Goal: Task Accomplishment & Management: Manage account settings

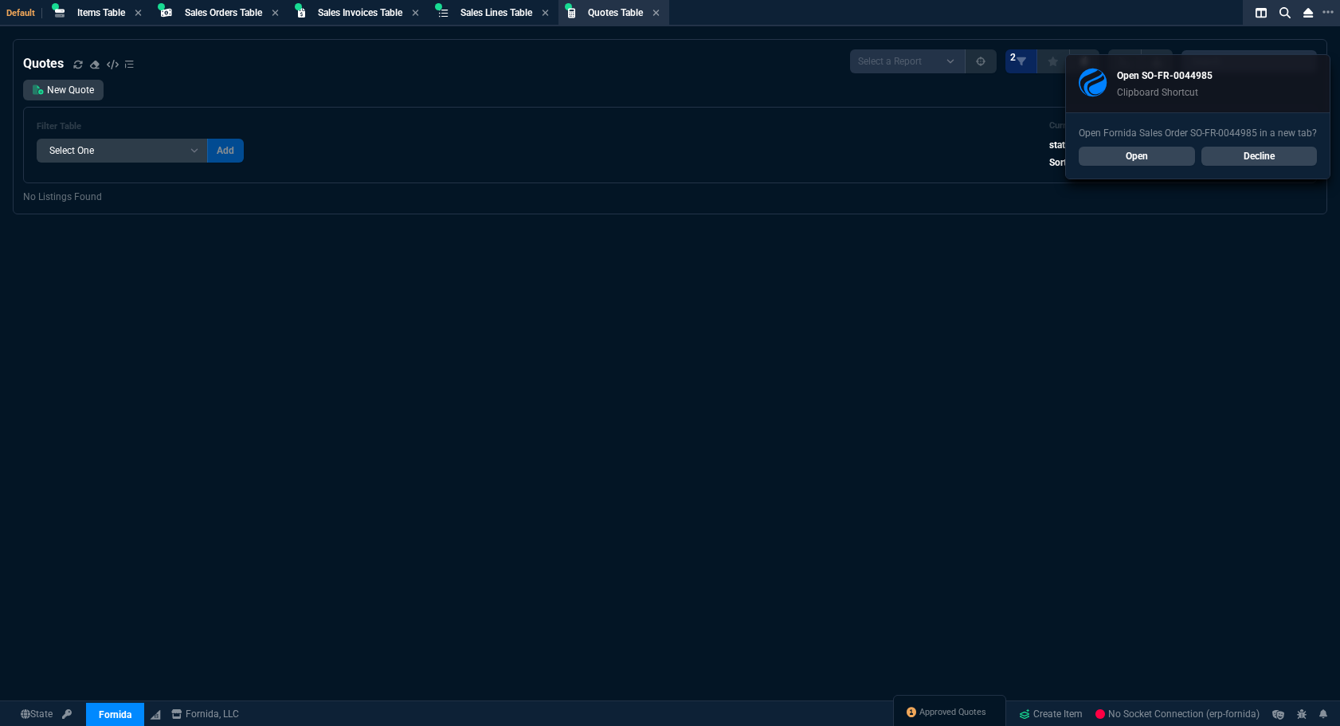
select select "4: SHAD"
select select
click at [943, 706] on span "Approved Quotes" at bounding box center [971, 712] width 67 height 13
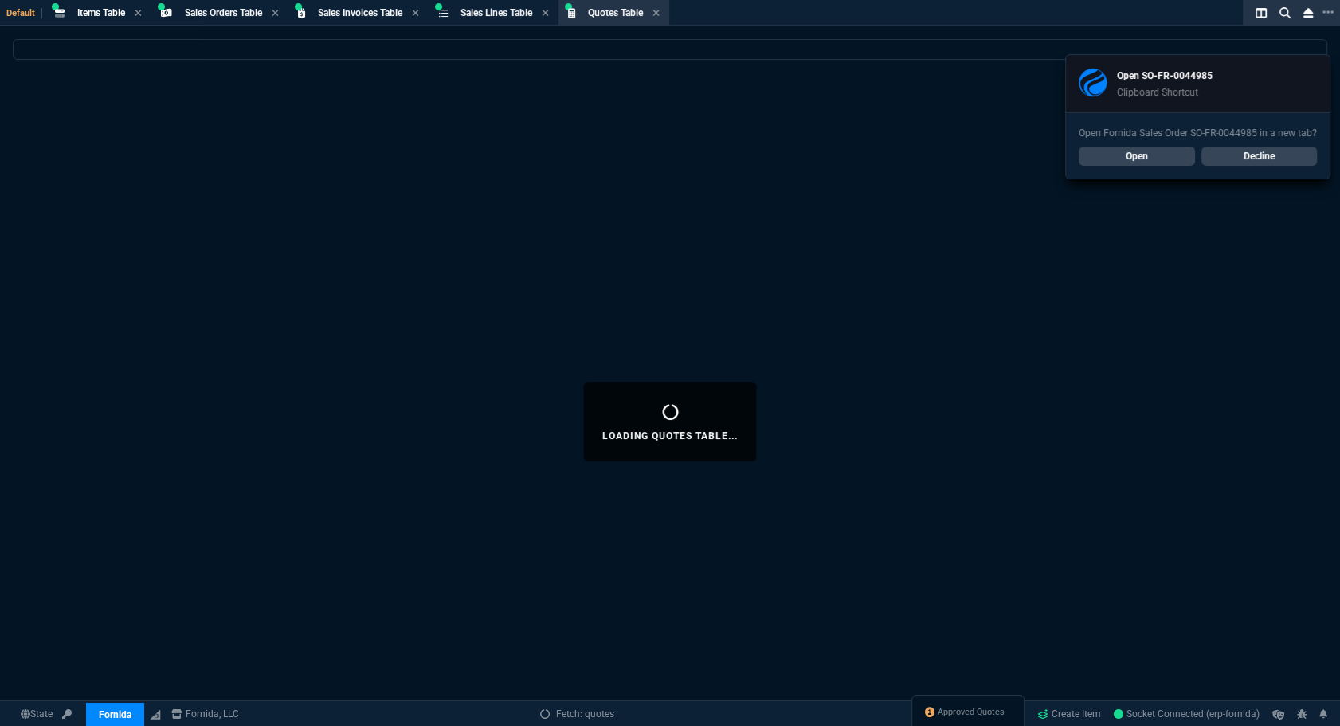
click at [1280, 155] on link "Decline" at bounding box center [1260, 156] width 116 height 19
select select
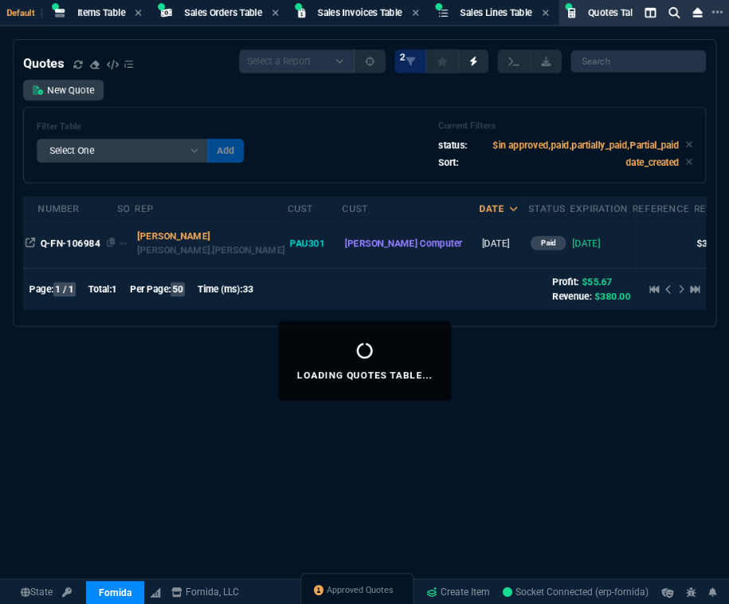
click at [59, 240] on span "Q-FN-106984" at bounding box center [71, 242] width 60 height 11
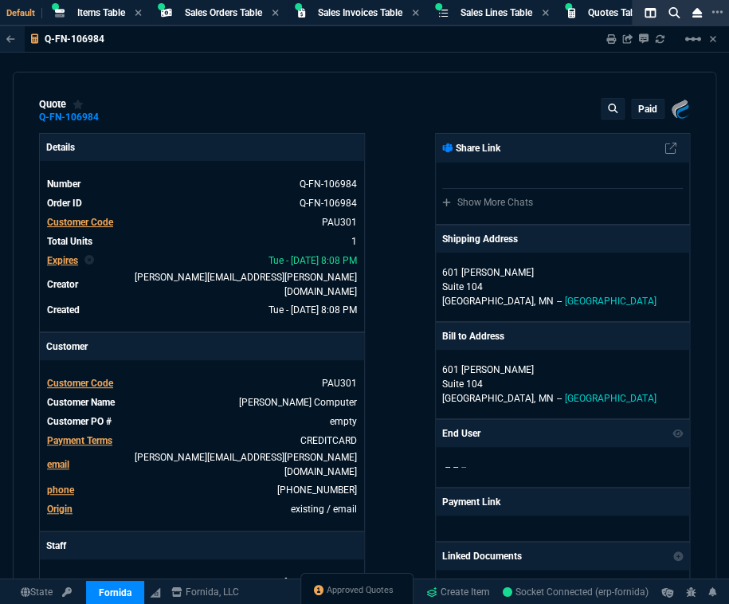
type input "19"
type input "73"
type input "525.24"
type input "28"
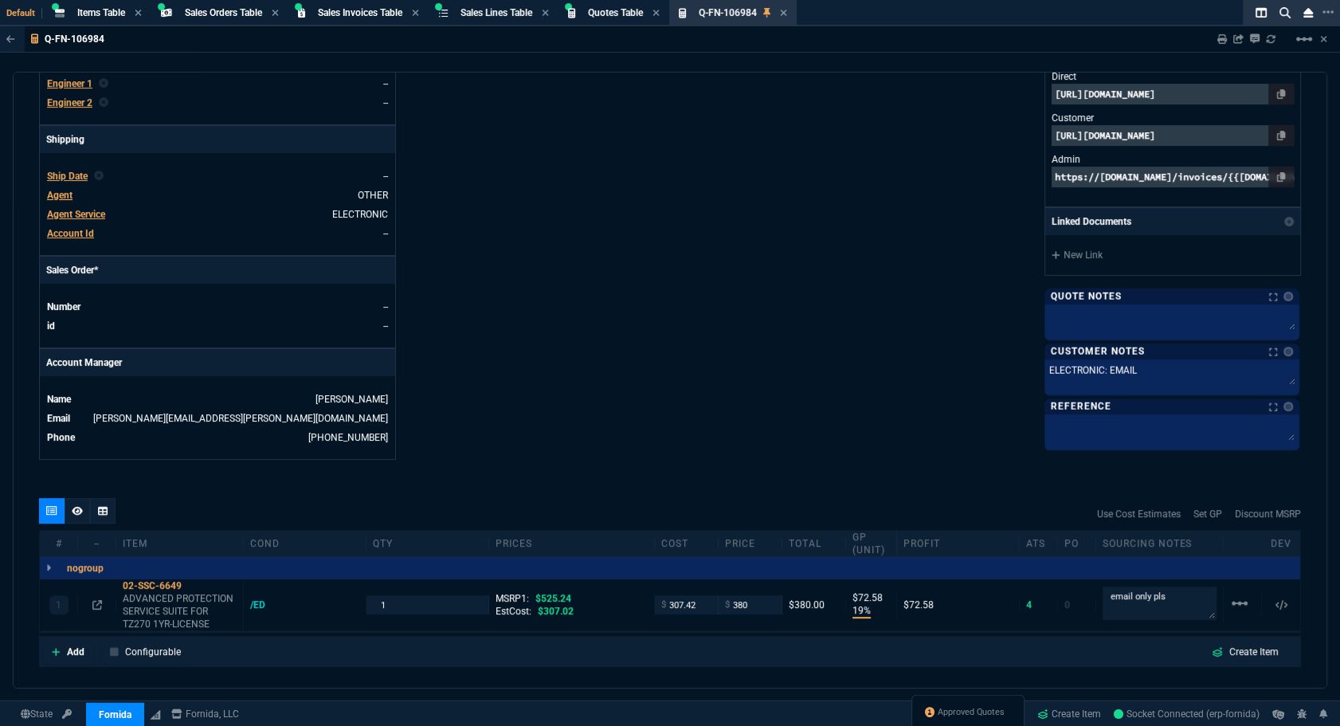
scroll to position [678, 0]
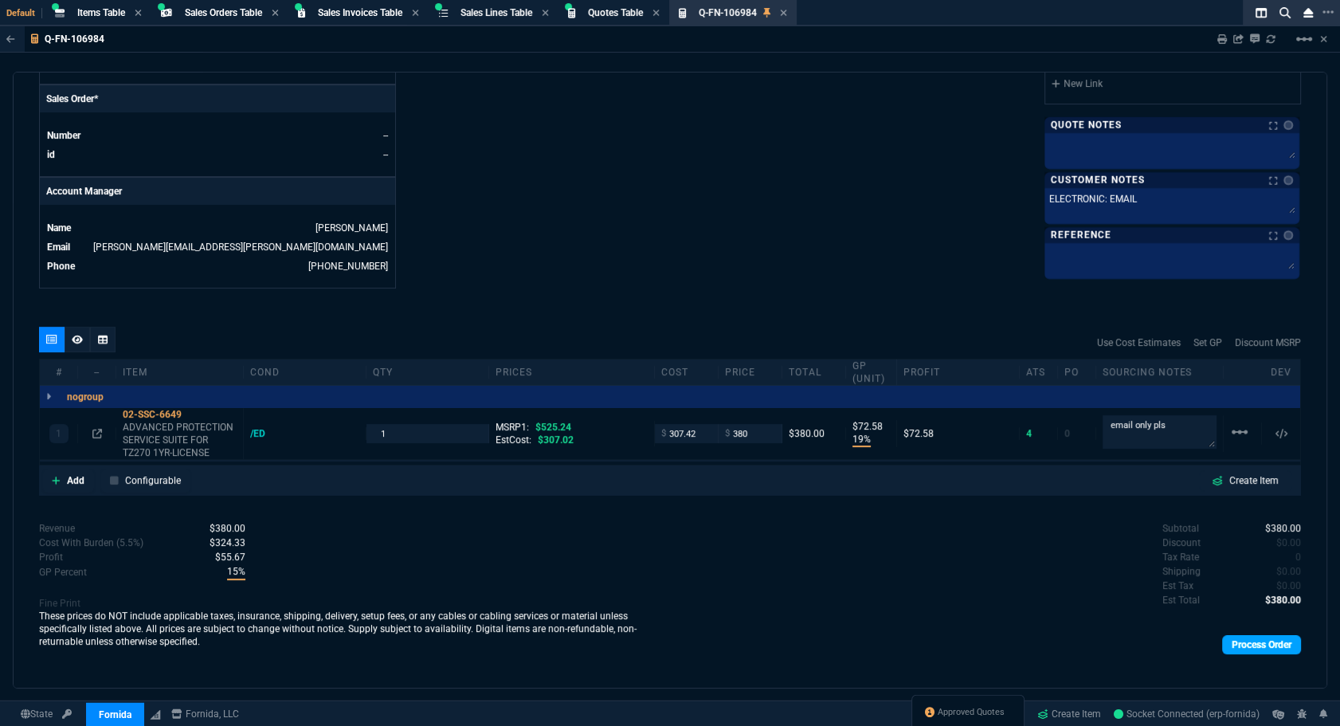
click at [1259, 635] on link "Process Order" at bounding box center [1261, 644] width 79 height 19
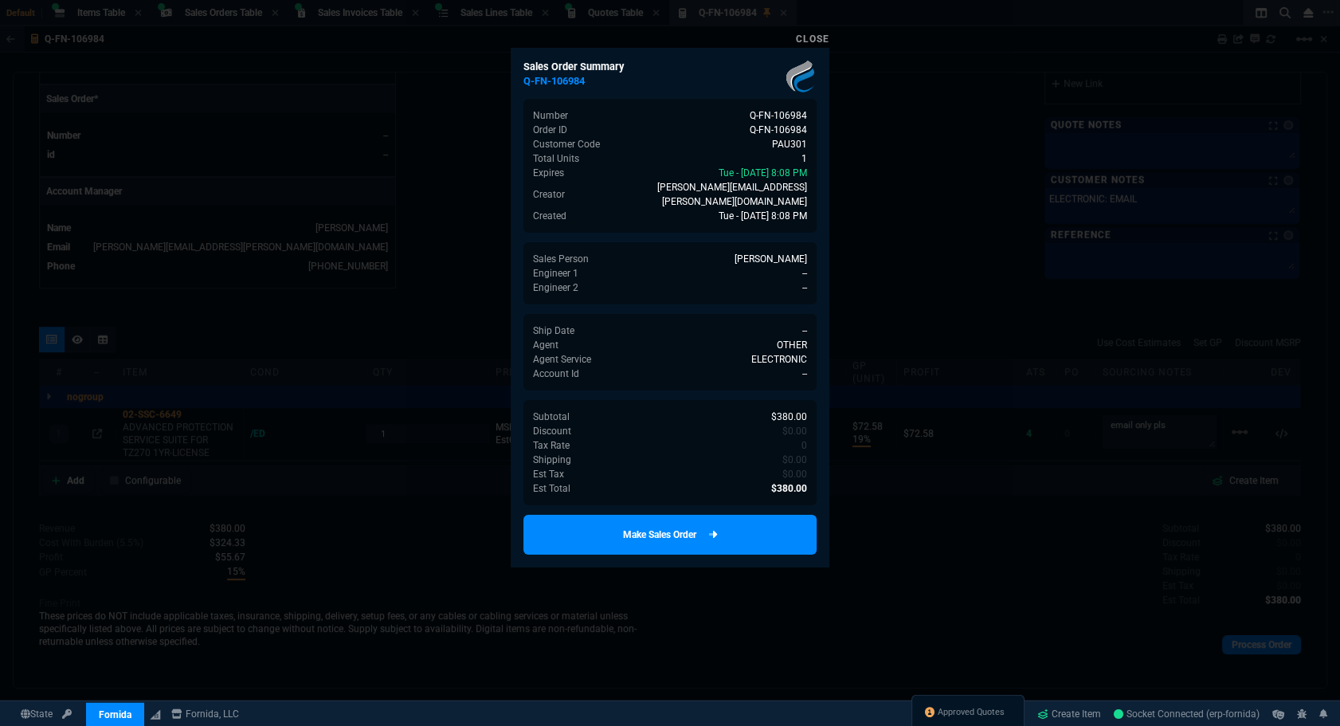
click at [690, 522] on link "Make Sales Order" at bounding box center [669, 535] width 293 height 40
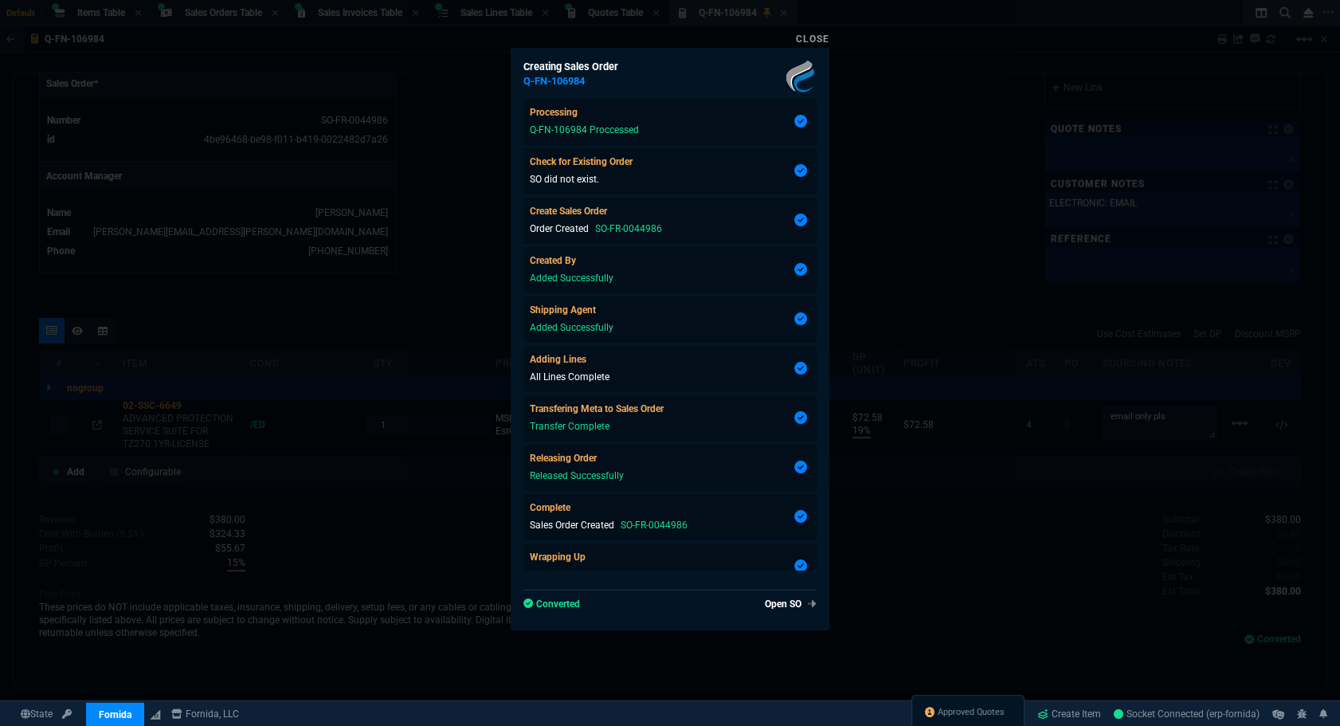
type input "19"
type input "73"
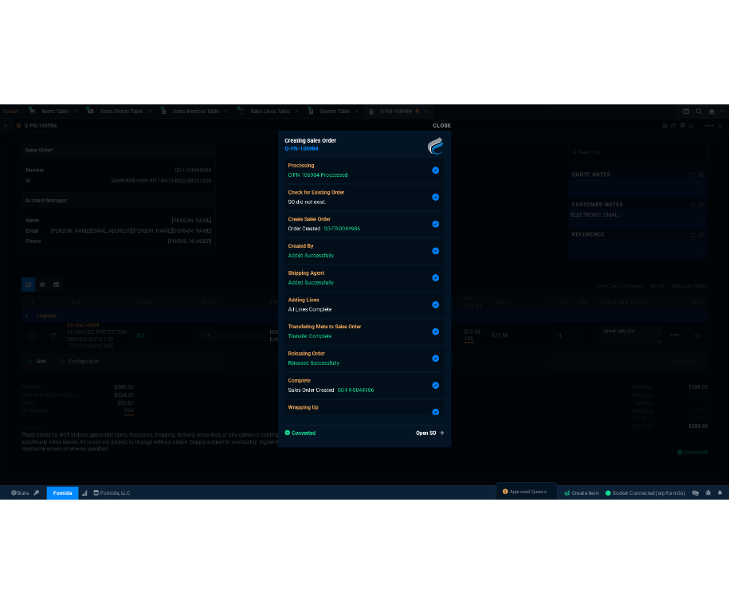
scroll to position [22, 0]
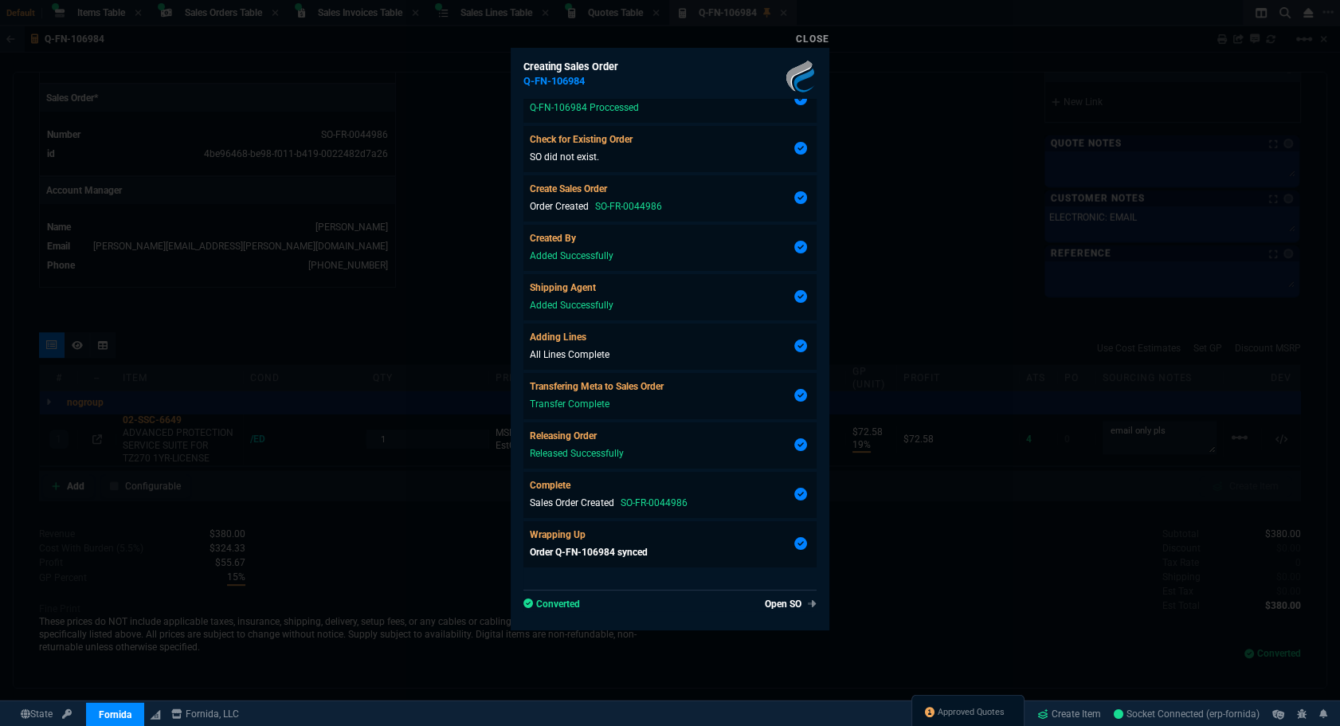
type input "28"
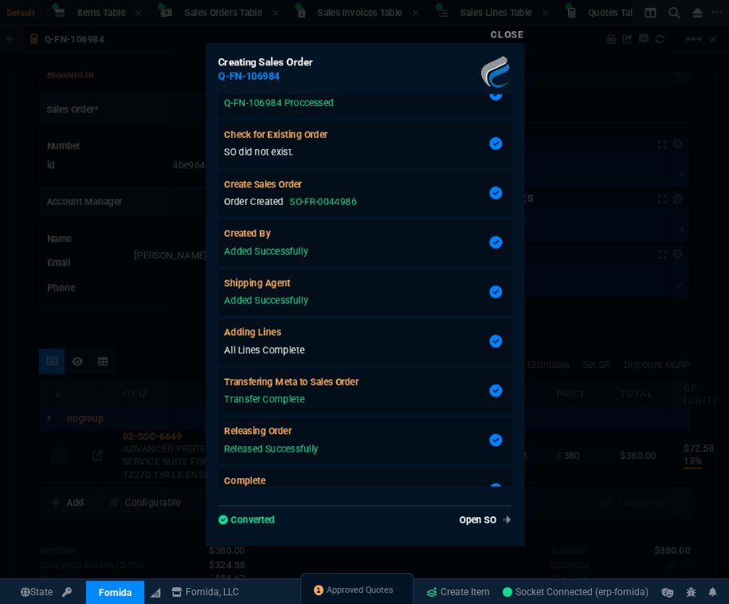
click at [549, 115] on div at bounding box center [364, 302] width 729 height 604
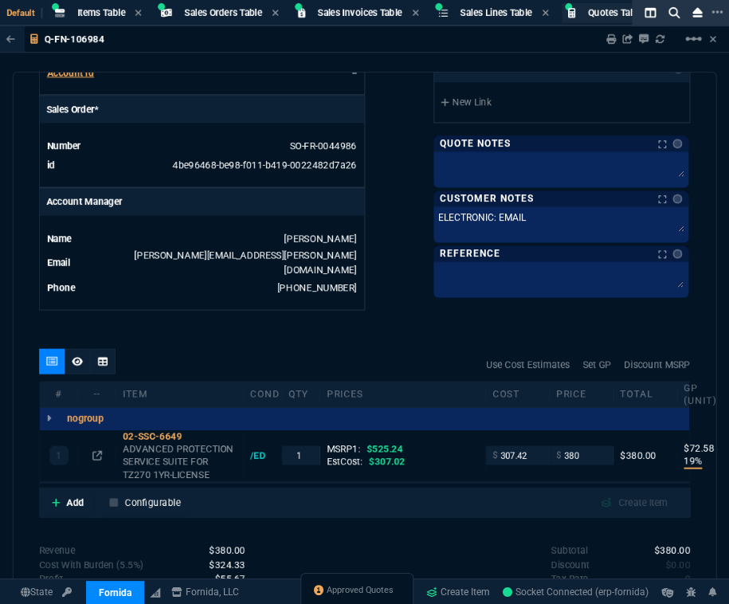
click at [599, 11] on span "Quotes Table" at bounding box center [615, 12] width 55 height 11
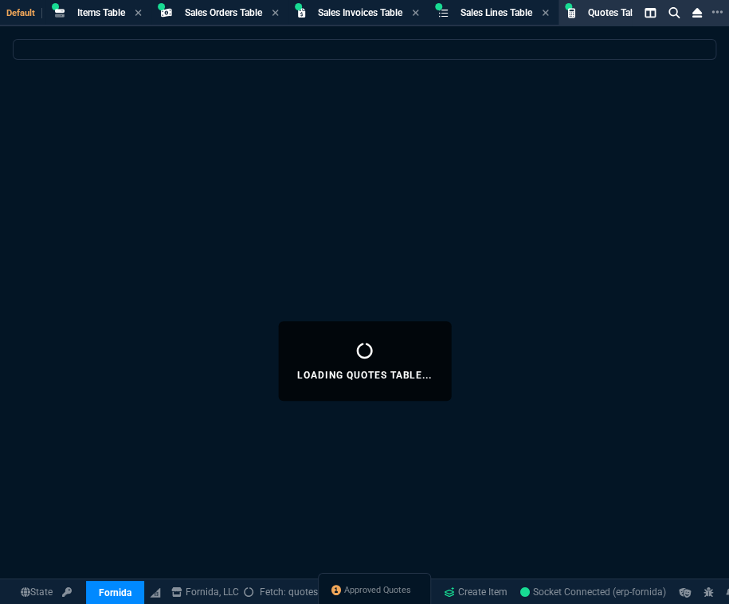
select select
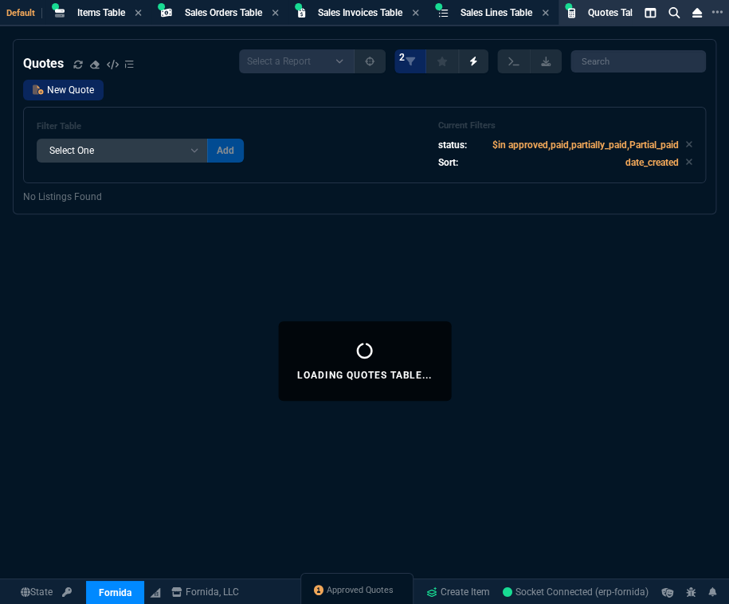
click at [67, 90] on link "New Quote" at bounding box center [63, 90] width 80 height 21
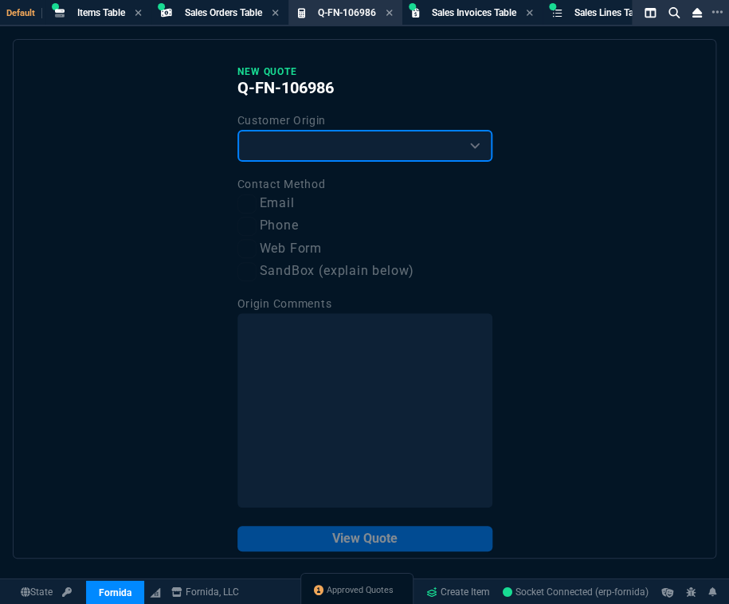
click at [253, 130] on select "Existing Customer Amazon Lead (first order) Website Lead (first order) Called (…" at bounding box center [364, 146] width 255 height 32
select select "existing"
click at [237, 130] on select "Existing Customer Amazon Lead (first order) Website Lead (first order) Called (…" at bounding box center [364, 146] width 255 height 32
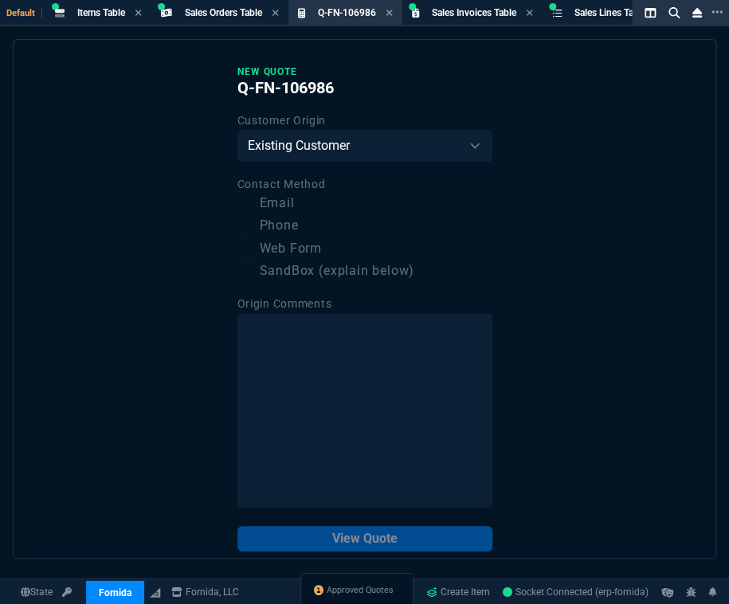
click at [261, 199] on label "Email" at bounding box center [364, 204] width 255 height 20
click at [257, 199] on input "Email" at bounding box center [246, 203] width 19 height 19
checkbox input "true"
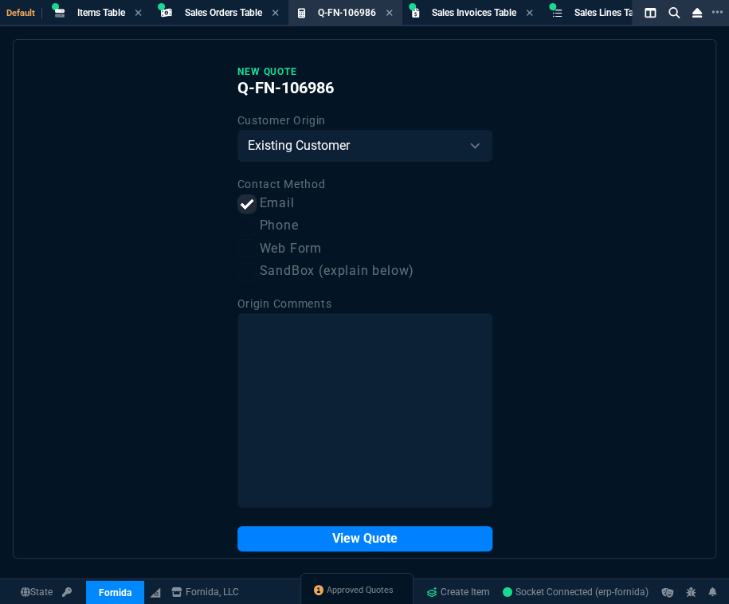
drag, startPoint x: 403, startPoint y: 538, endPoint x: 610, endPoint y: 388, distance: 255.6
click at [404, 538] on button "View Quote" at bounding box center [364, 538] width 255 height 25
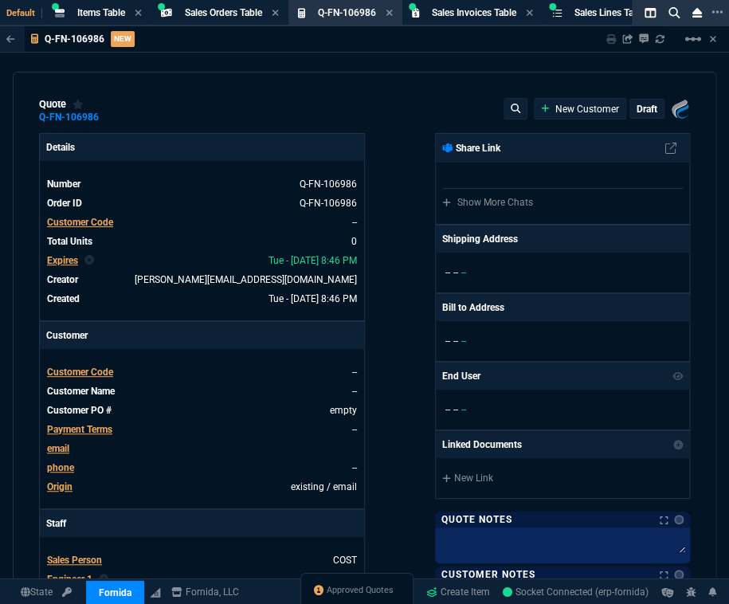
click at [83, 220] on span "Customer Code" at bounding box center [80, 222] width 66 height 11
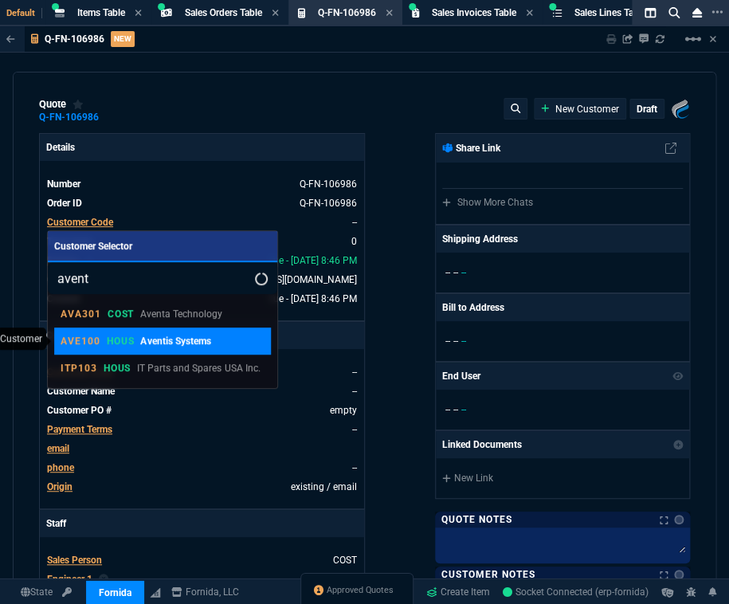
type input "avent"
click at [151, 342] on p "Aventis Systems" at bounding box center [175, 341] width 70 height 14
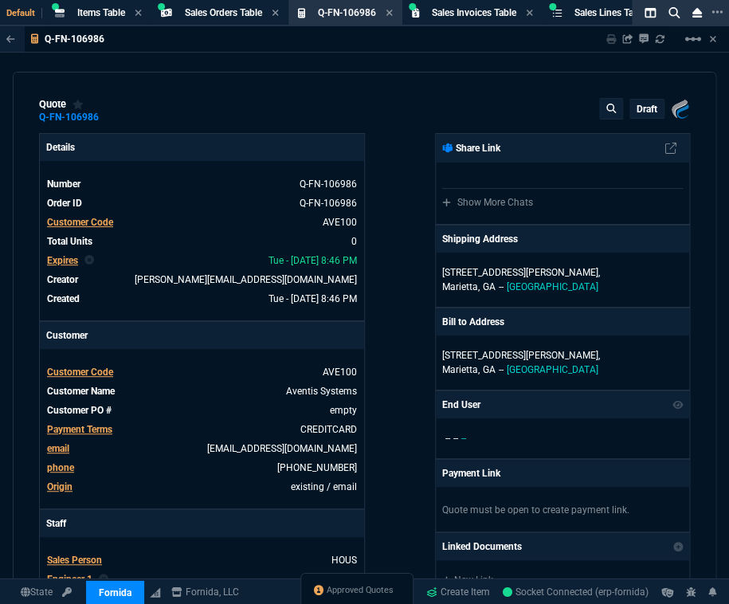
scroll to position [217, 0]
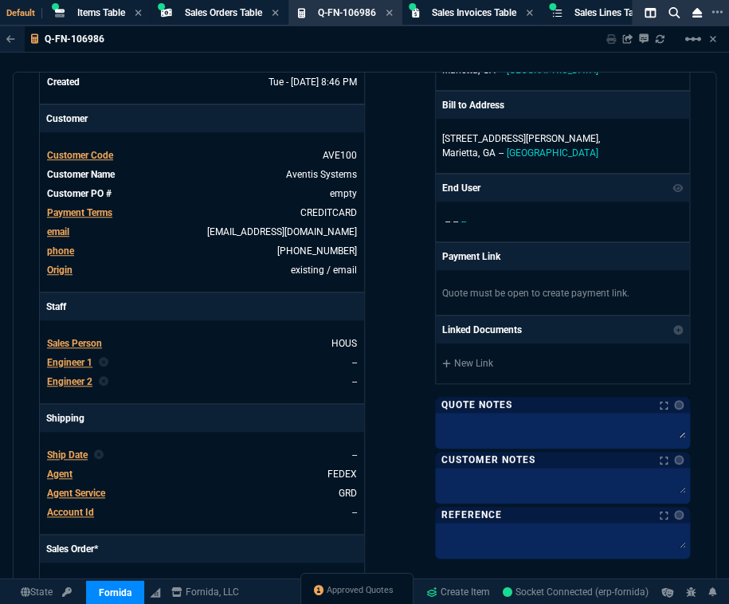
click at [80, 456] on span "Ship Date" at bounding box center [67, 454] width 41 height 11
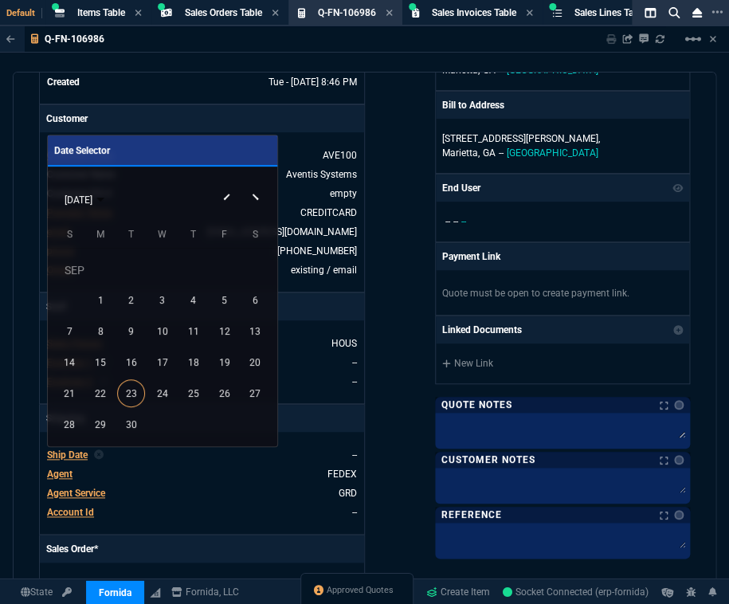
click at [382, 385] on div at bounding box center [364, 302] width 729 height 604
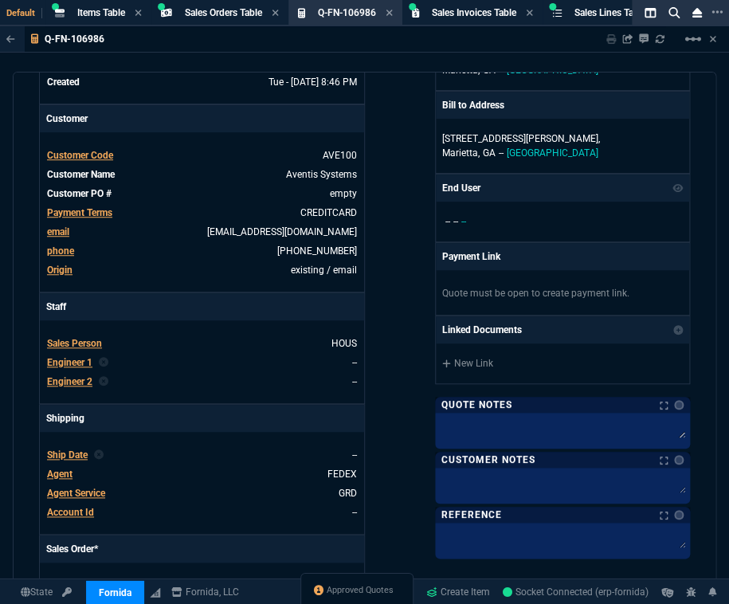
click at [65, 344] on span "Sales Person" at bounding box center [74, 343] width 55 height 11
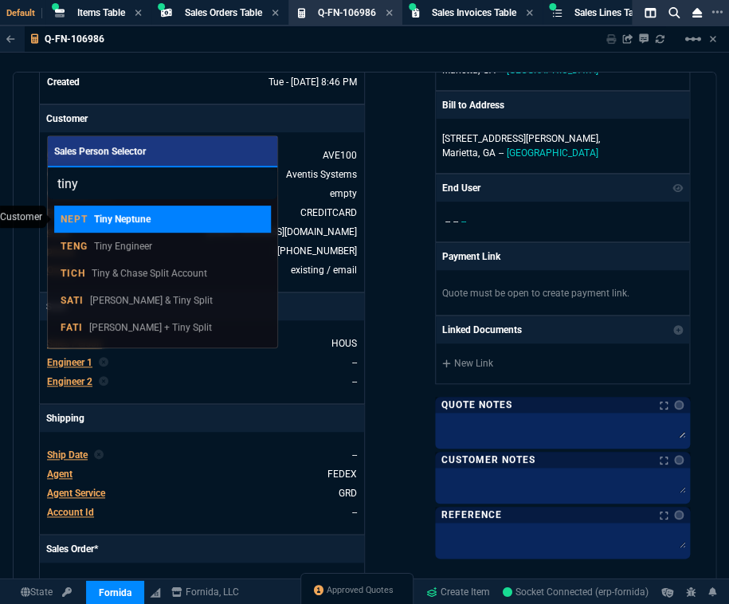
type input "tiny"
click at [148, 215] on p "Tiny Neptune" at bounding box center [122, 219] width 57 height 14
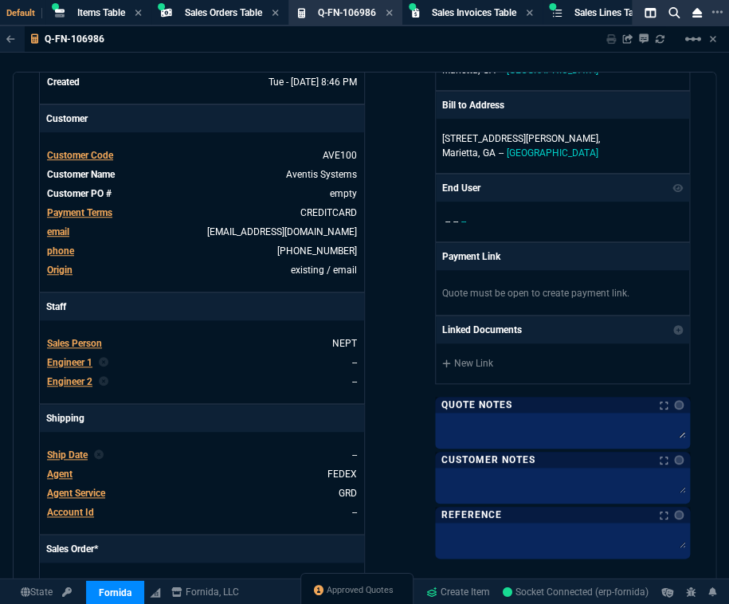
drag, startPoint x: 85, startPoint y: 510, endPoint x: 422, endPoint y: 100, distance: 531.0
click at [85, 510] on span "Account Id" at bounding box center [70, 512] width 47 height 11
click at [57, 472] on span "Agent" at bounding box center [59, 474] width 25 height 11
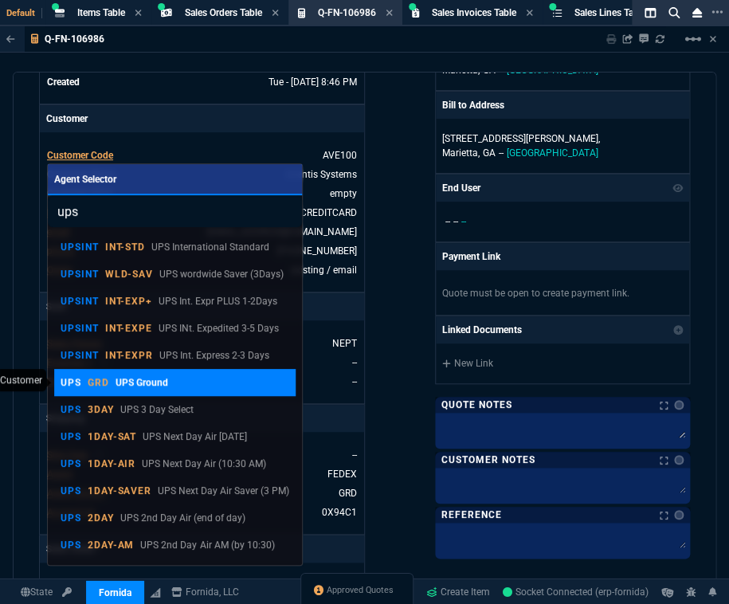
type input "ups"
click at [149, 381] on p "UPS Ground" at bounding box center [142, 382] width 53 height 14
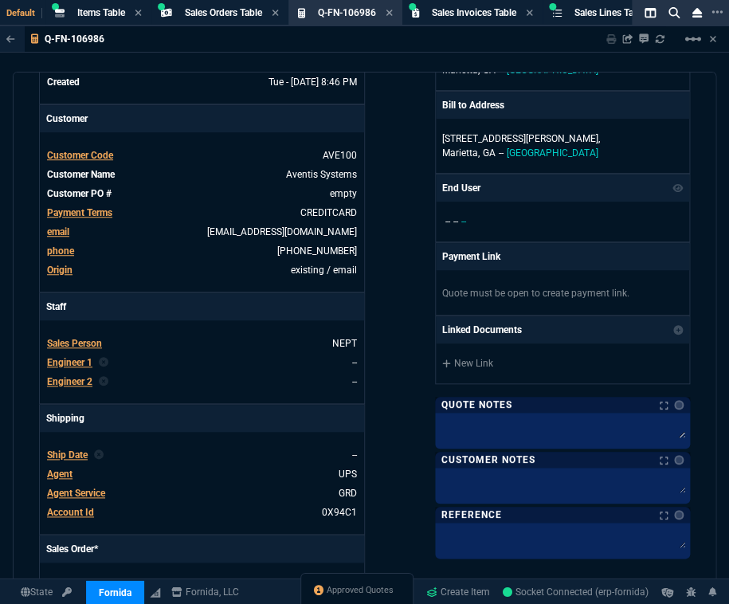
click at [74, 454] on span "Ship Date" at bounding box center [67, 454] width 41 height 11
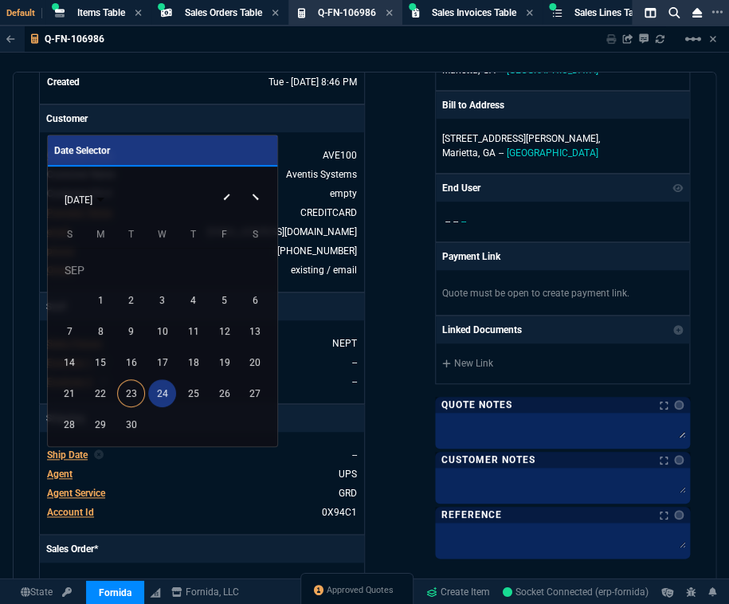
click at [157, 402] on div "24" at bounding box center [162, 393] width 28 height 28
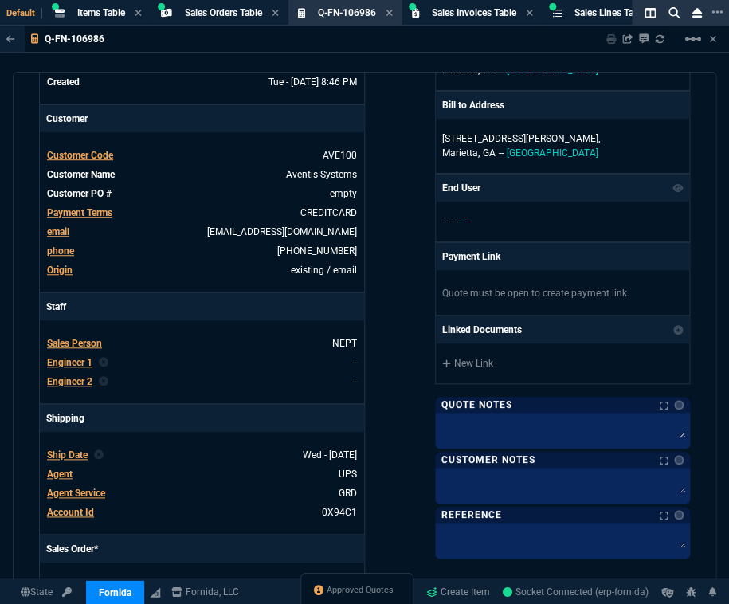
click at [390, 353] on div "Fornida, LLC [STREET_ADDRESS] Share Link Show More Chats Shipping Address [STRE…" at bounding box center [528, 327] width 326 height 822
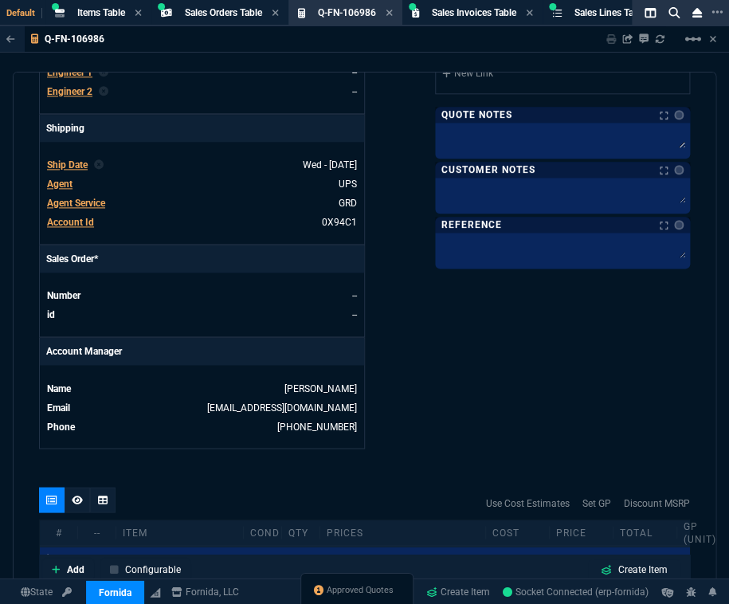
scroll to position [652, 0]
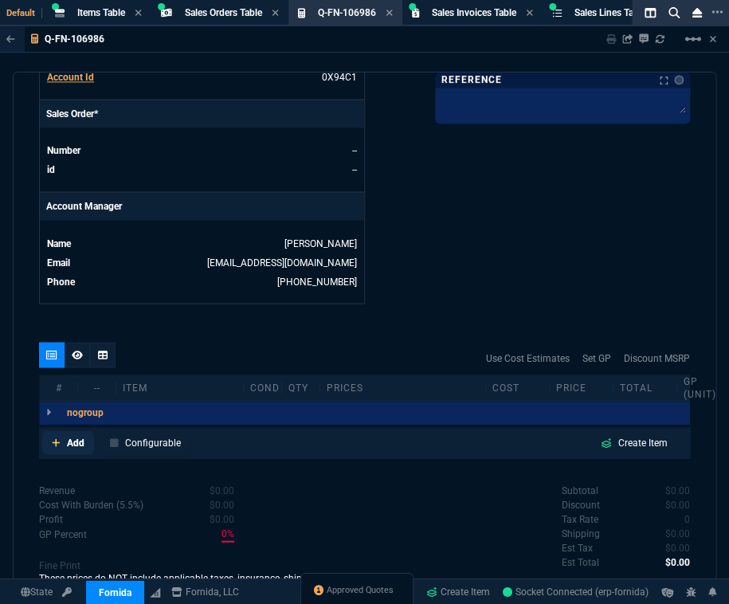
click at [79, 446] on p "Add" at bounding box center [76, 442] width 18 height 14
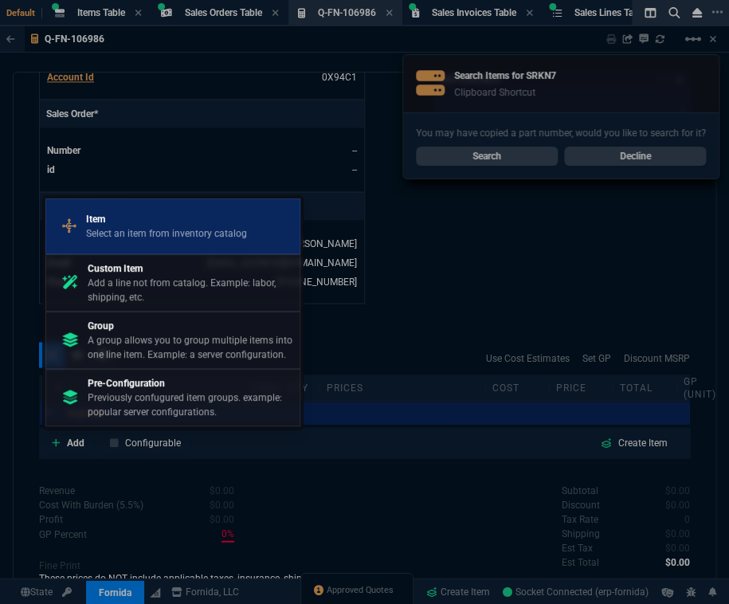
click at [137, 225] on p "Item" at bounding box center [166, 219] width 161 height 14
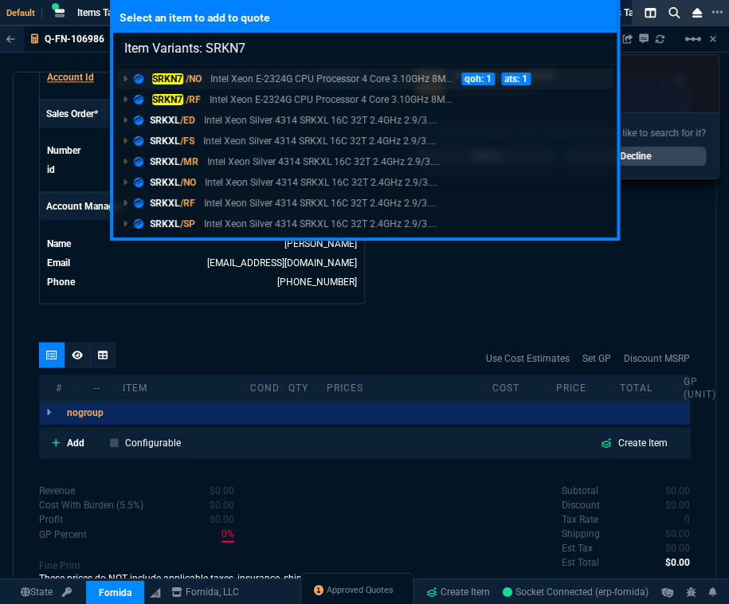
type input "Item Variants: SRKN7"
click at [182, 76] on mark "SRKN7" at bounding box center [167, 78] width 31 height 11
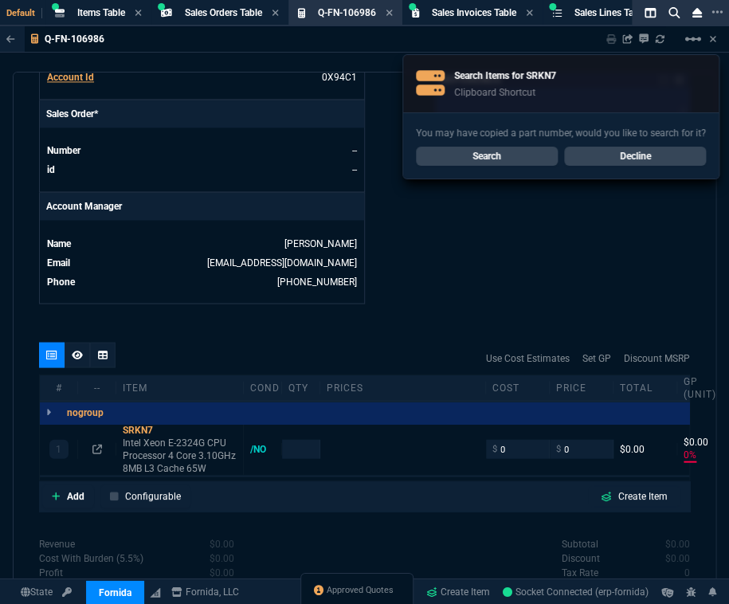
type input "0"
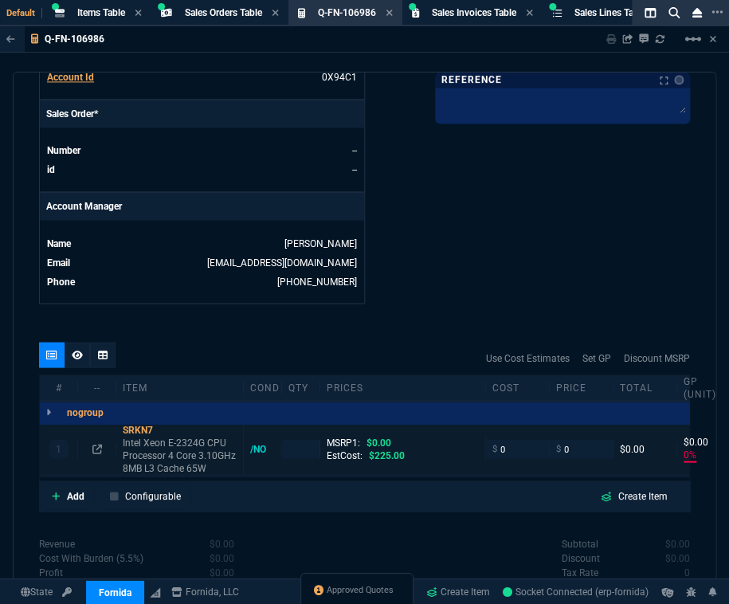
type input "0"
click at [295, 445] on input "number" at bounding box center [300, 448] width 25 height 18
type input "1"
type input "32"
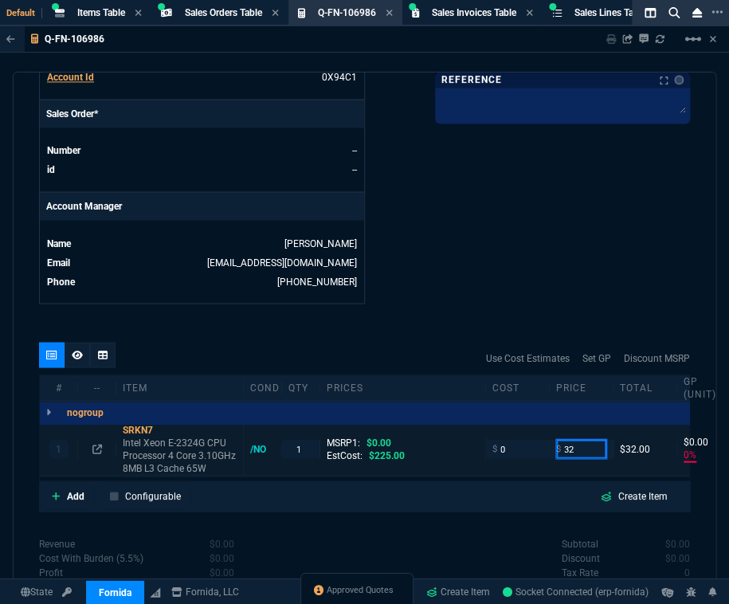
type input "32"
type input "325"
type input "100"
type input "32"
type input "325"
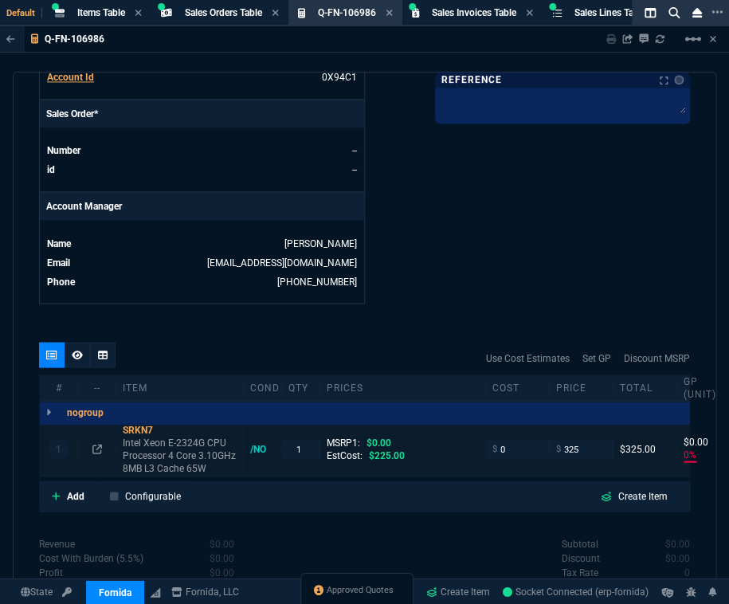
type input "325"
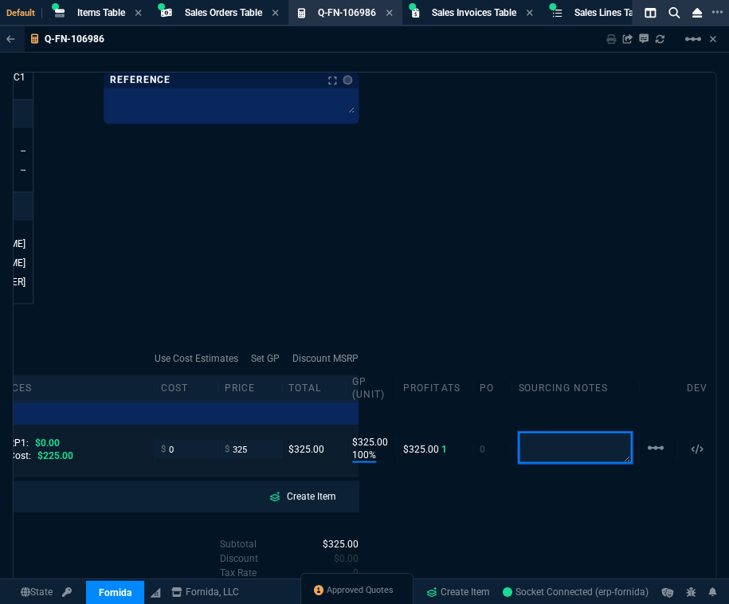
type input "325"
click at [364, 276] on div "quote Q-FN-106986 draft Fornida, LLC [STREET_ADDRESS] Details Number Q-FN-10698…" at bounding box center [365, 328] width 704 height 513
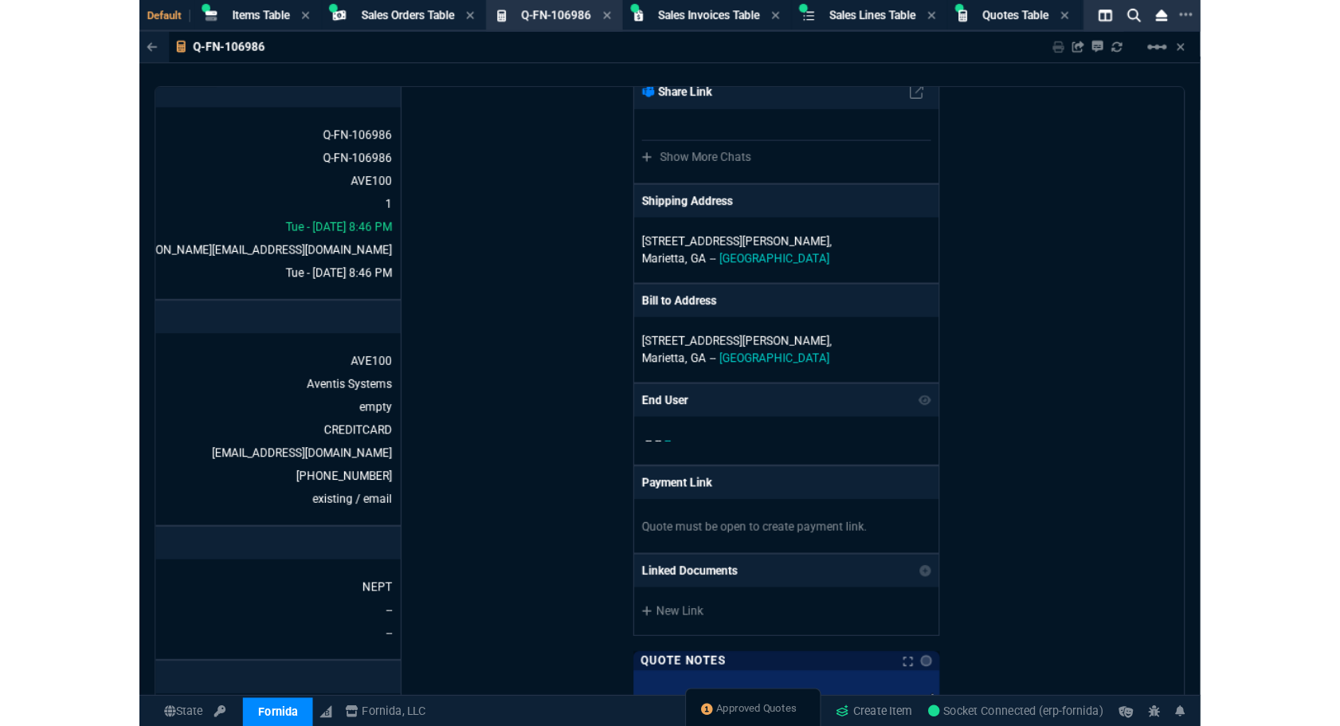
scroll to position [72, 185]
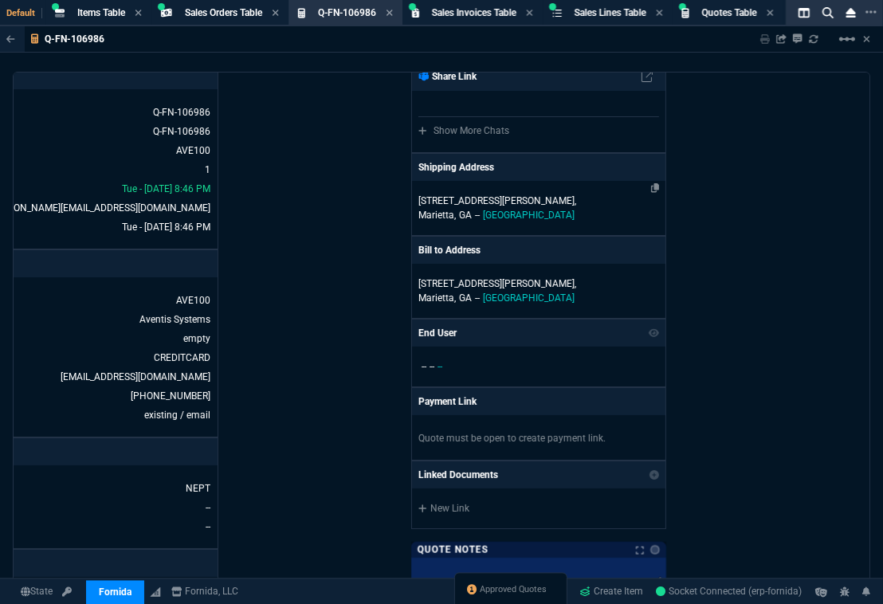
click at [459, 214] on span "GA" at bounding box center [465, 215] width 13 height 11
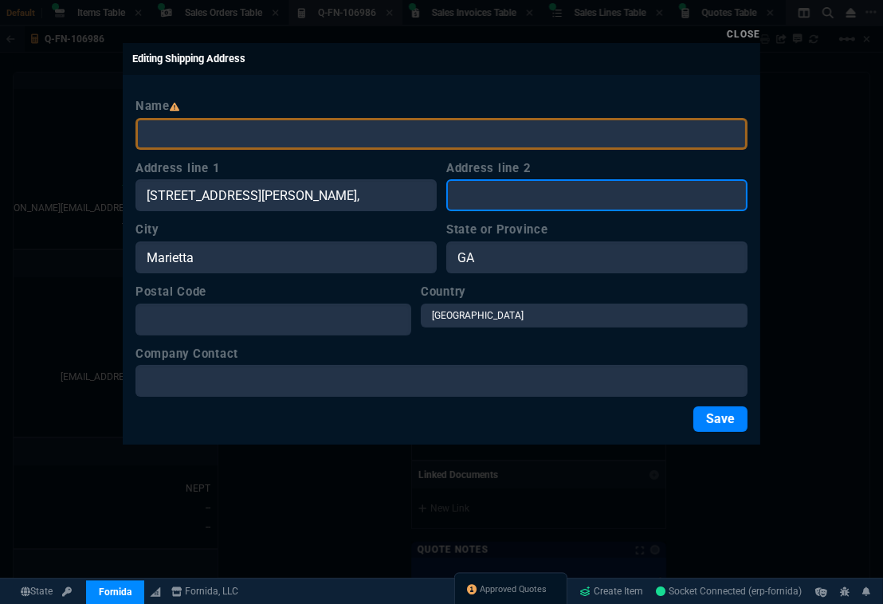
click at [504, 192] on input "Address line 2" at bounding box center [596, 195] width 301 height 32
type input "Suite C1"
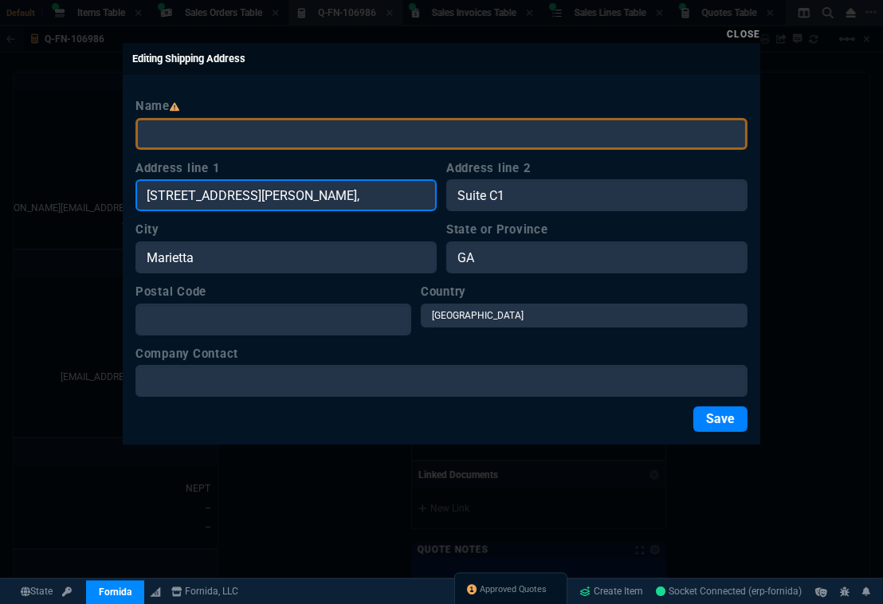
click at [307, 196] on input "[STREET_ADDRESS][PERSON_NAME]," at bounding box center [285, 195] width 301 height 32
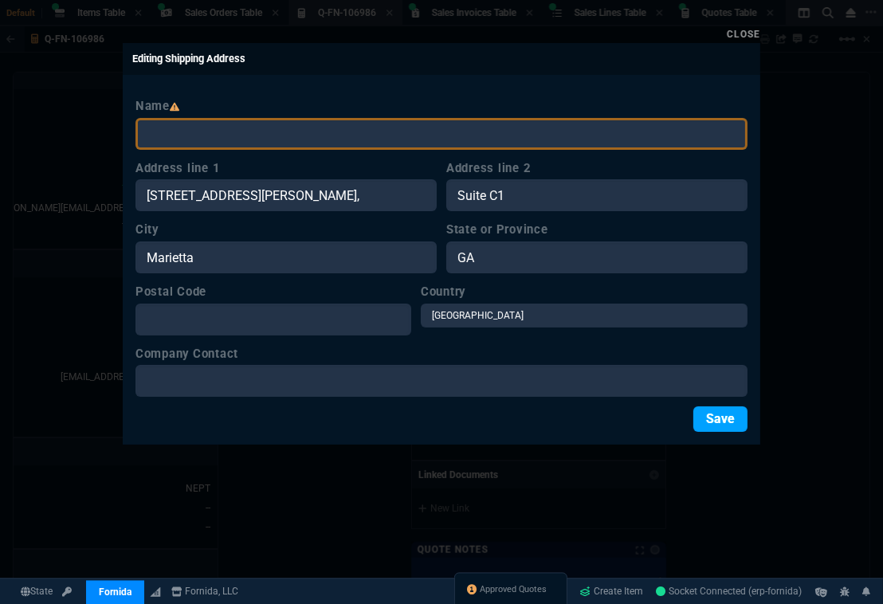
click at [712, 422] on button "Save" at bounding box center [720, 418] width 54 height 25
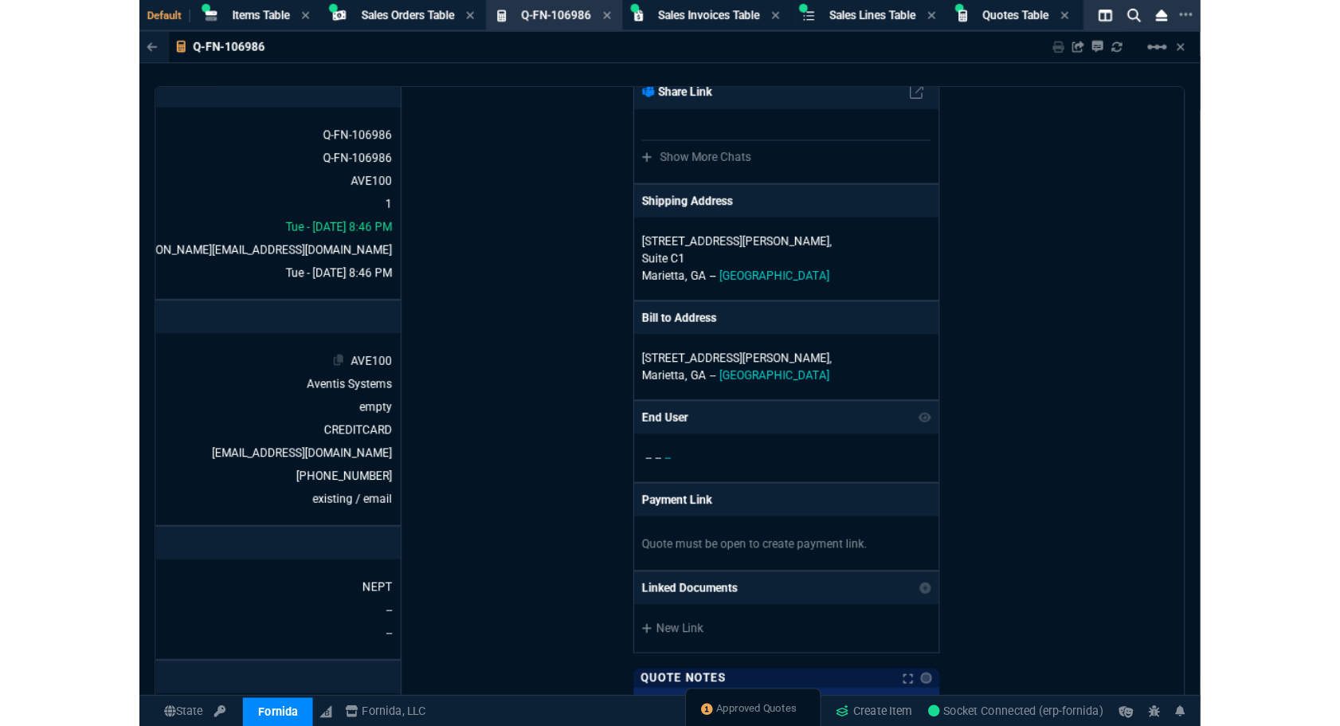
scroll to position [72, 0]
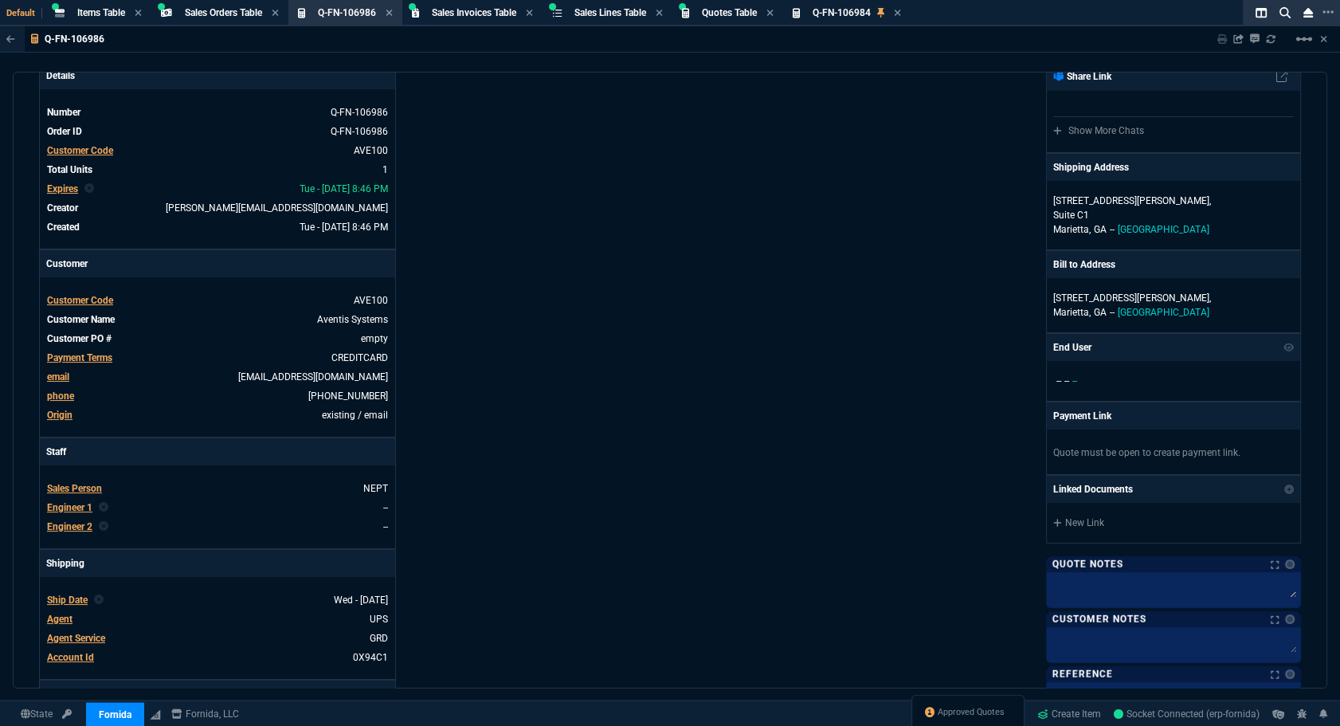
click at [94, 354] on span "Payment Terms" at bounding box center [79, 357] width 65 height 11
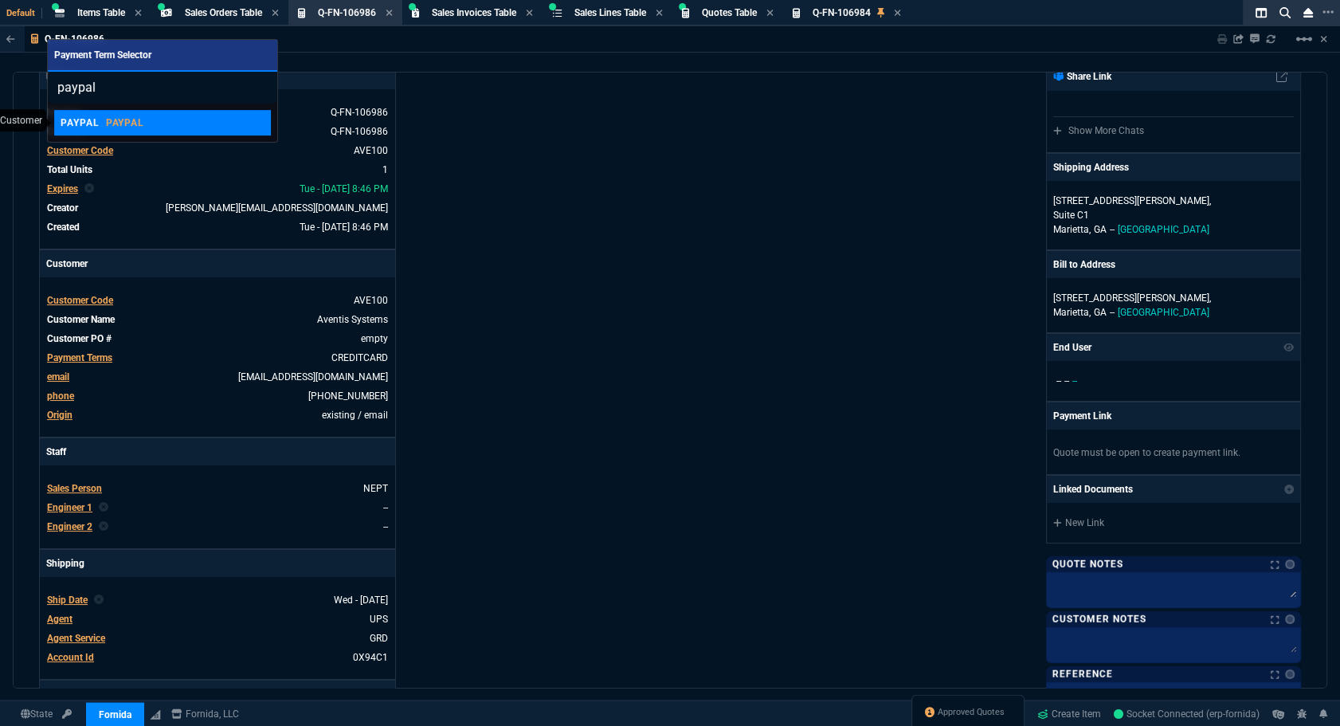
type input "paypal"
click at [143, 127] on p "Paypal" at bounding box center [125, 122] width 39 height 13
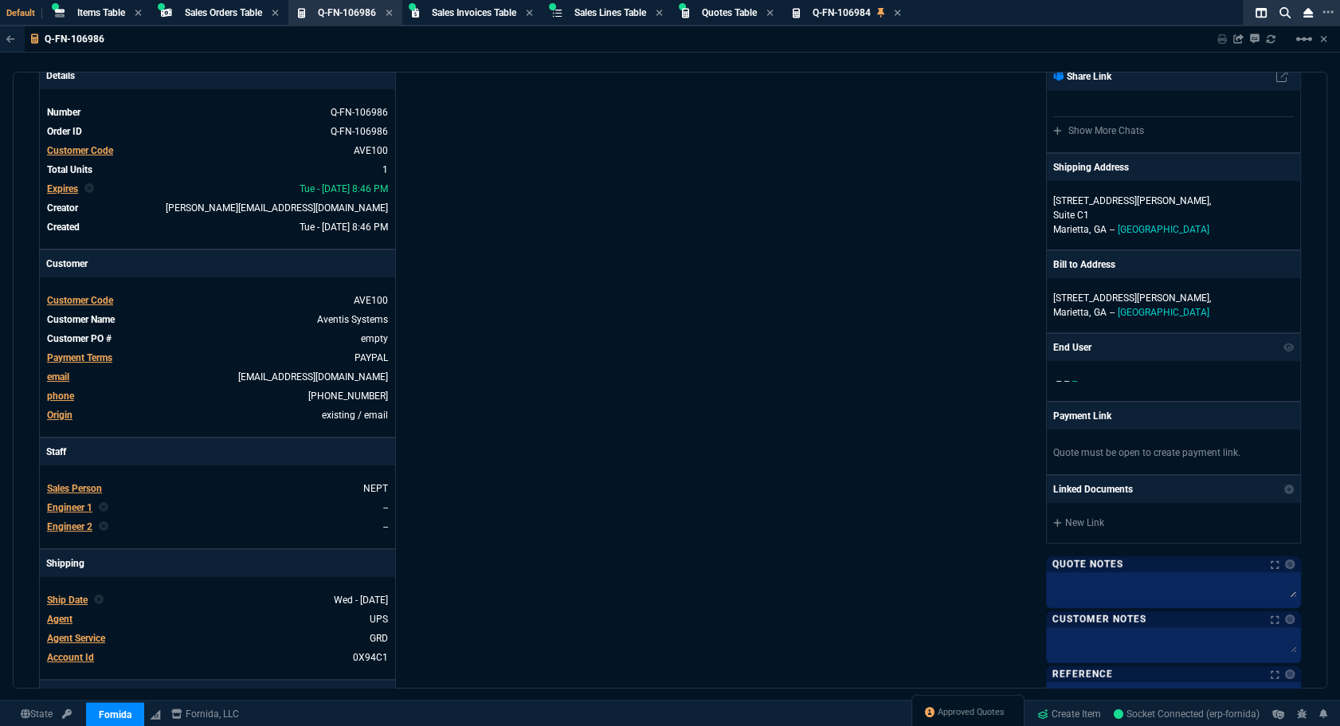
click at [642, 358] on div "Details Number Q-FN-106986 Order ID Q-FN-106986 Customer Code AVE100 Total Unit…" at bounding box center [354, 472] width 631 height 822
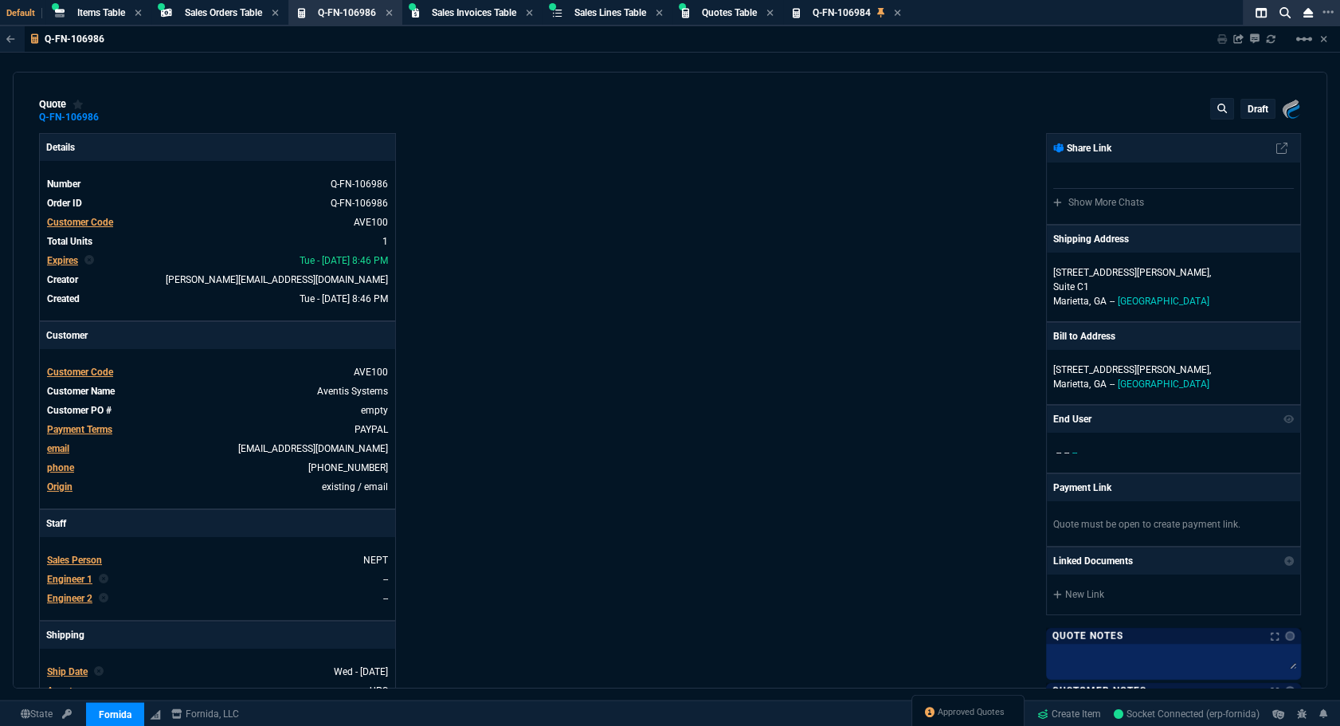
click at [1256, 112] on p "draft" at bounding box center [1258, 109] width 21 height 13
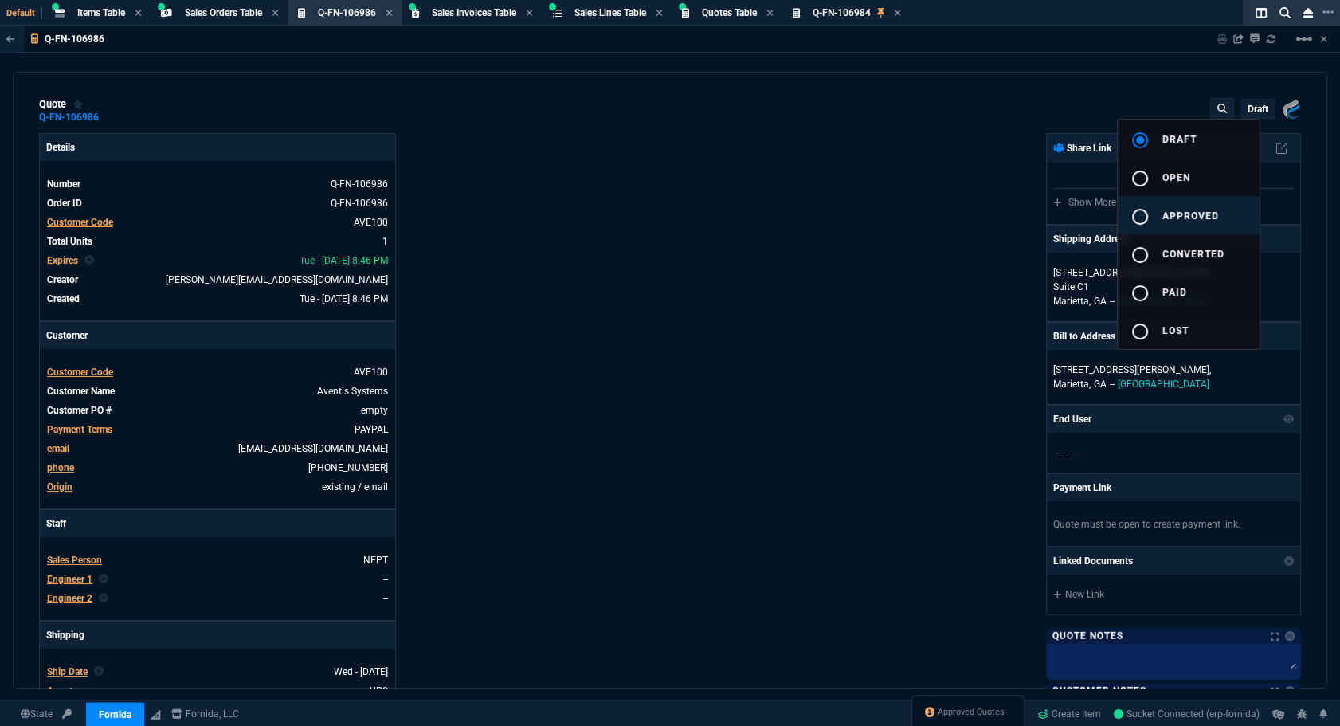
click at [1186, 224] on button "radio_button_unchecked approved" at bounding box center [1189, 215] width 142 height 38
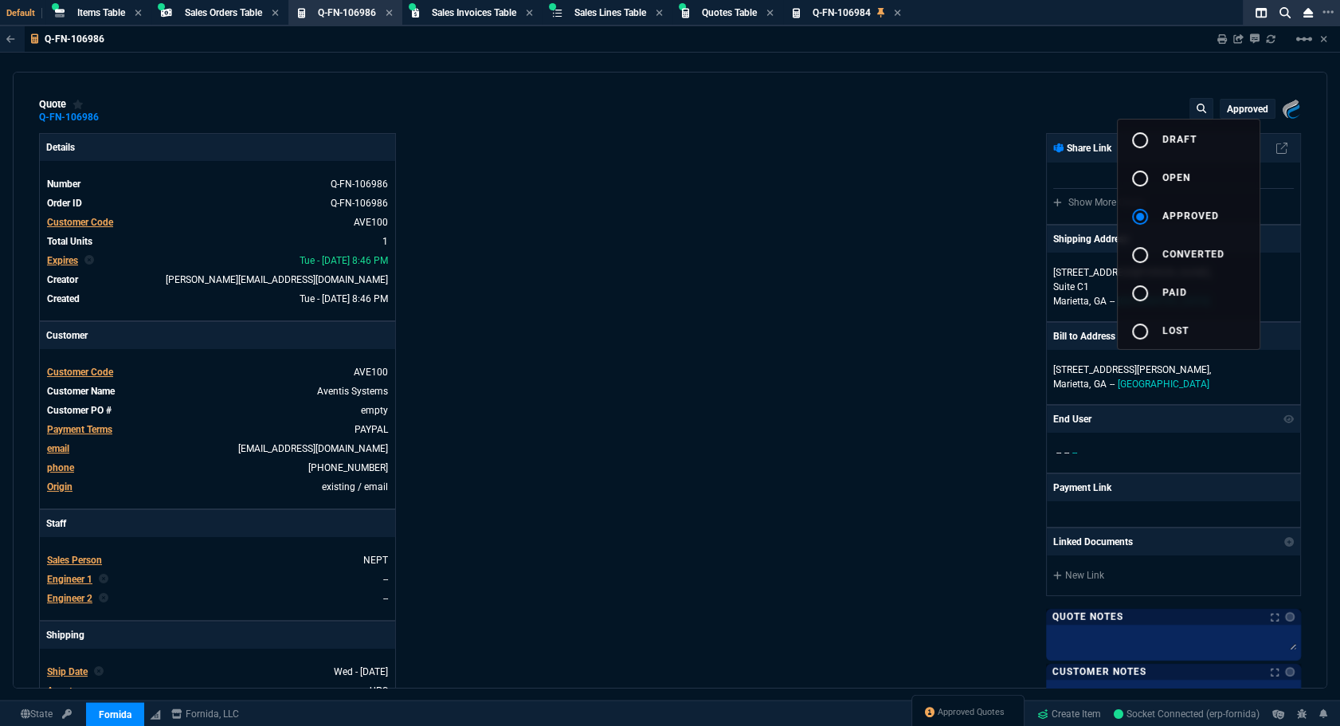
click at [786, 318] on div at bounding box center [670, 363] width 1340 height 726
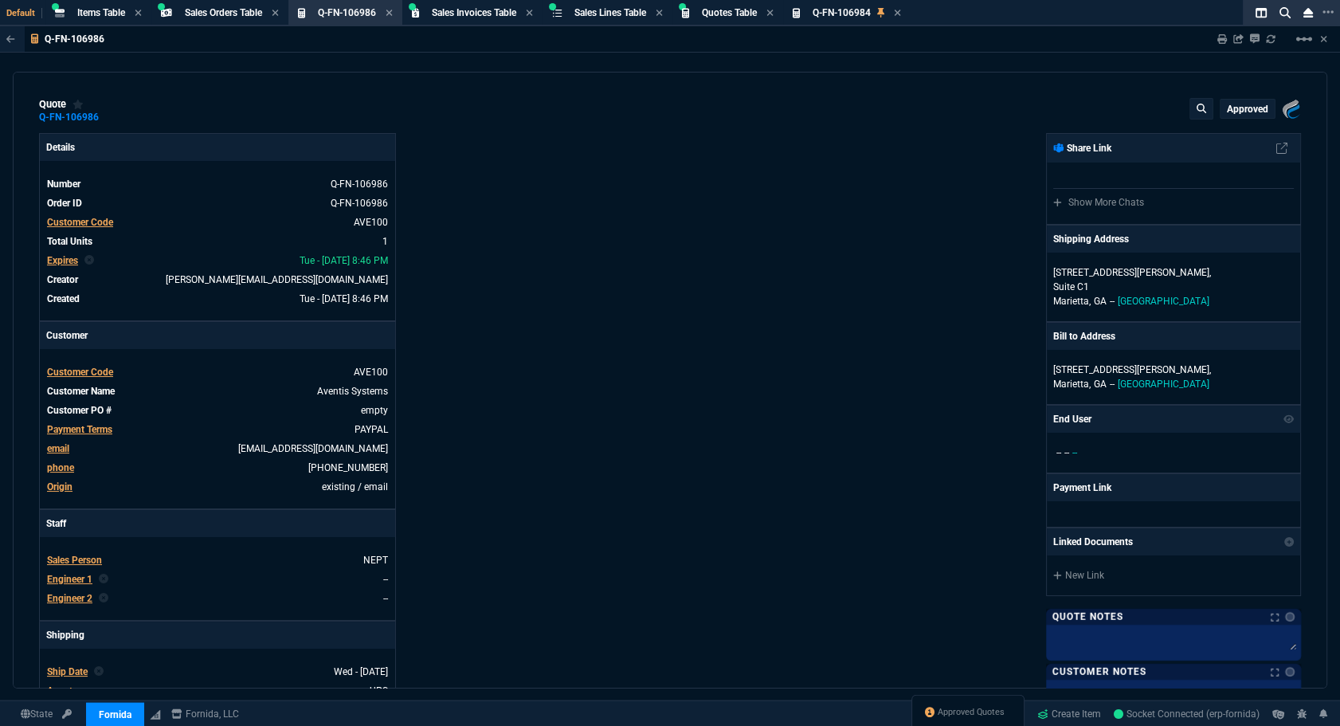
type input "100"
type input "325"
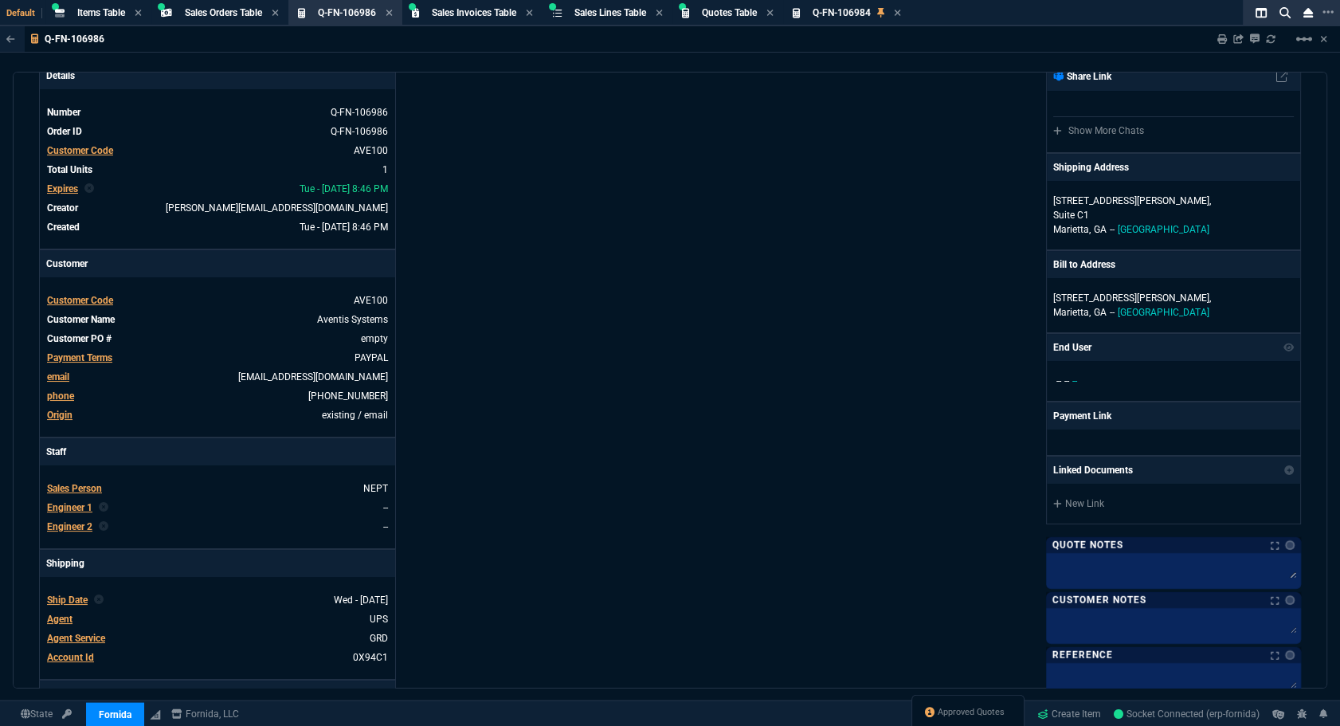
click at [938, 714] on span "Approved Quotes" at bounding box center [971, 712] width 67 height 13
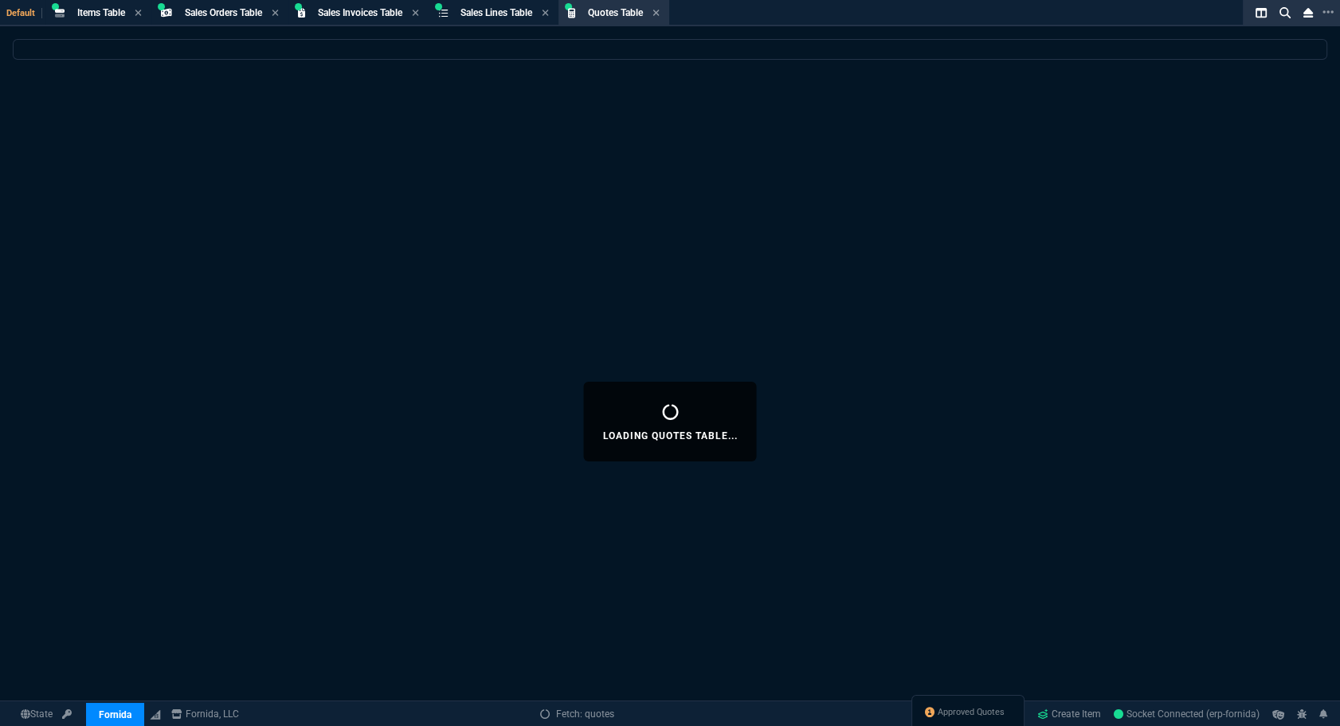
select select
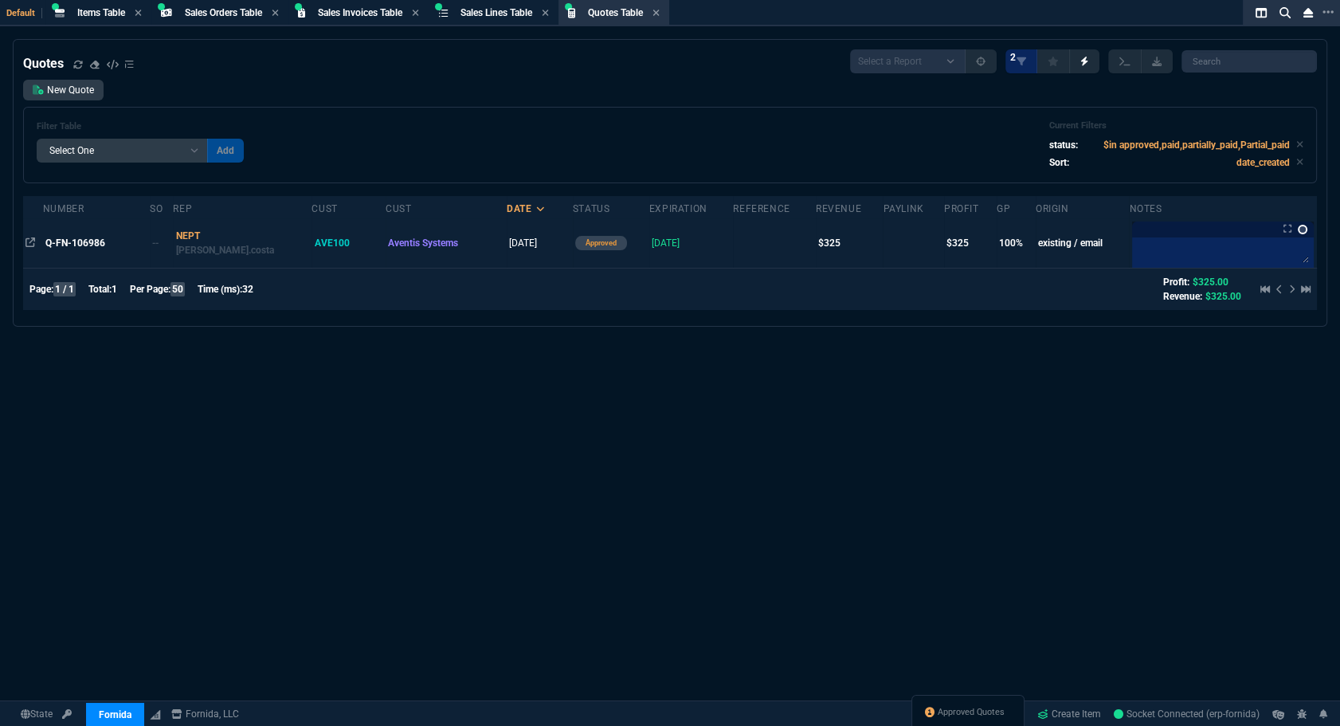
click at [1299, 231] on link at bounding box center [1303, 230] width 10 height 10
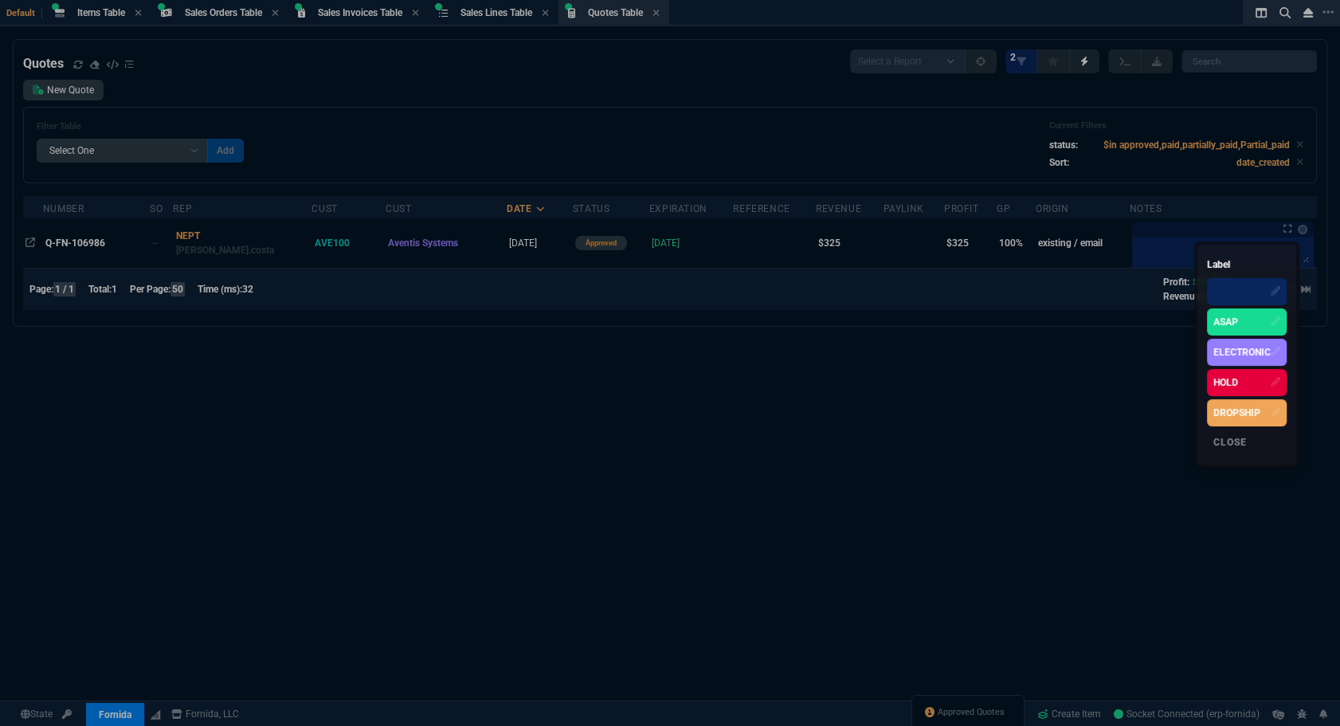
click at [1227, 379] on div "HOLD" at bounding box center [1226, 382] width 25 height 14
click at [1155, 227] on div at bounding box center [670, 363] width 1340 height 726
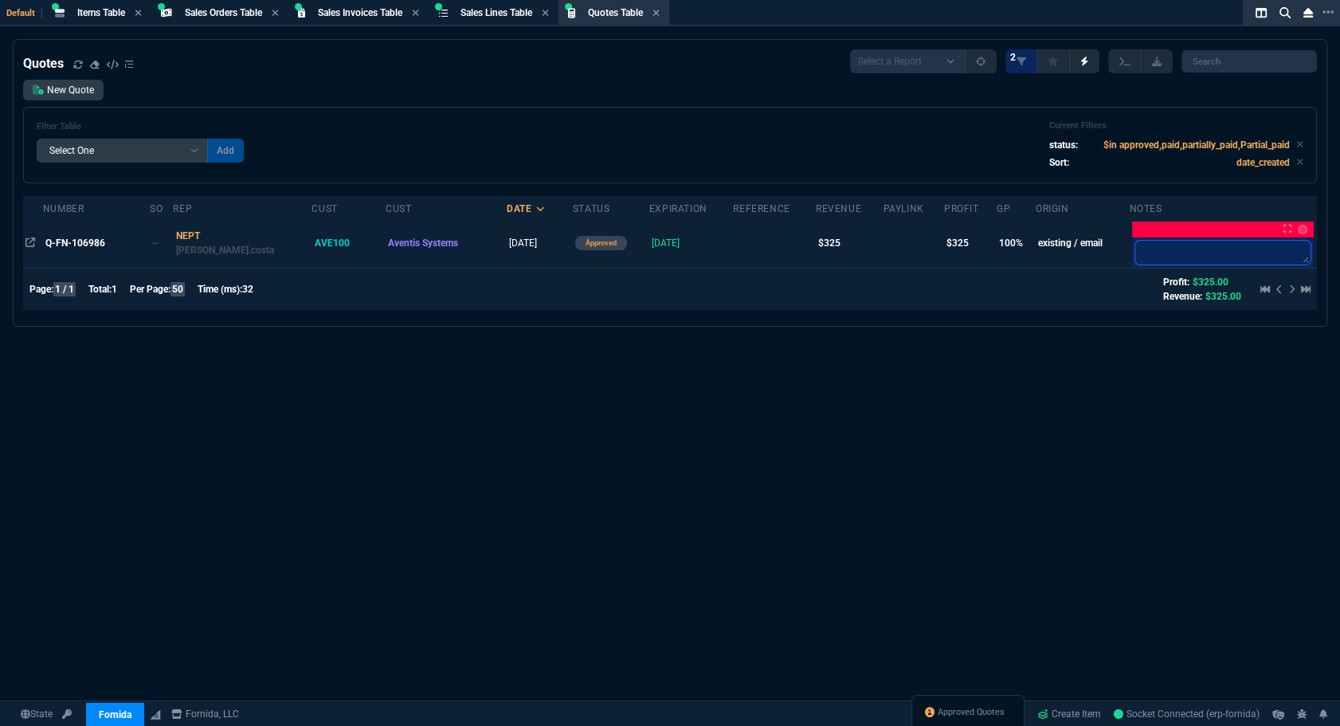
click at [1151, 249] on textarea at bounding box center [1222, 253] width 175 height 24
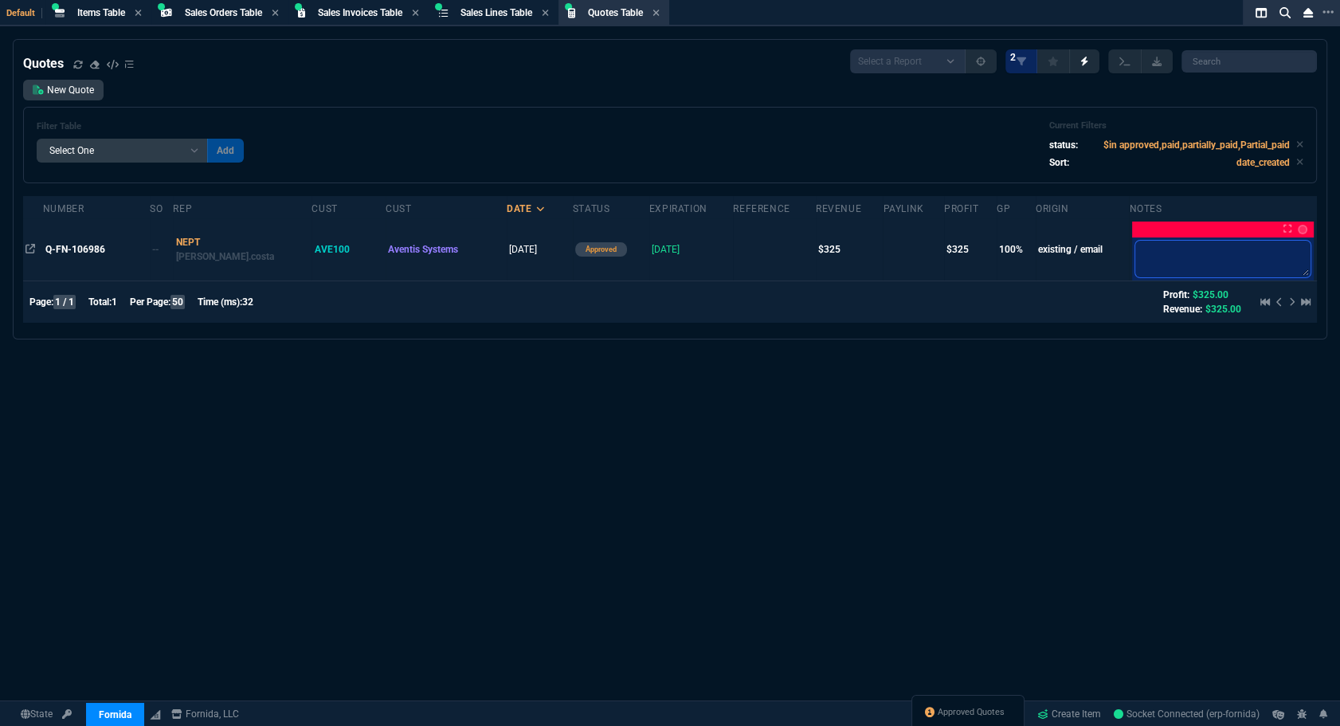
type textarea "a"
type textarea "aw"
type textarea "awa"
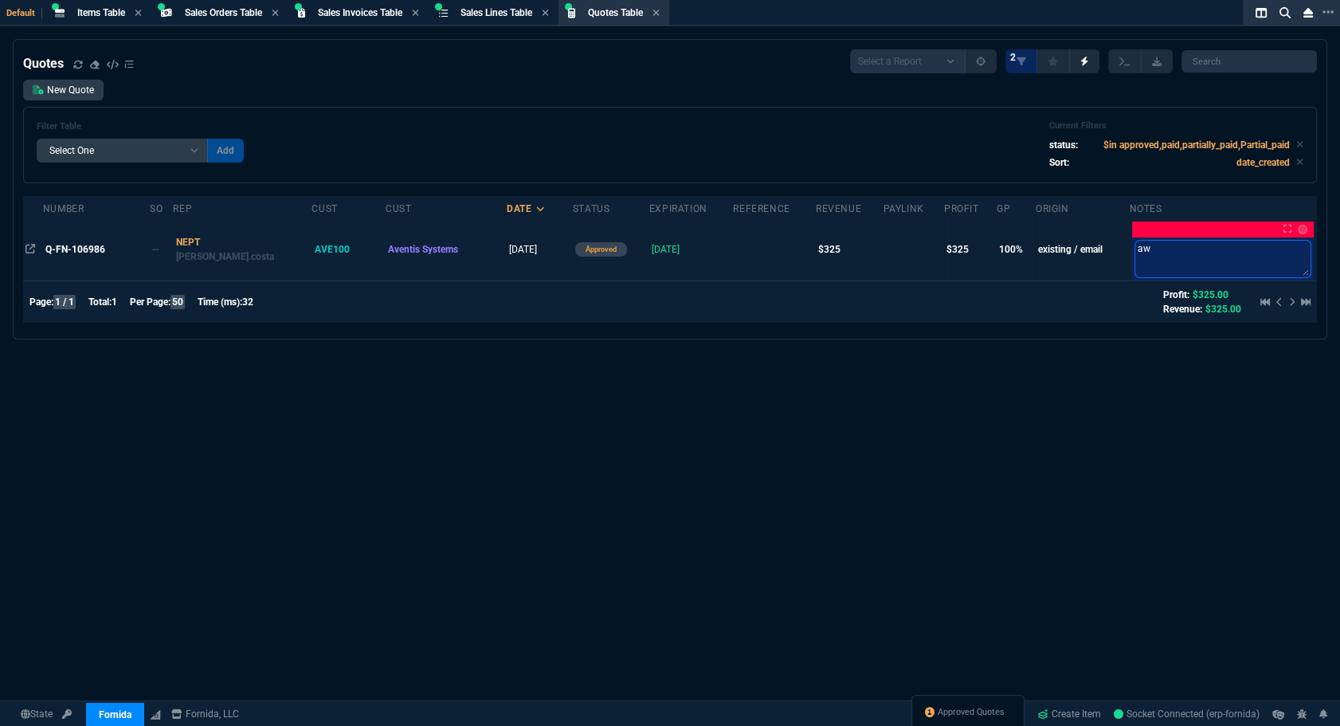
type textarea "awa"
type textarea "awai"
type textarea "await"
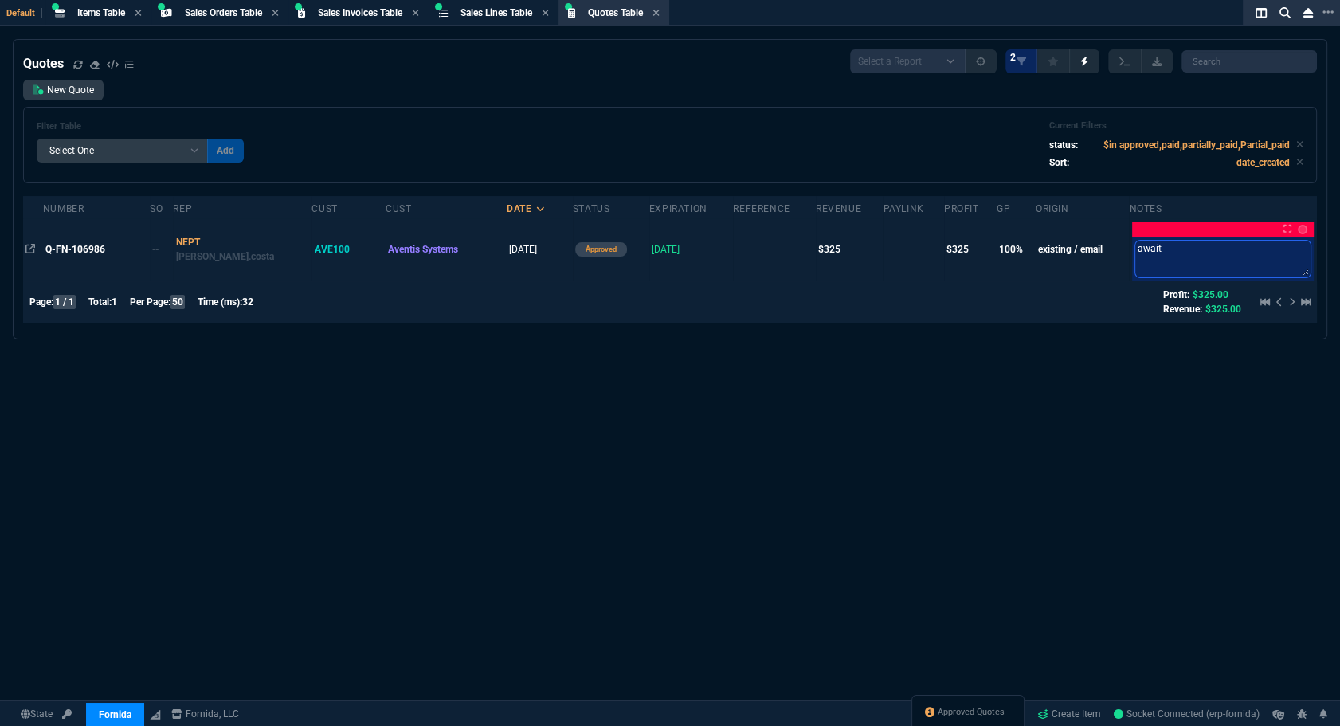
type textarea "awaiti"
type textarea "awaitin"
type textarea "awaiting"
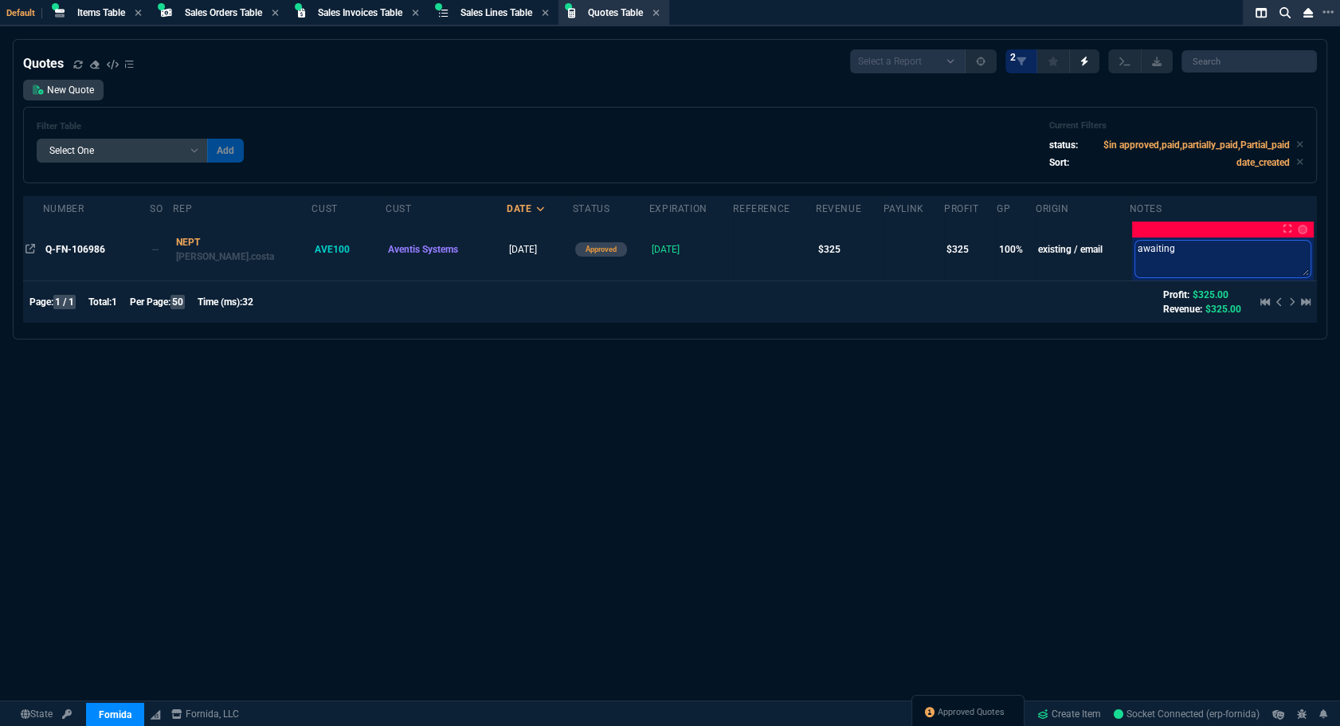
type textarea "awaiting"
type textarea "awaiting p"
type textarea "awaiting pa"
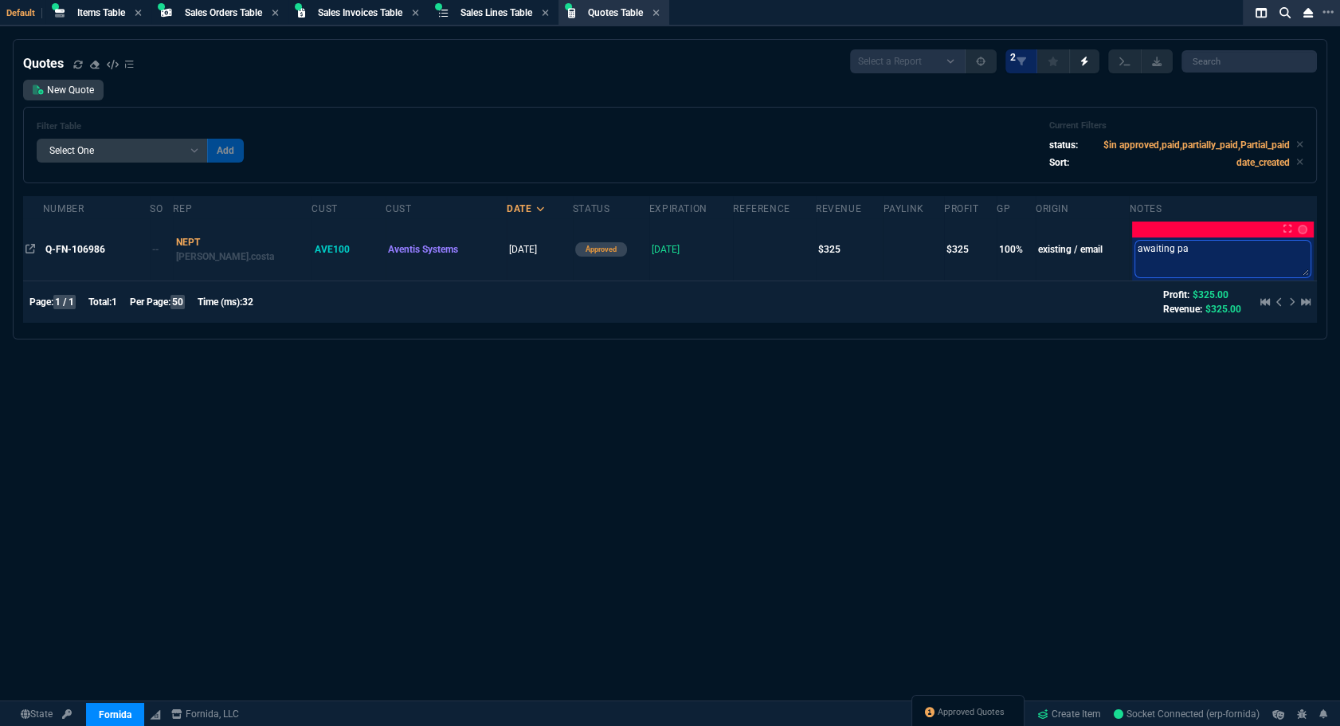
type textarea "awaiting pay"
type textarea "awaiting paym"
type textarea "awaiting paymen"
type textarea "awaiting payment"
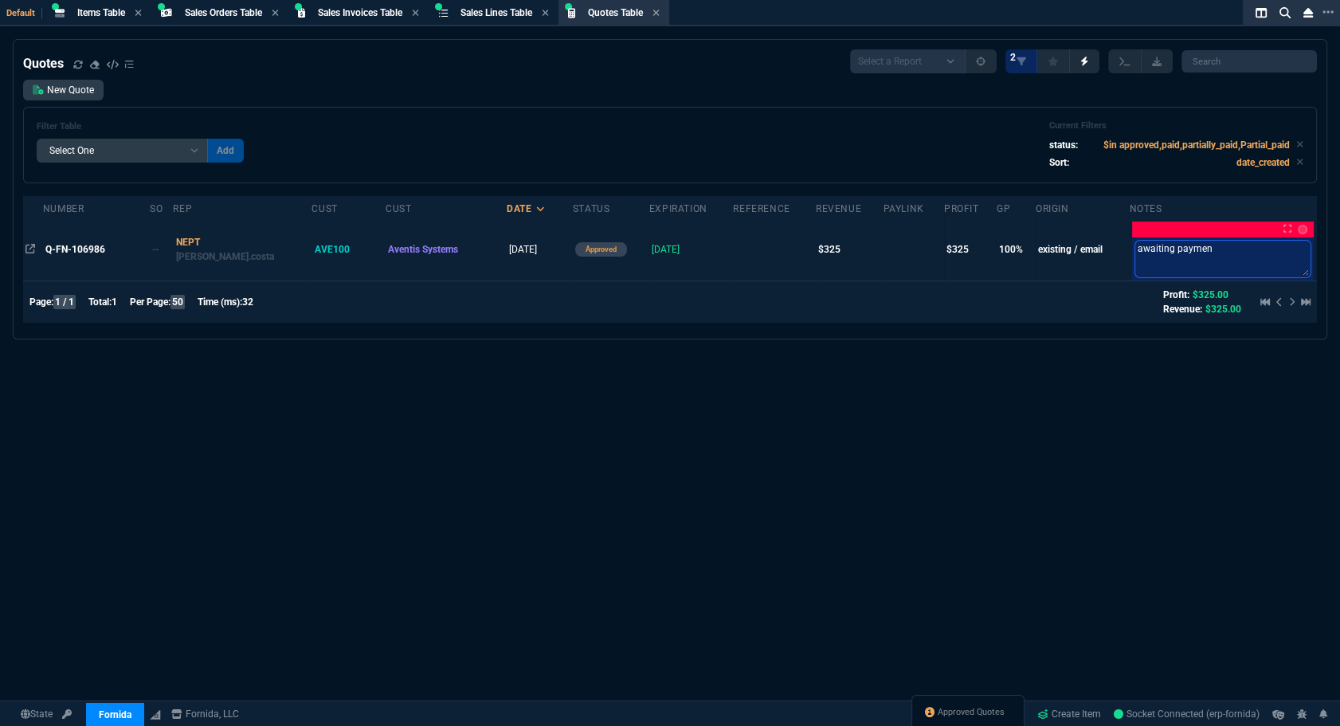
type textarea "awaiting payment"
type textarea "awaiting payment -"
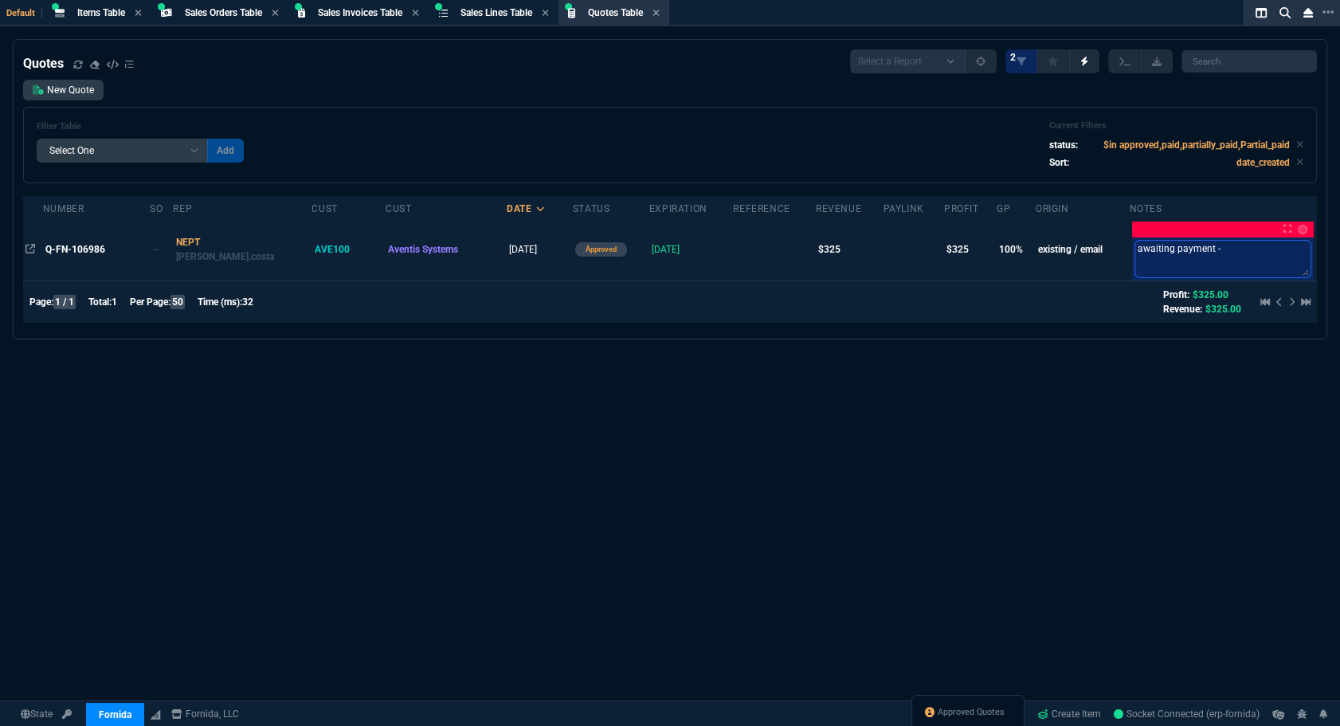
type textarea "awaiting payment -"
type textarea "awaiting payment - p"
type textarea "awaiting payment - pa"
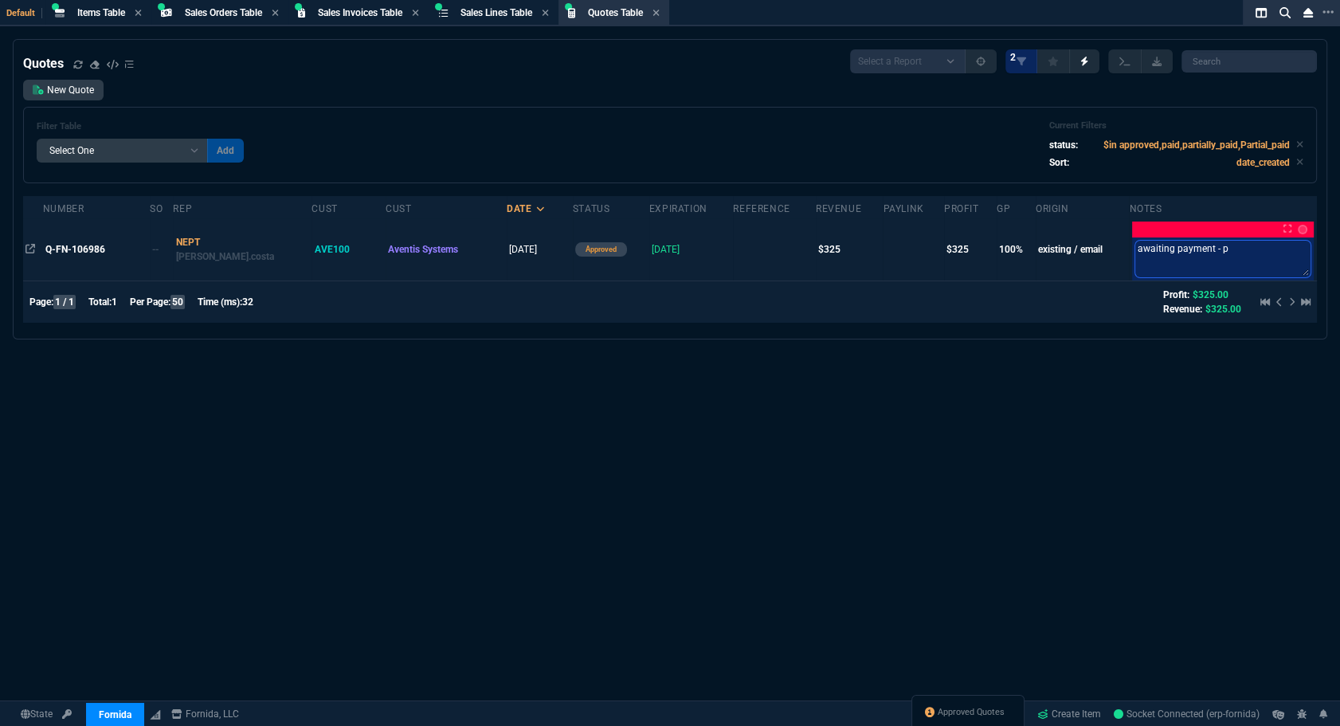
type textarea "awaiting payment - pa"
type textarea "awaiting payment - pay"
type textarea "awaiting payment - payp"
type textarea "awaiting payment - paypa"
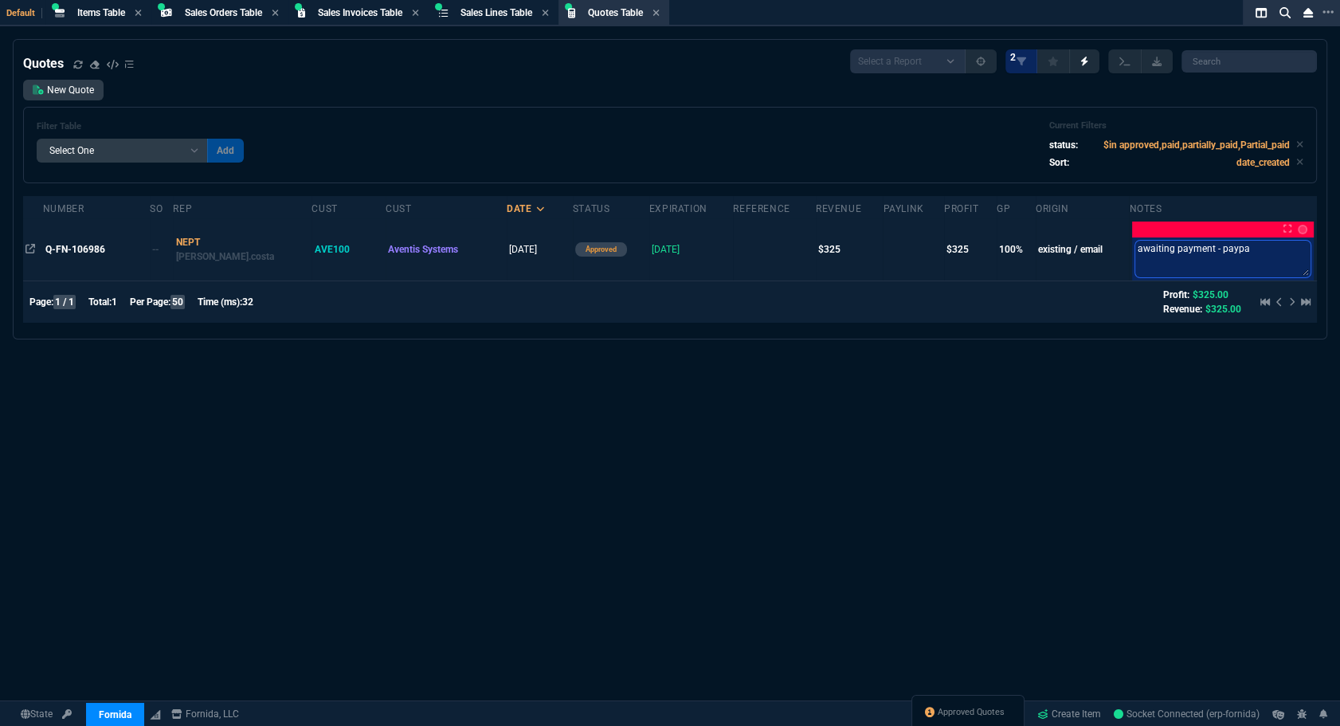
type textarea "awaiting payment - paypal"
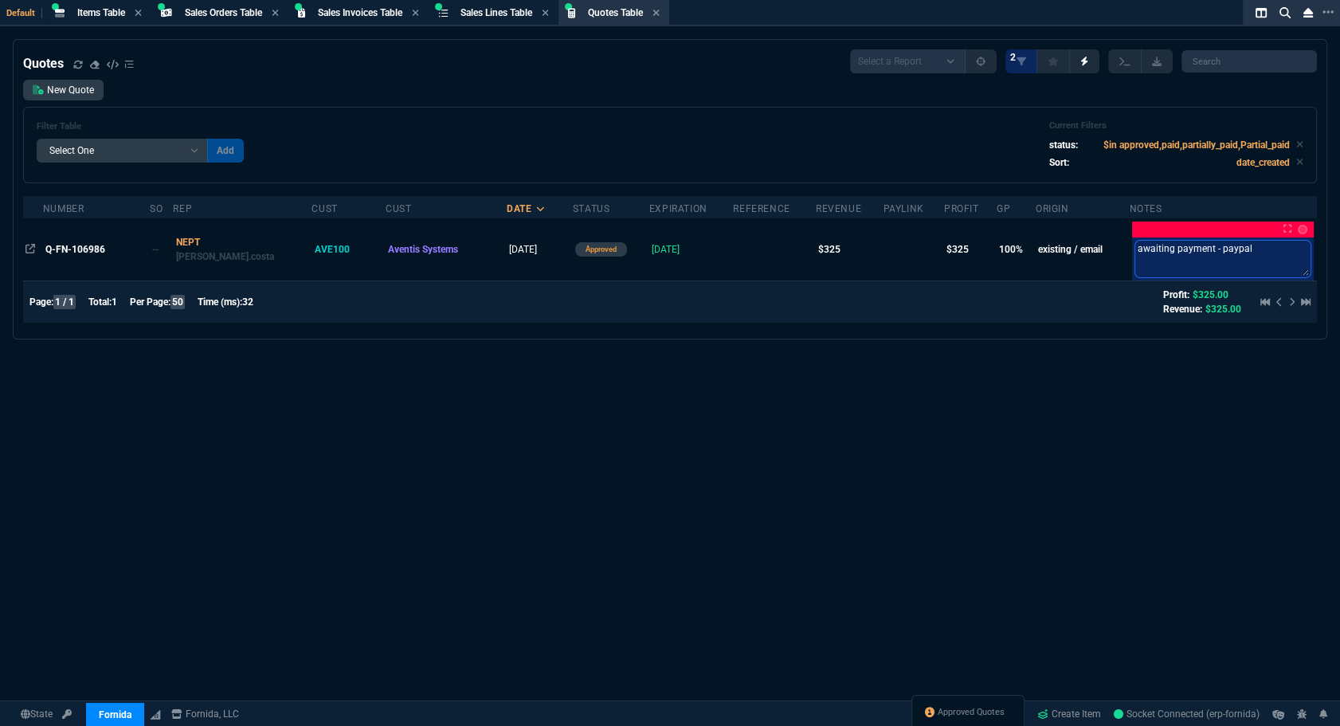
type textarea "awaiting payment - paypal"
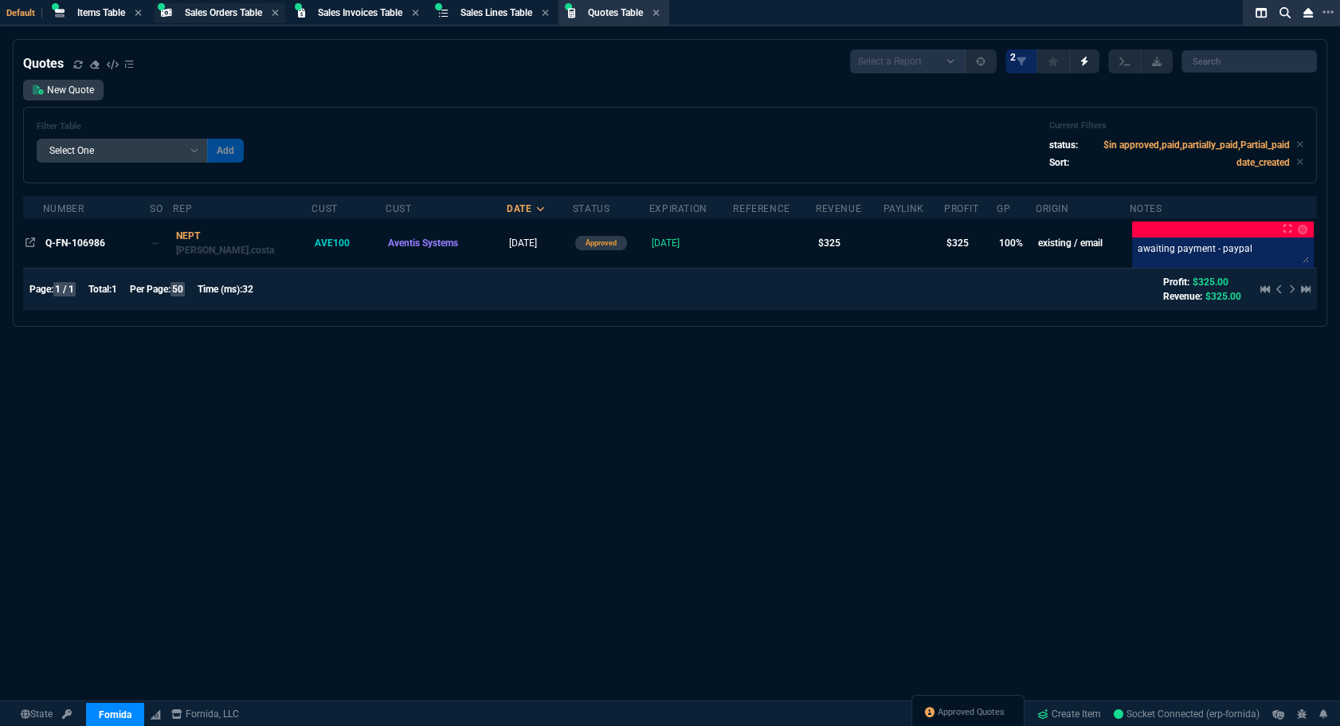
click at [235, 12] on span "Sales Orders Table" at bounding box center [223, 12] width 77 height 11
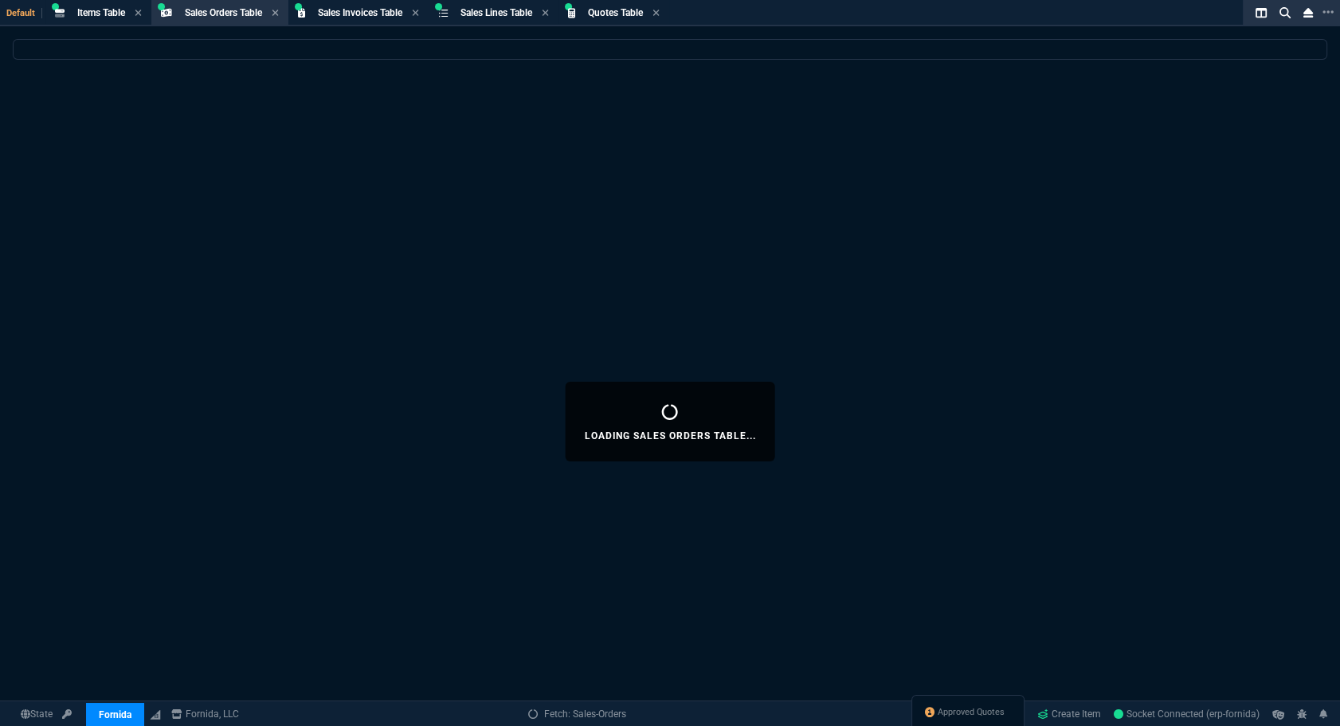
select select
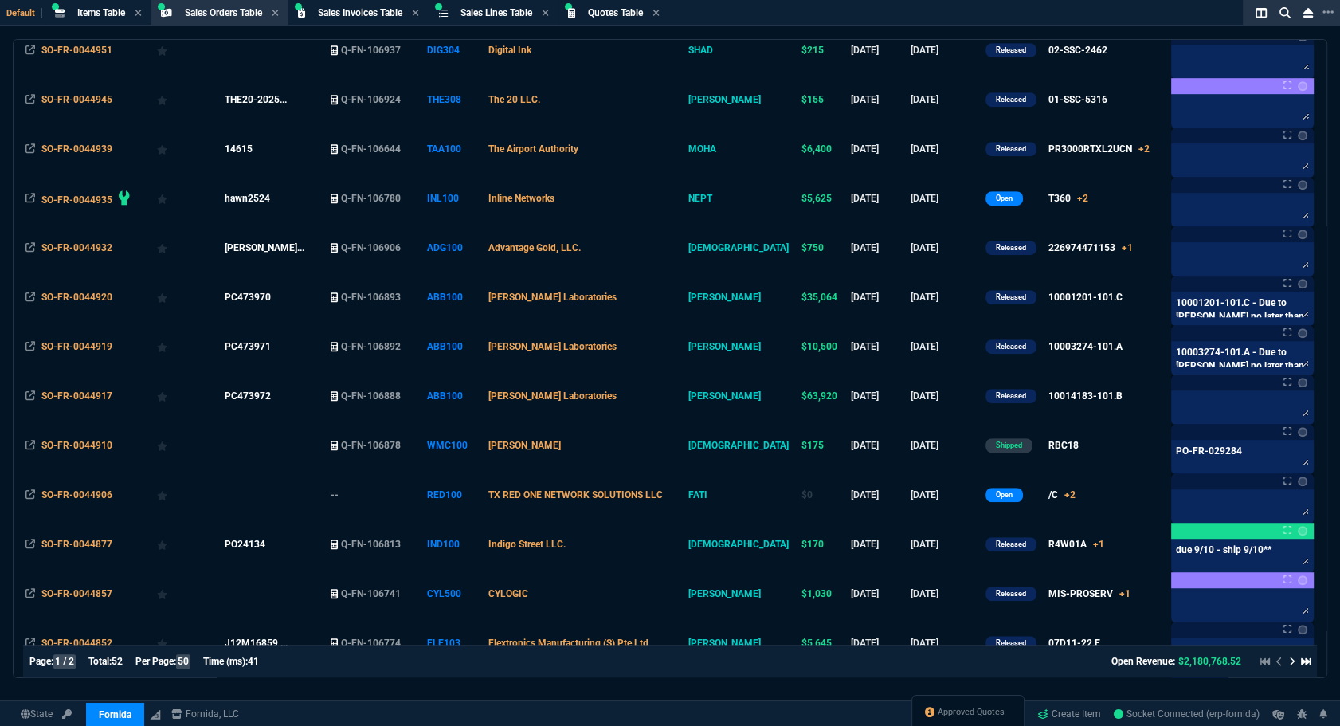
scroll to position [1304, 0]
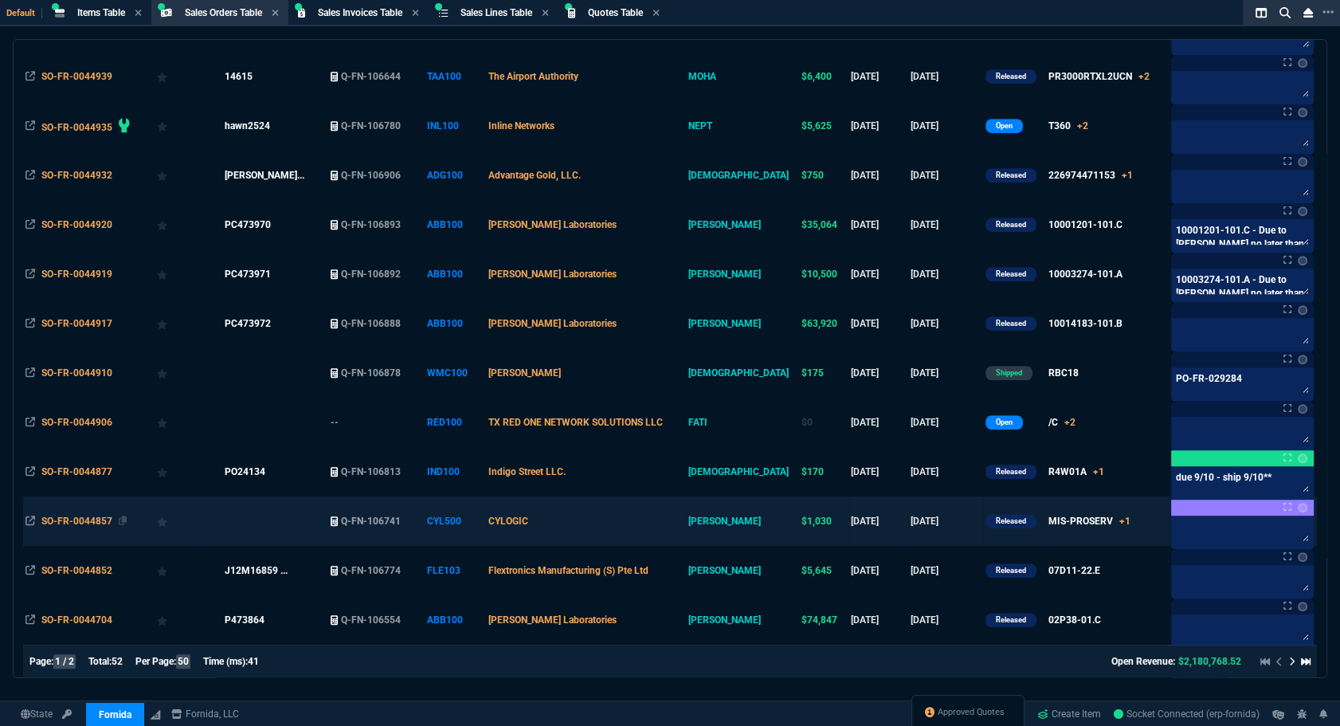
click at [92, 527] on span "SO-FR-0044857" at bounding box center [76, 521] width 71 height 11
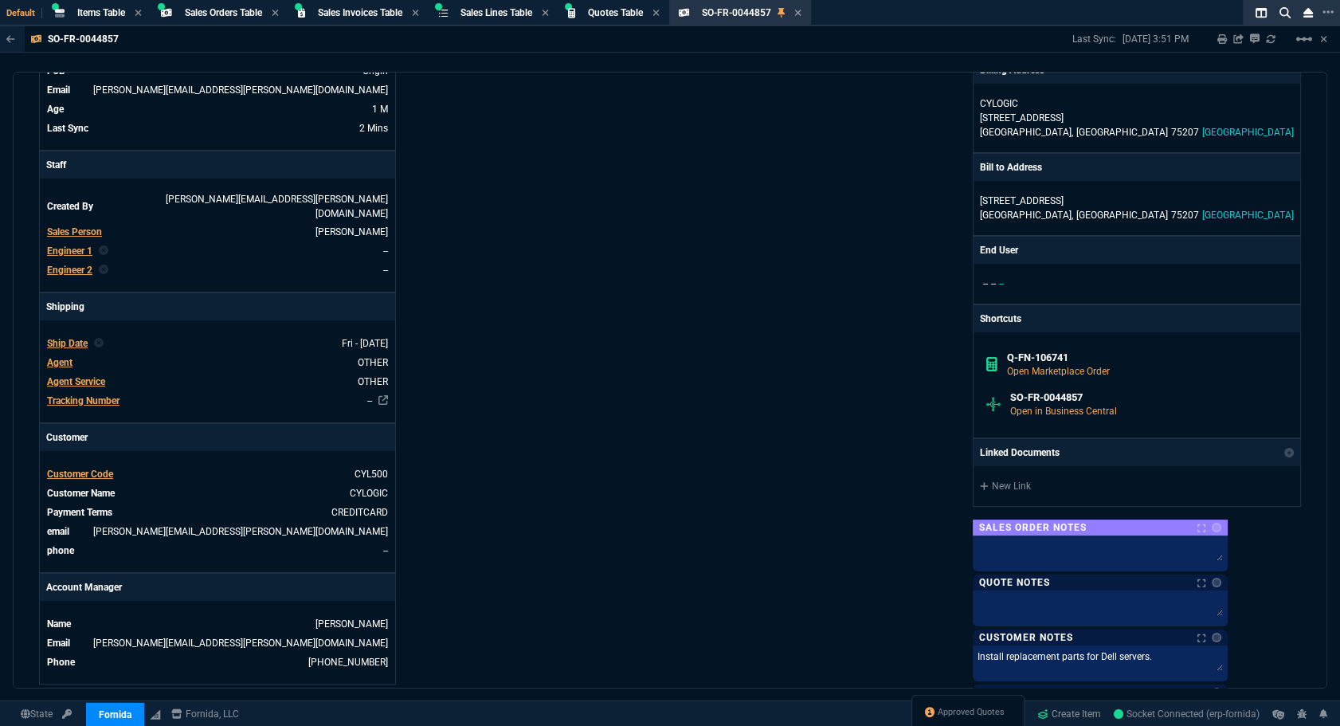
scroll to position [0, 0]
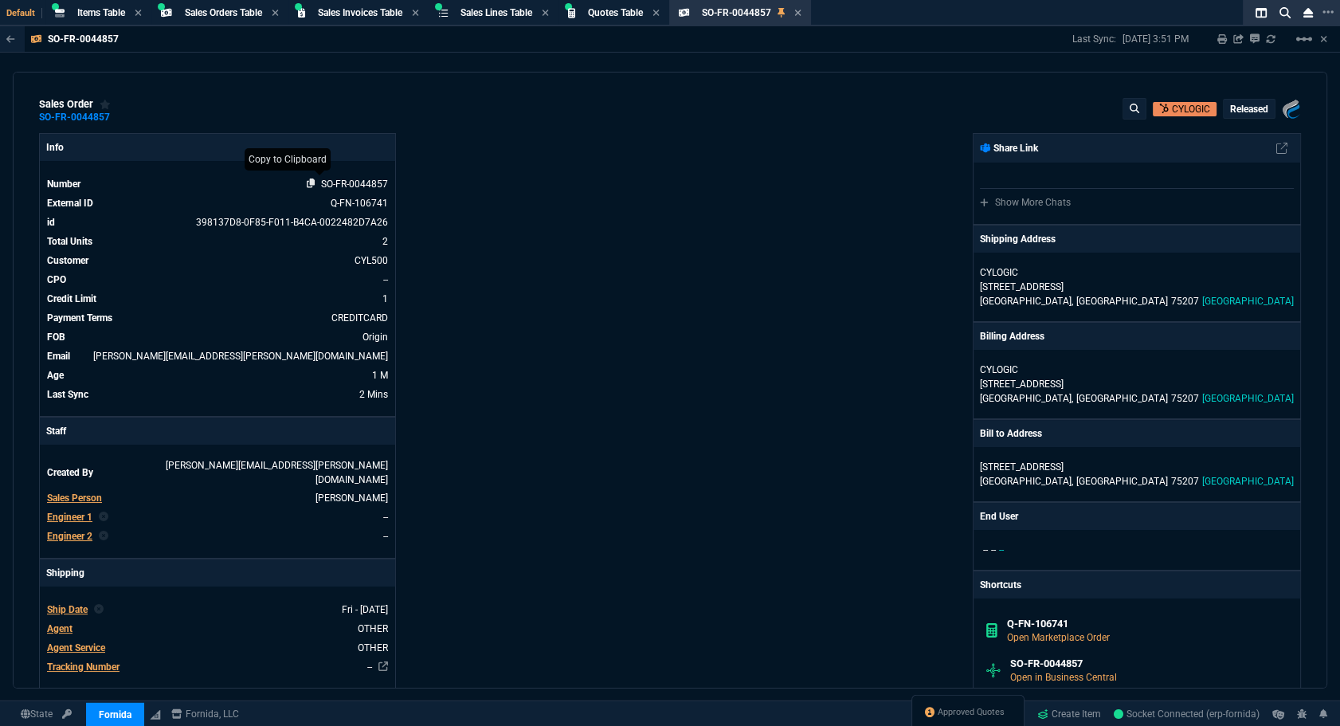
click at [311, 186] on icon at bounding box center [311, 183] width 9 height 10
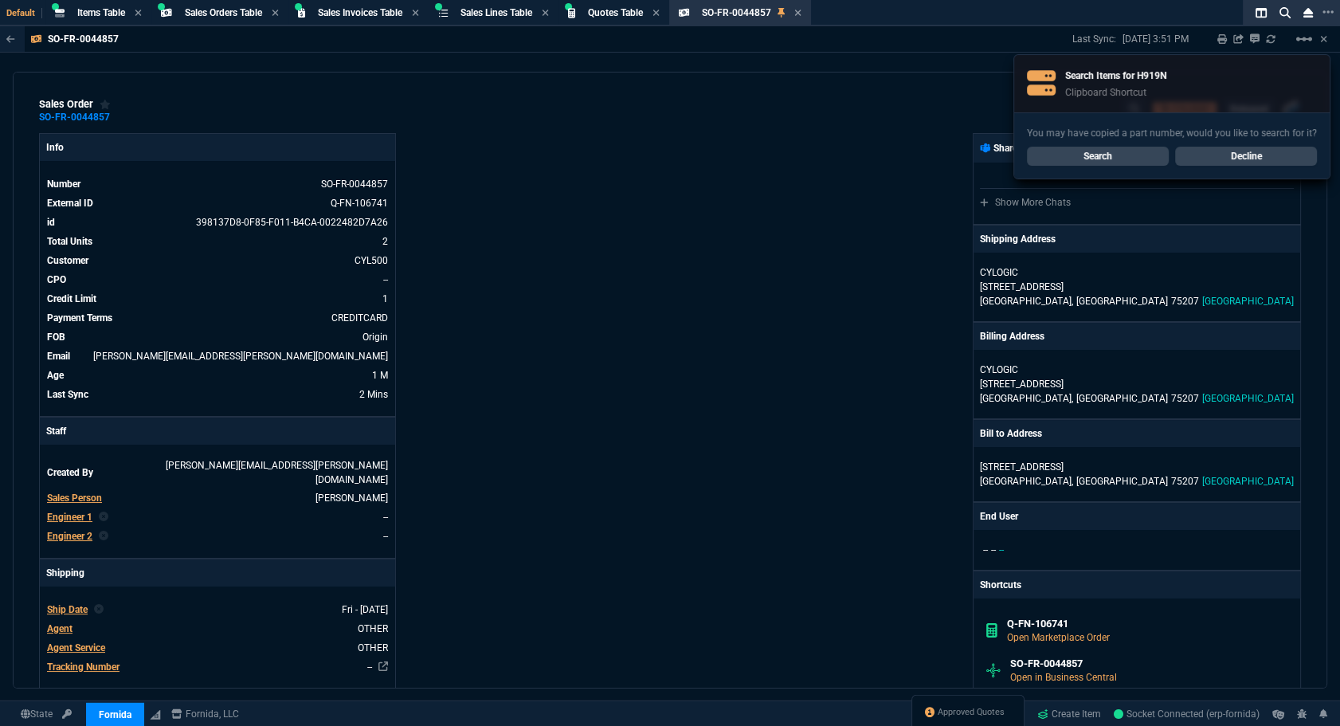
click at [1087, 151] on link "Search" at bounding box center [1098, 156] width 142 height 19
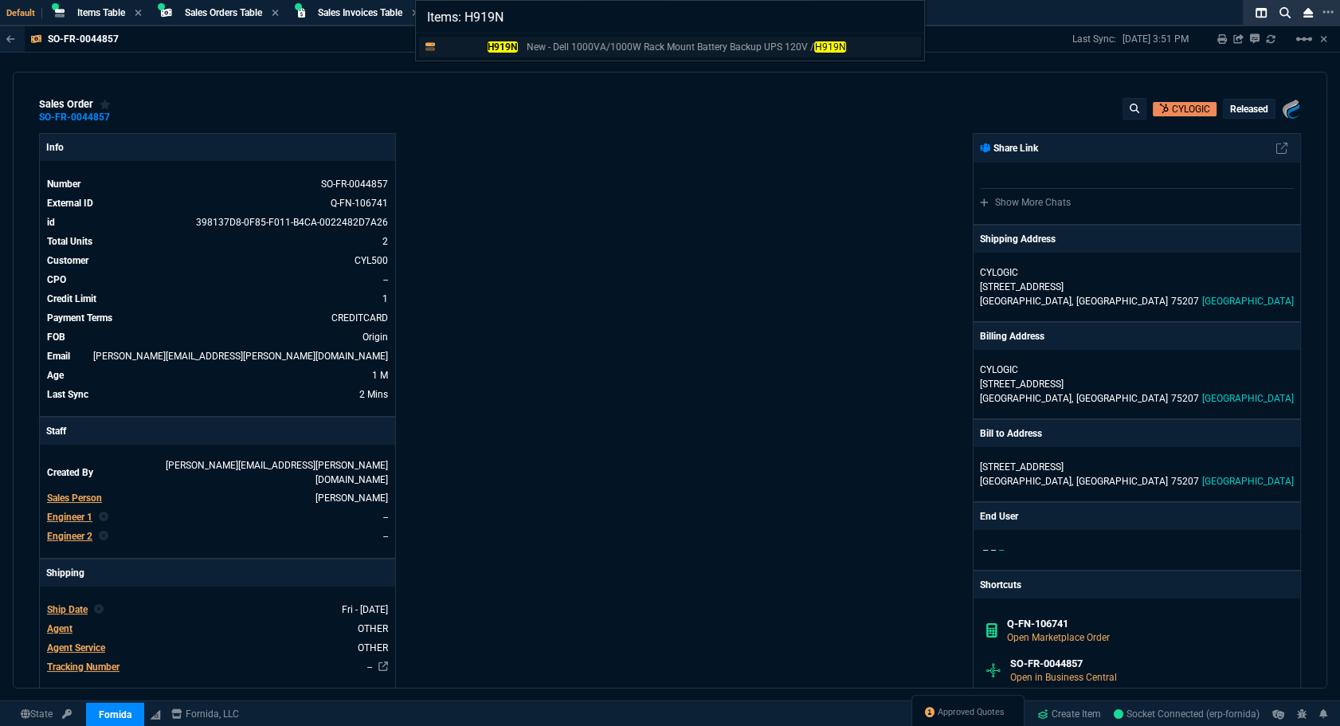
click at [488, 45] on mark "H919N" at bounding box center [503, 46] width 30 height 11
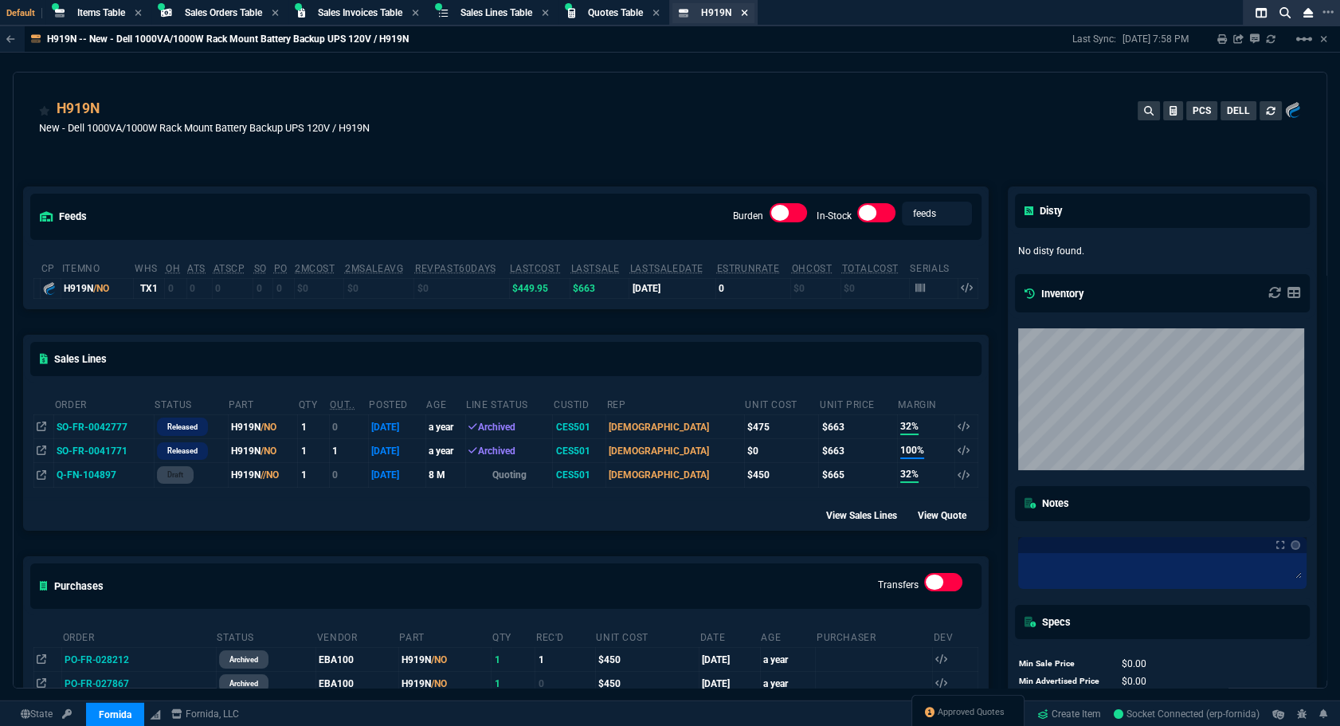
click at [748, 14] on icon at bounding box center [744, 13] width 7 height 10
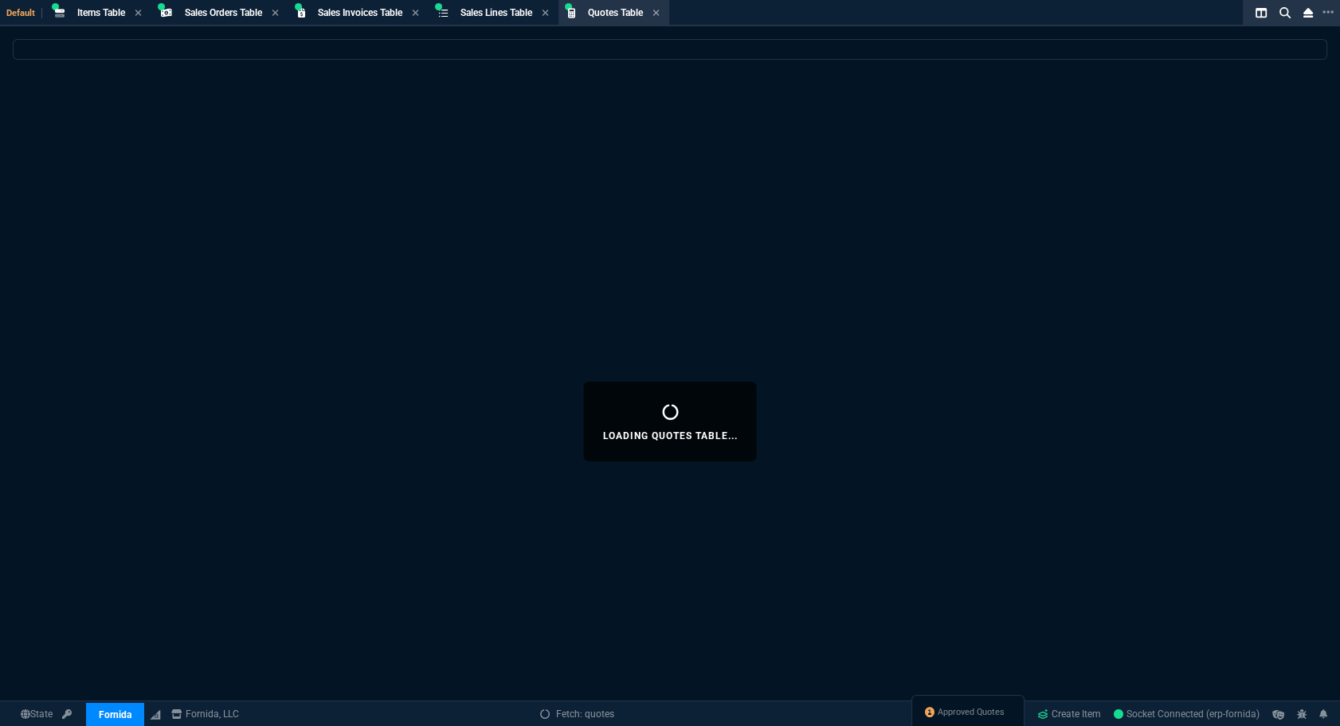
select select
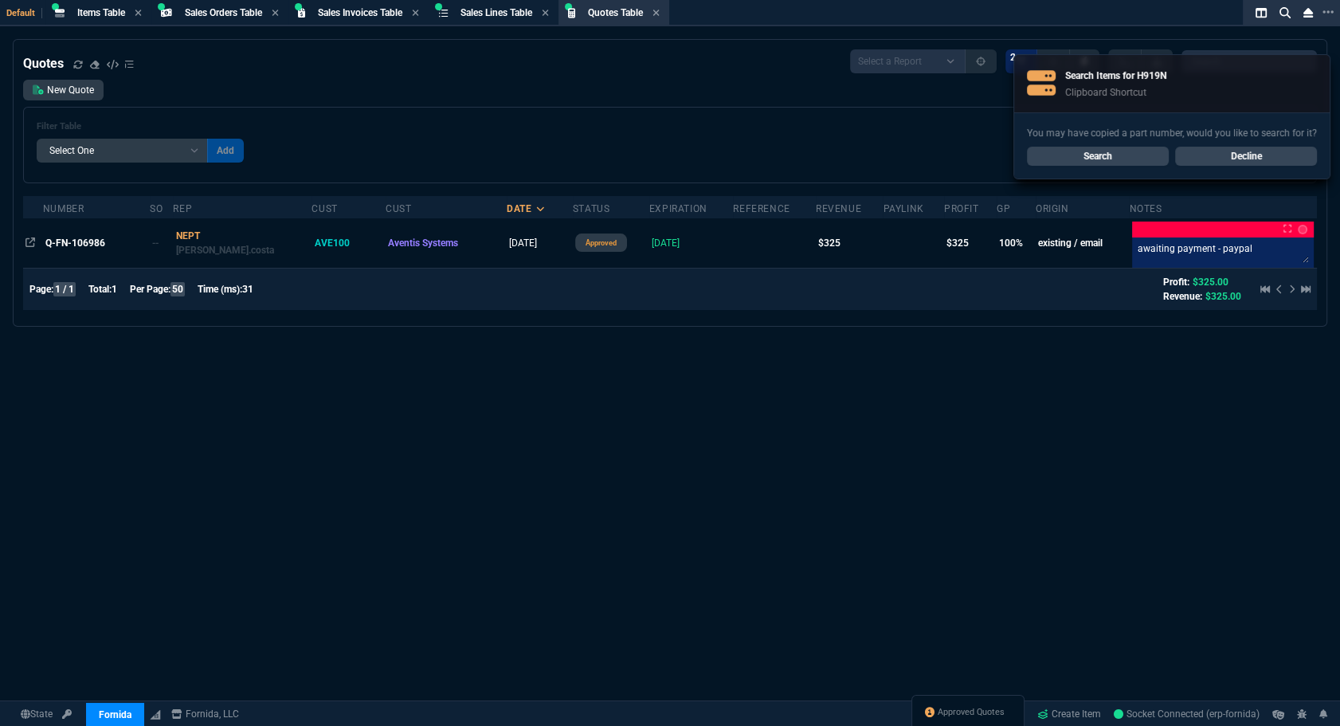
click at [988, 703] on div "Approved Quotes" at bounding box center [968, 714] width 113 height 38
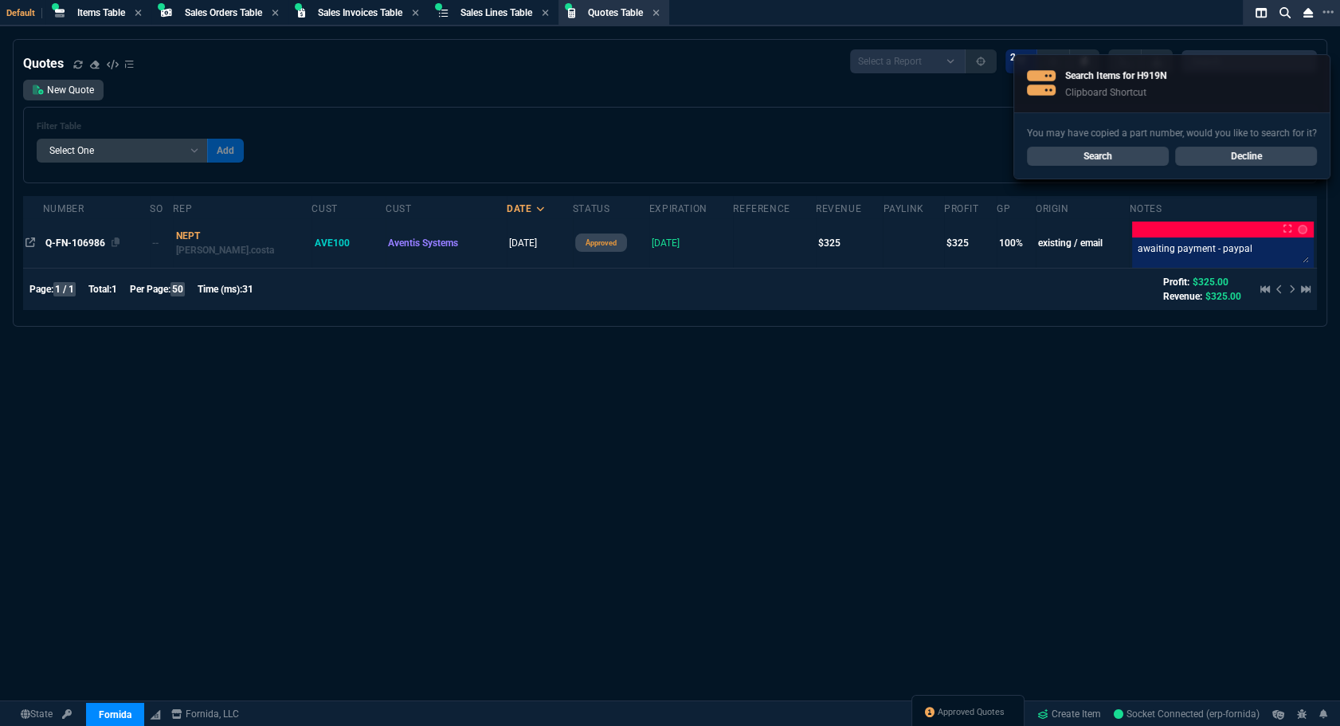
click at [80, 244] on span "Q-FN-106986" at bounding box center [75, 242] width 60 height 11
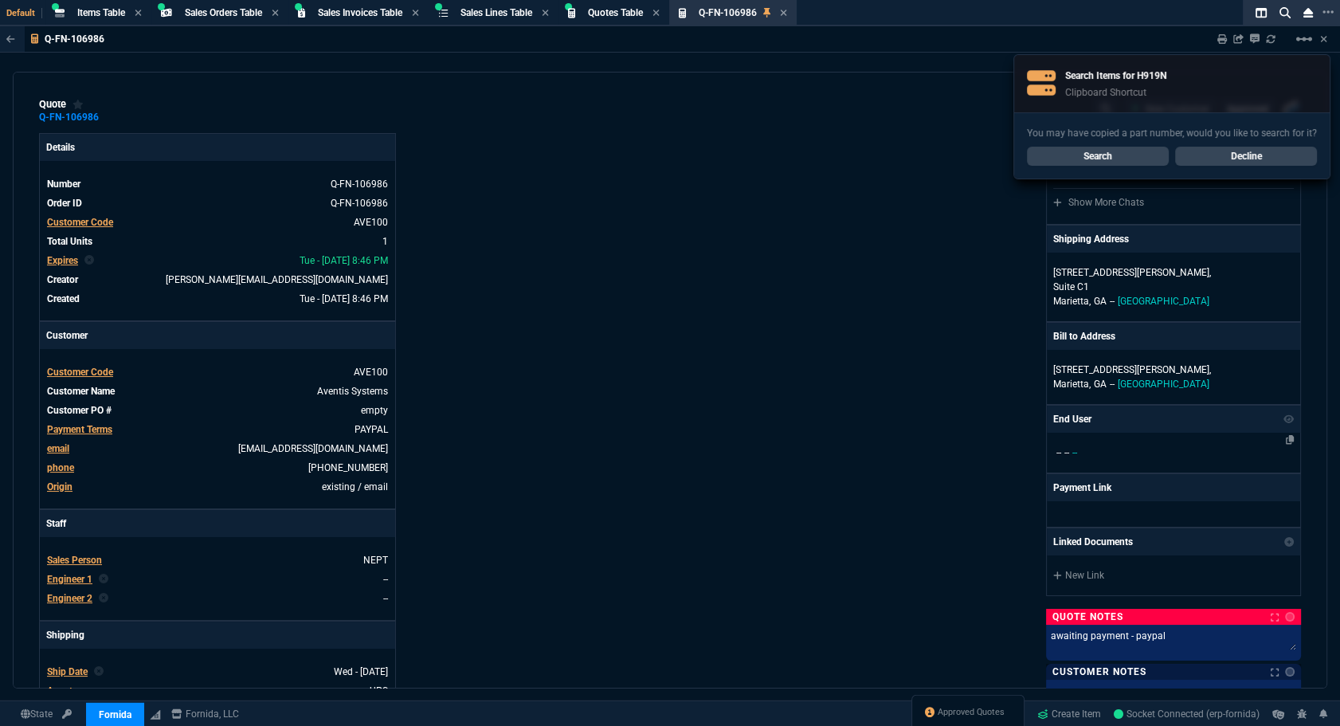
type input "100"
type input "325"
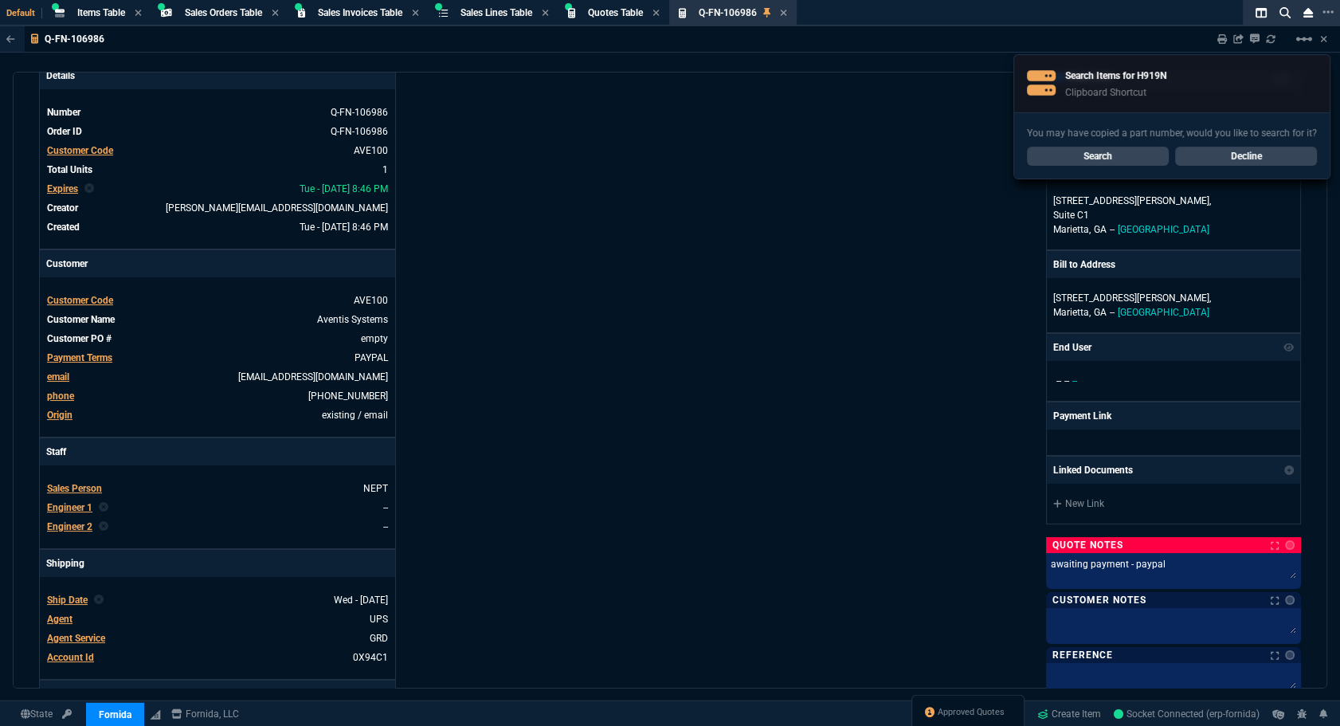
scroll to position [217, 0]
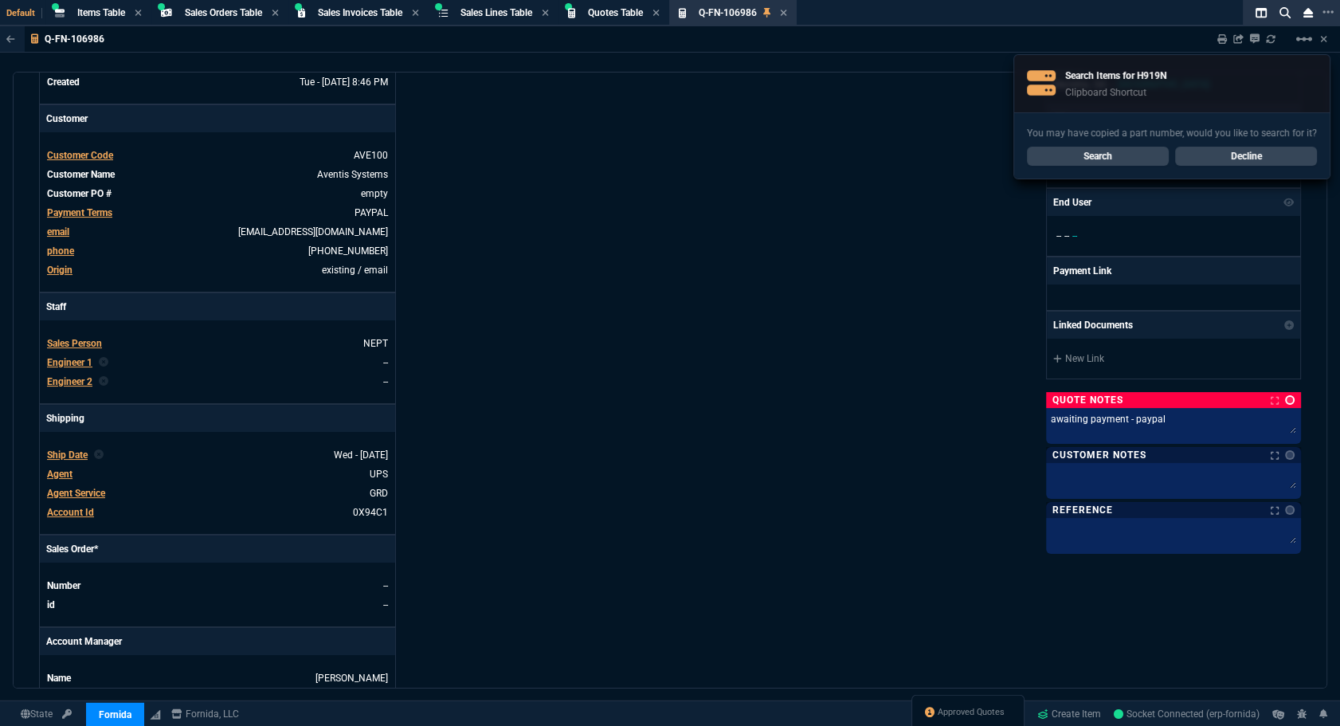
click at [1285, 402] on link at bounding box center [1290, 400] width 10 height 10
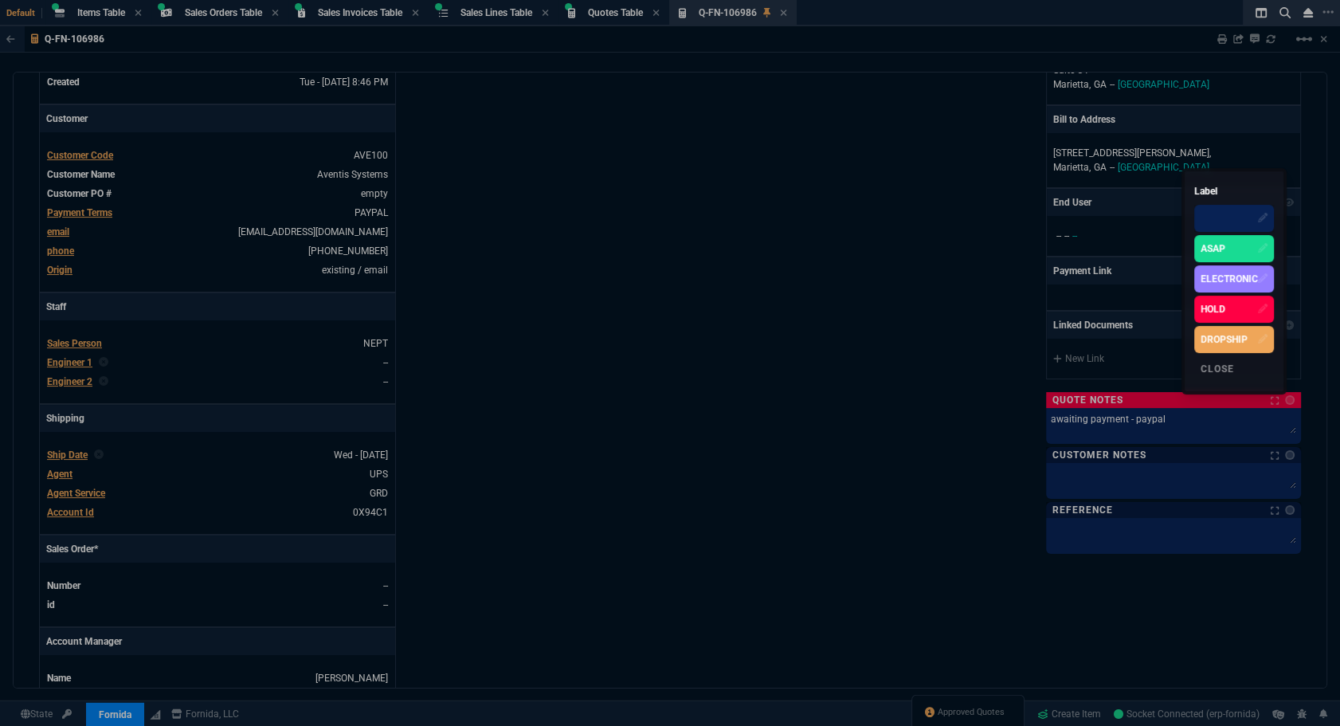
click at [1223, 215] on div at bounding box center [1234, 218] width 80 height 27
click at [1128, 420] on div at bounding box center [670, 363] width 1340 height 726
click at [1128, 420] on textarea "awaiting payment - paypal" at bounding box center [1173, 423] width 249 height 24
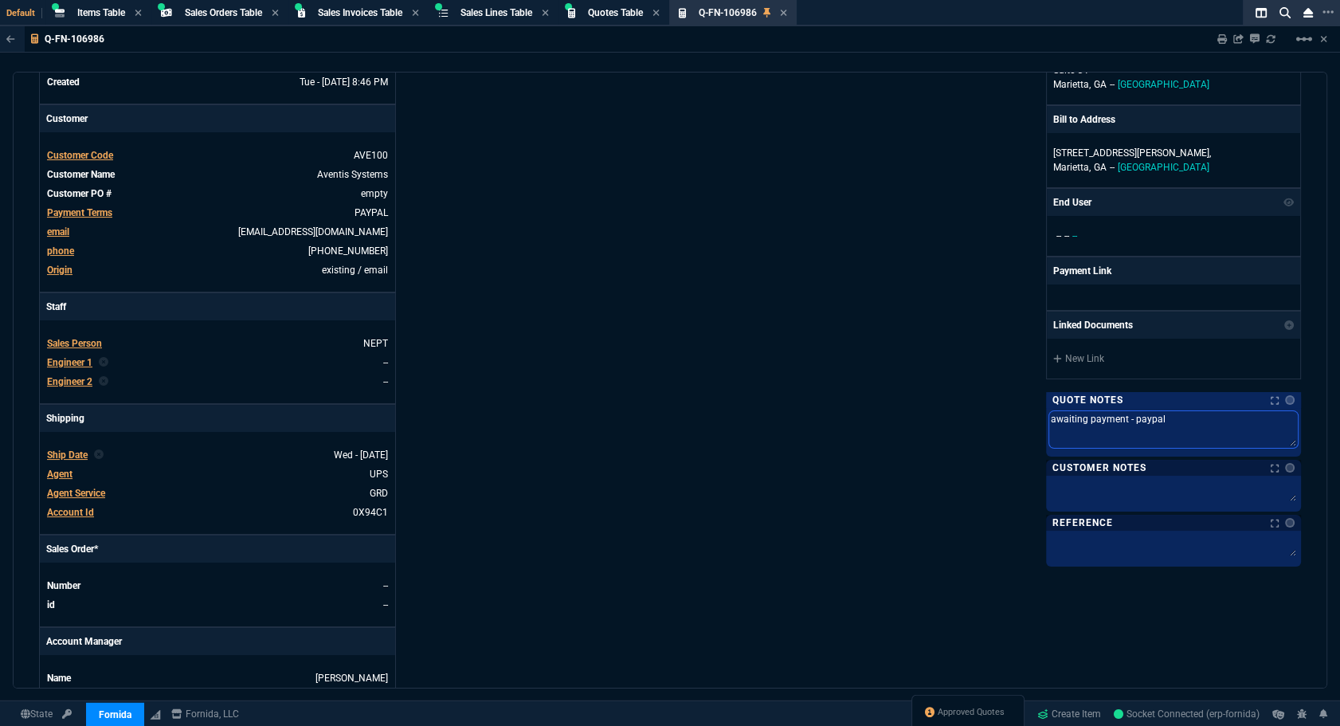
click at [1128, 420] on textarea "awaiting payment - paypal" at bounding box center [1173, 429] width 249 height 37
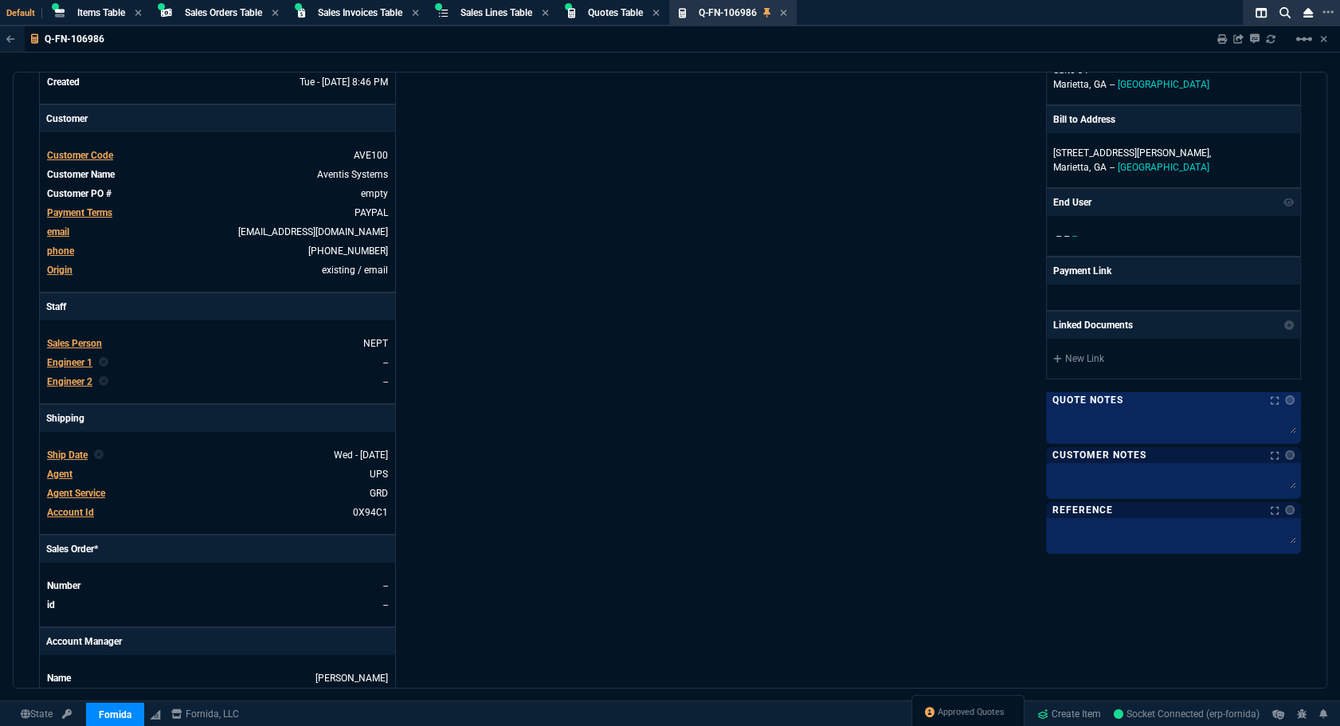
click at [916, 467] on div "Fornida, LLC [STREET_ADDRESS] Share Link Show More Chats Shipping Address [STRE…" at bounding box center [985, 327] width 631 height 822
click at [1057, 431] on textarea at bounding box center [1173, 423] width 249 height 24
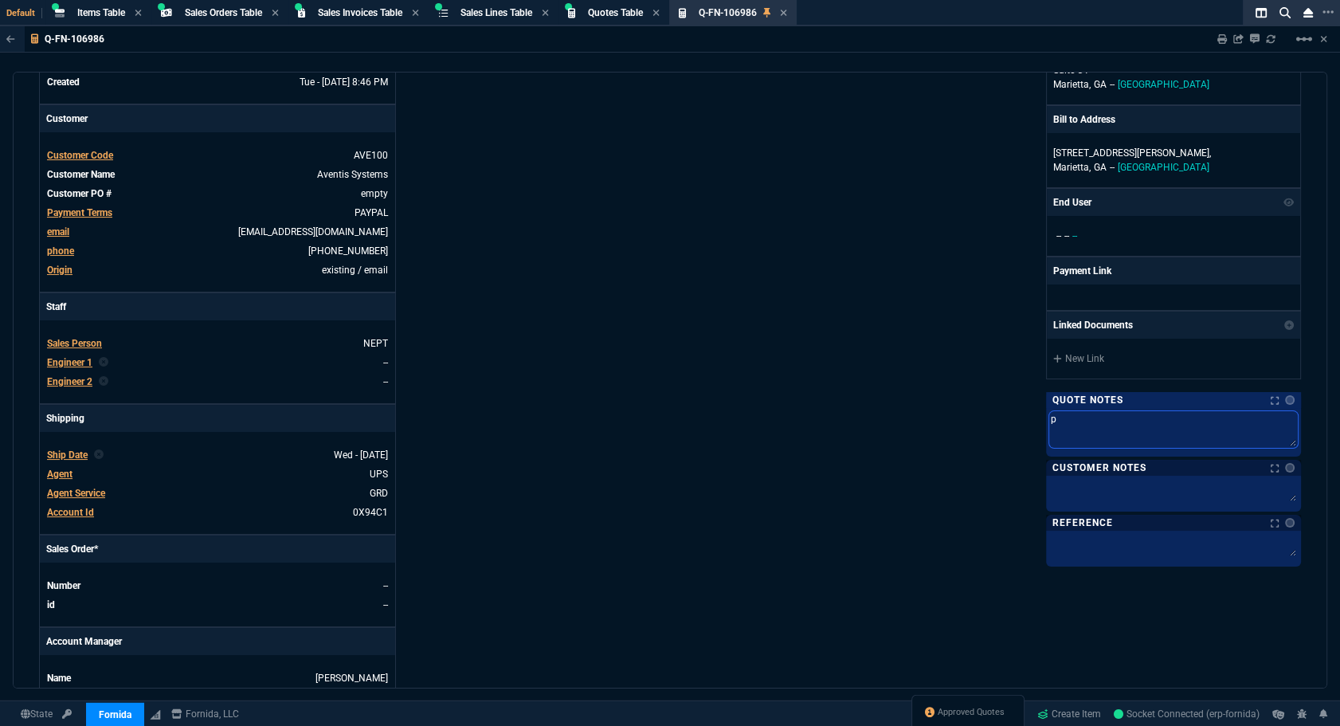
type textarea "pa"
type textarea "pai"
type textarea "paid"
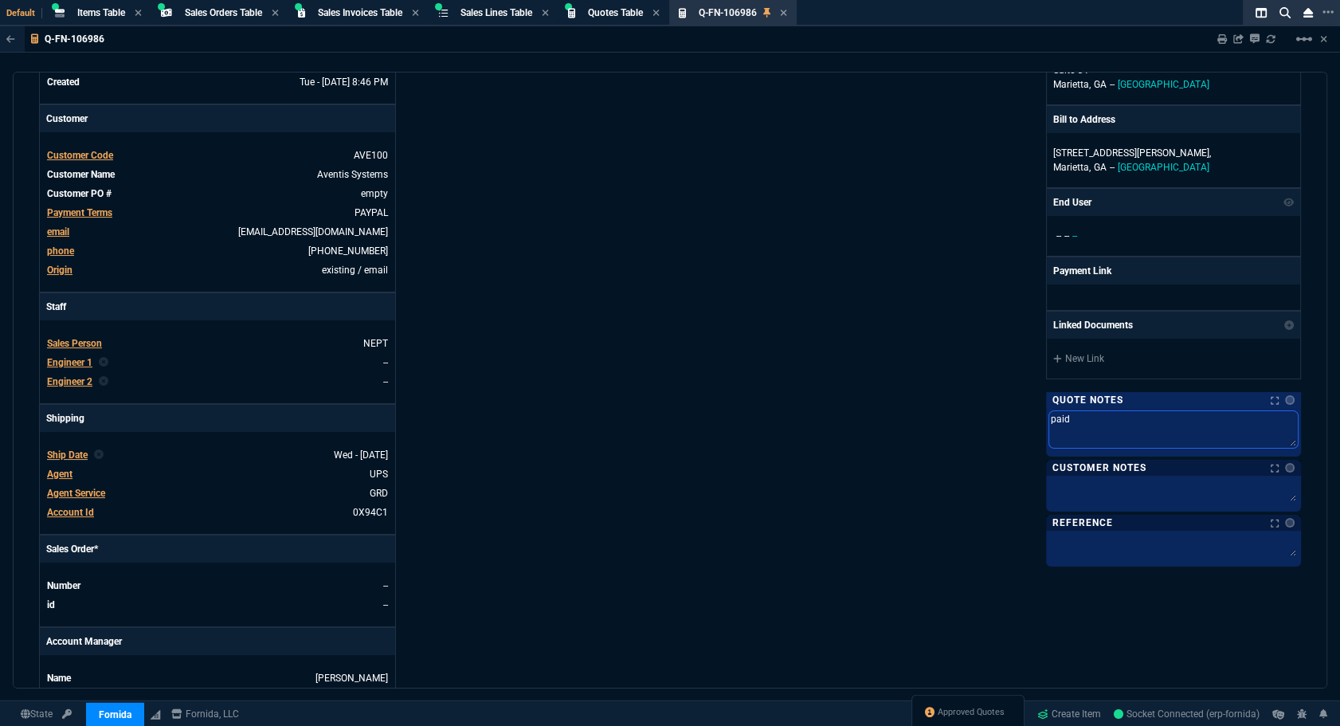
type textarea "paid:"
type textarea "paid: 9/"
type textarea "paid: 9/2"
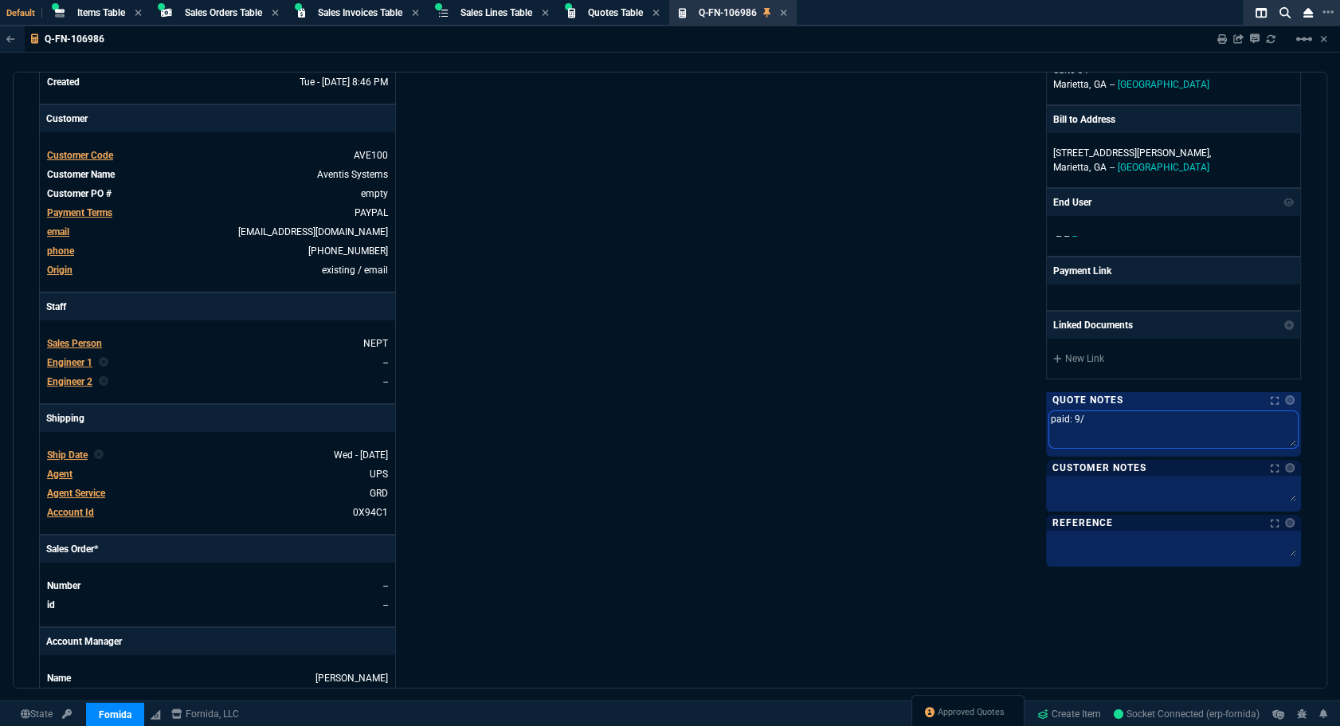
type textarea "paid: 9/2"
type textarea "paid: 9/23"
type textarea "paid: 9/23/"
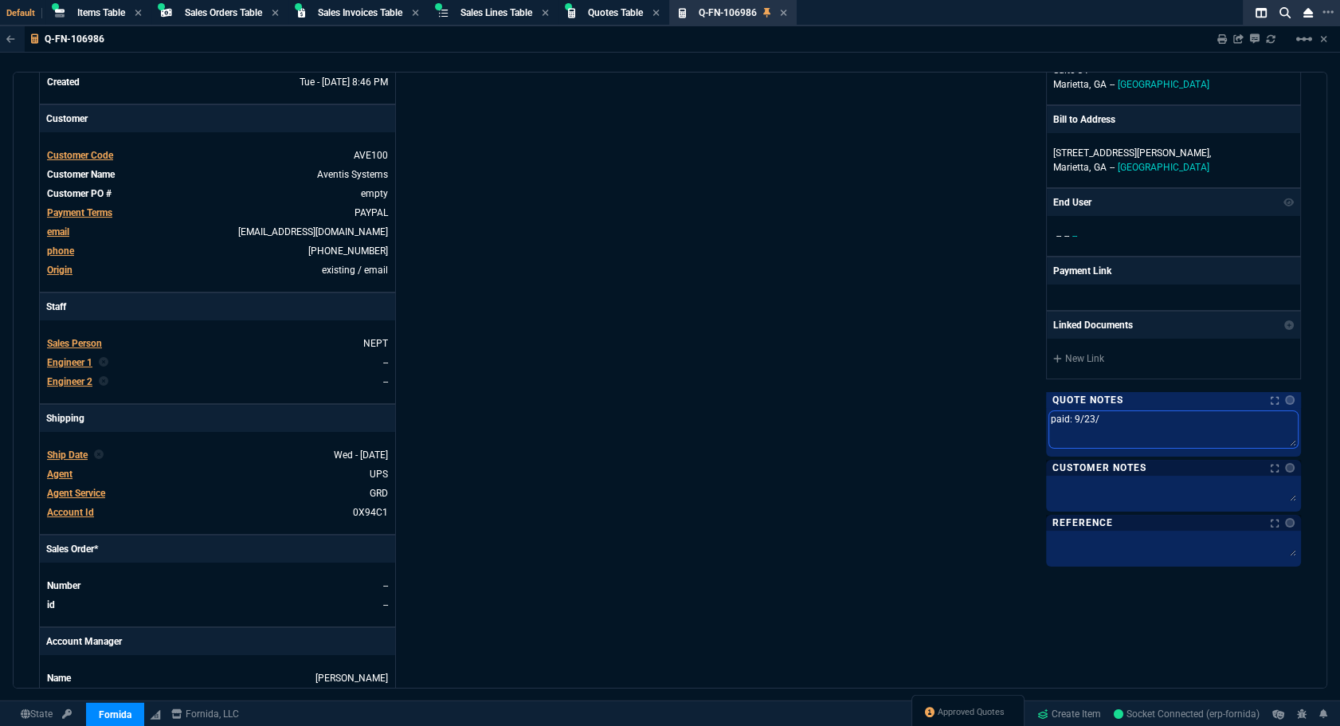
type textarea "paid: 9/23/2"
type textarea "paid: [DATE]"
type textarea "paid: [DATE] p"
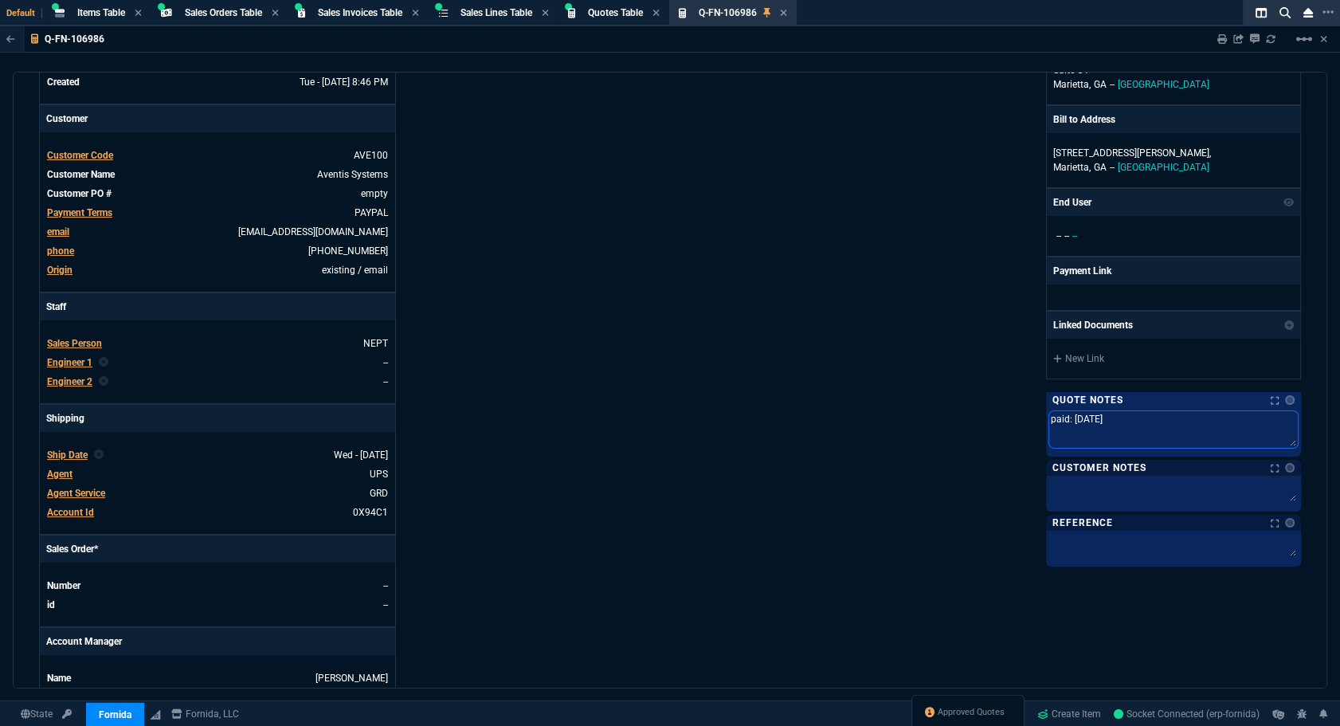
type textarea "paid: [DATE] p"
type textarea "paid: [DATE] pa"
type textarea "paid: [DATE] pay"
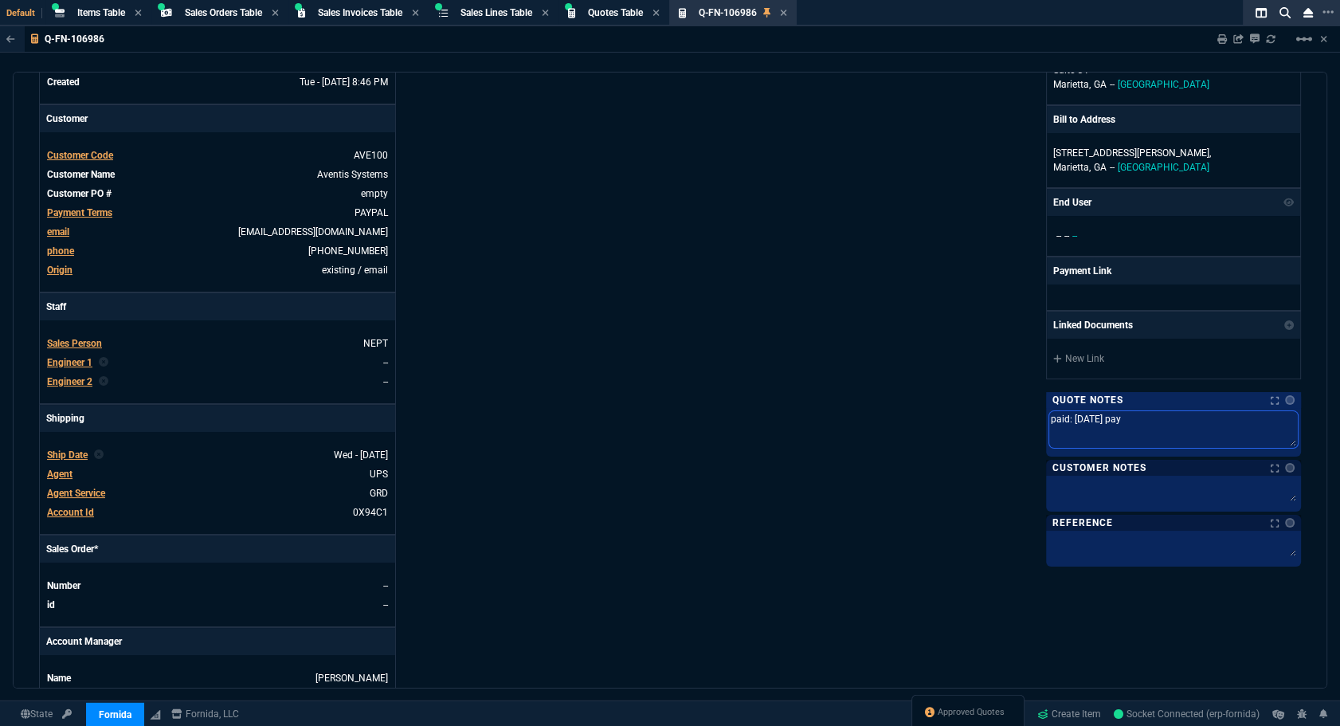
type textarea "paid: [DATE] payp"
type textarea "paid: [DATE] paypa"
type textarea "paid: [DATE] paypal"
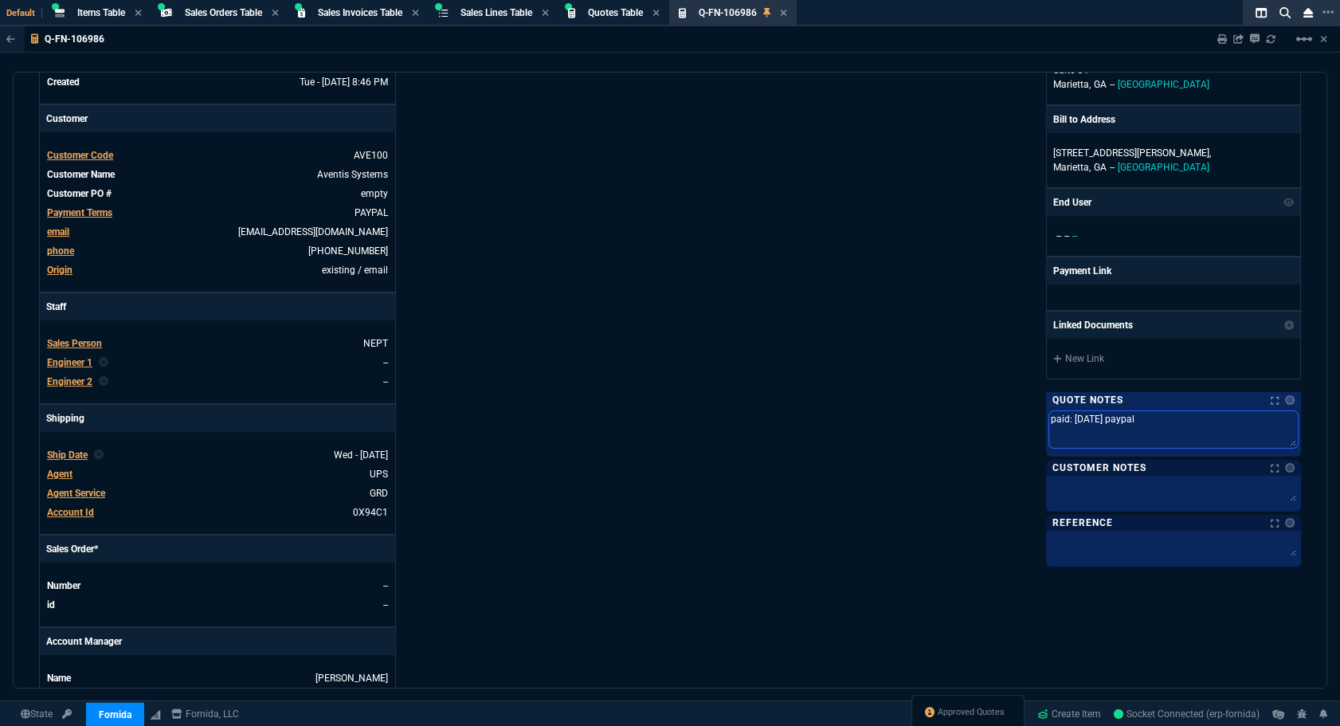
type textarea "paid: [DATE] paypal"
click at [826, 484] on div "Fornida, LLC [STREET_ADDRESS] Share Link Show More Chats Shipping Address [STRE…" at bounding box center [985, 327] width 631 height 822
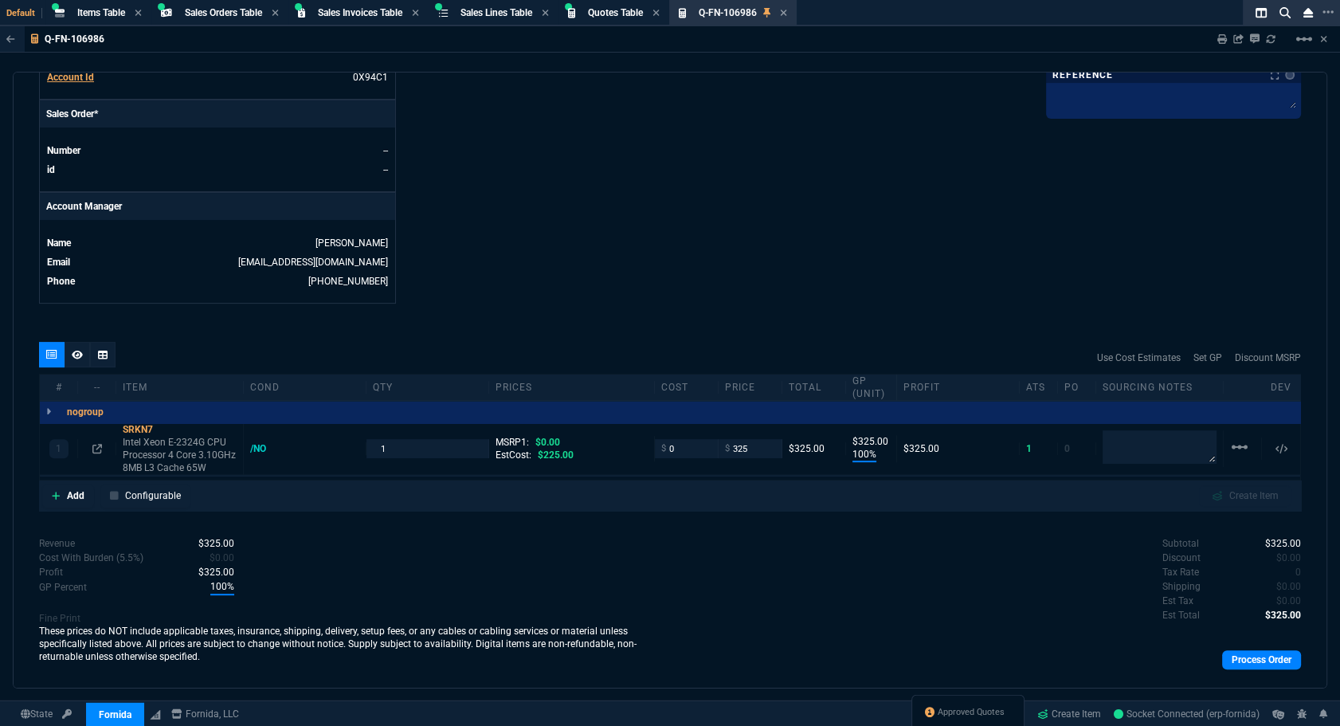
scroll to position [678, 0]
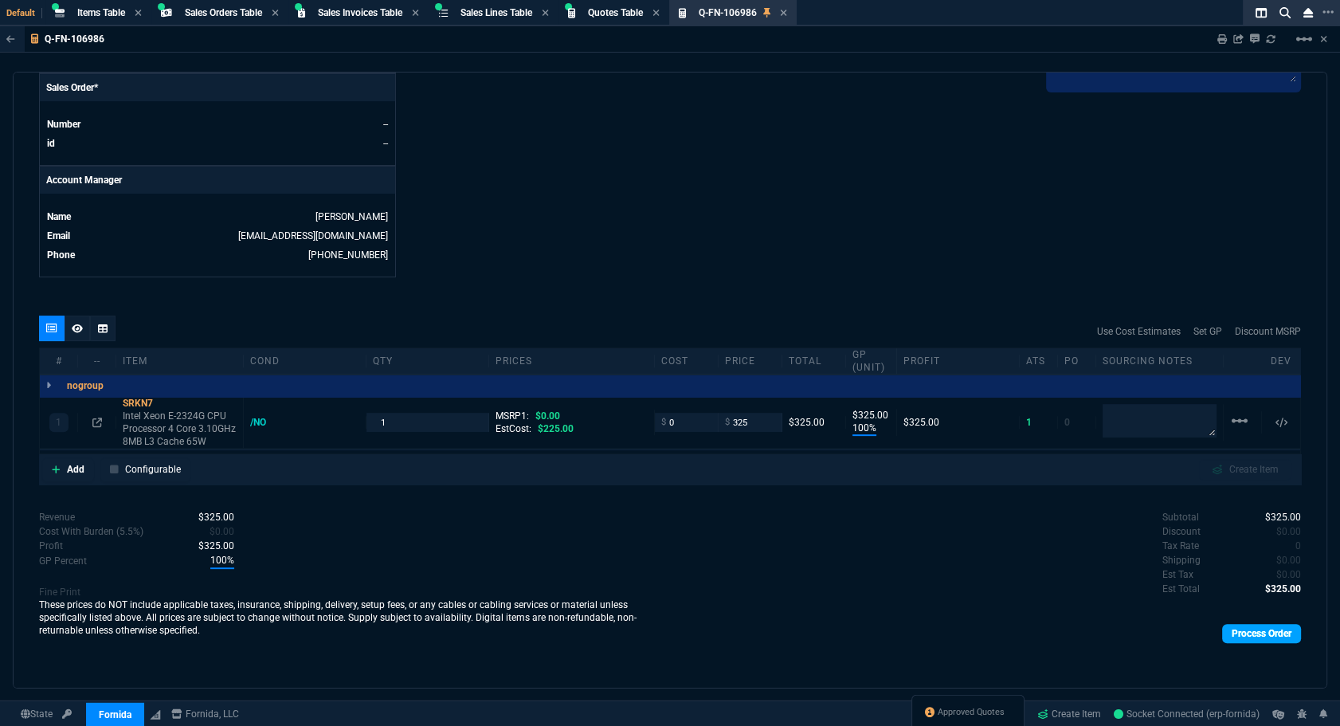
click at [1272, 633] on link "Process Order" at bounding box center [1261, 633] width 79 height 19
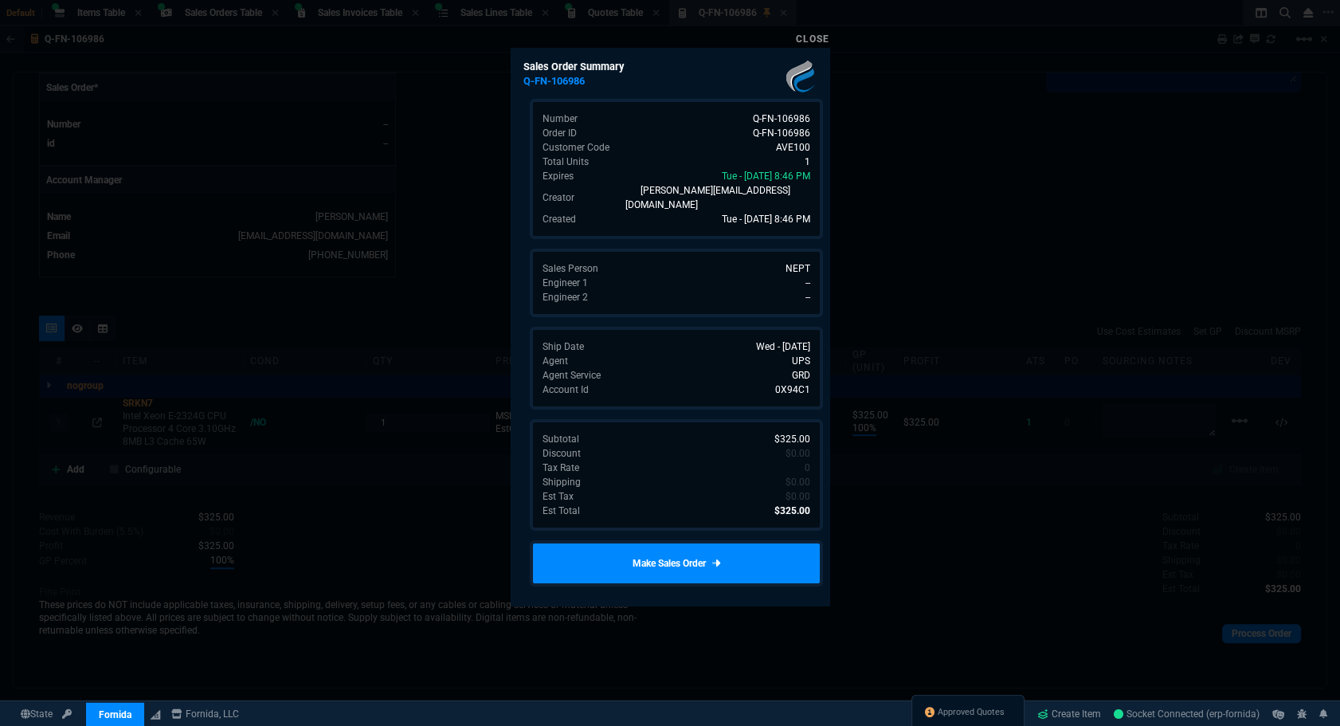
click at [684, 520] on div "Sales Order Summary Q-FN-106986 Number Q-FN-106986 Order ID Q-FN-106986 Custome…" at bounding box center [670, 326] width 319 height 557
click at [685, 542] on link "Make Sales Order" at bounding box center [676, 563] width 293 height 46
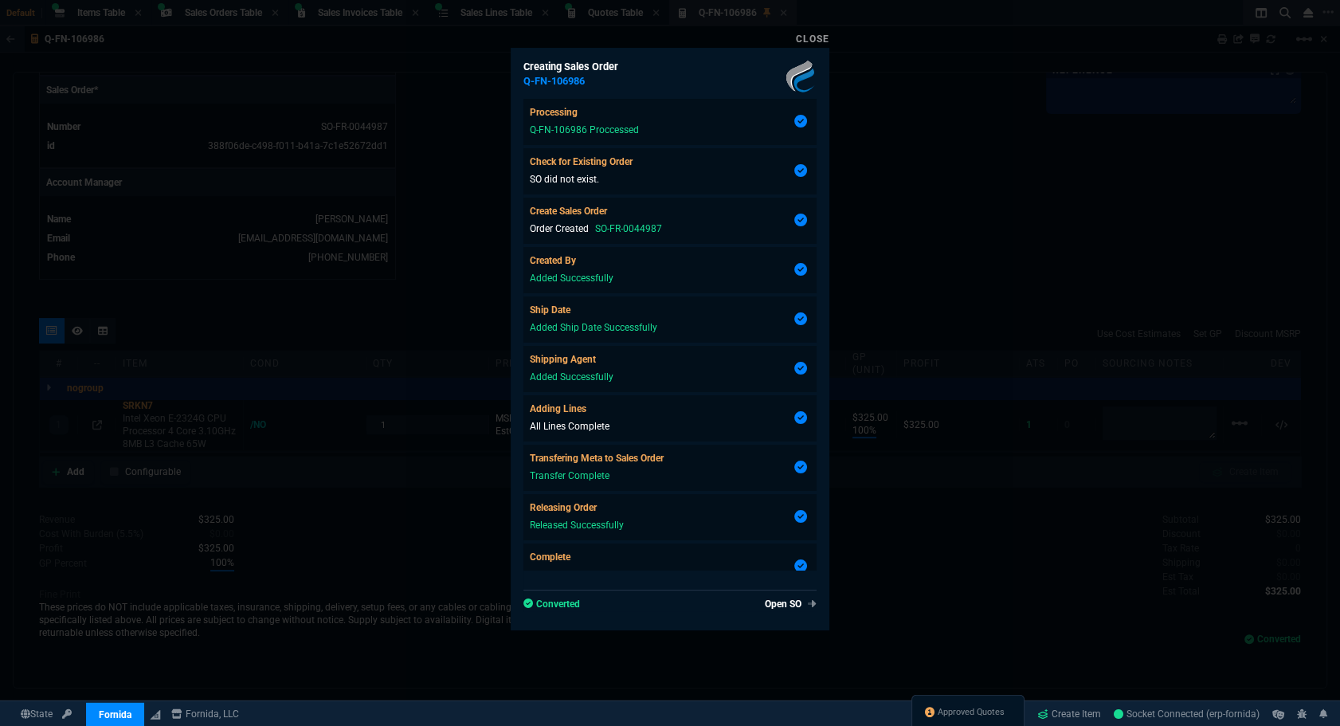
type input "100"
type input "325"
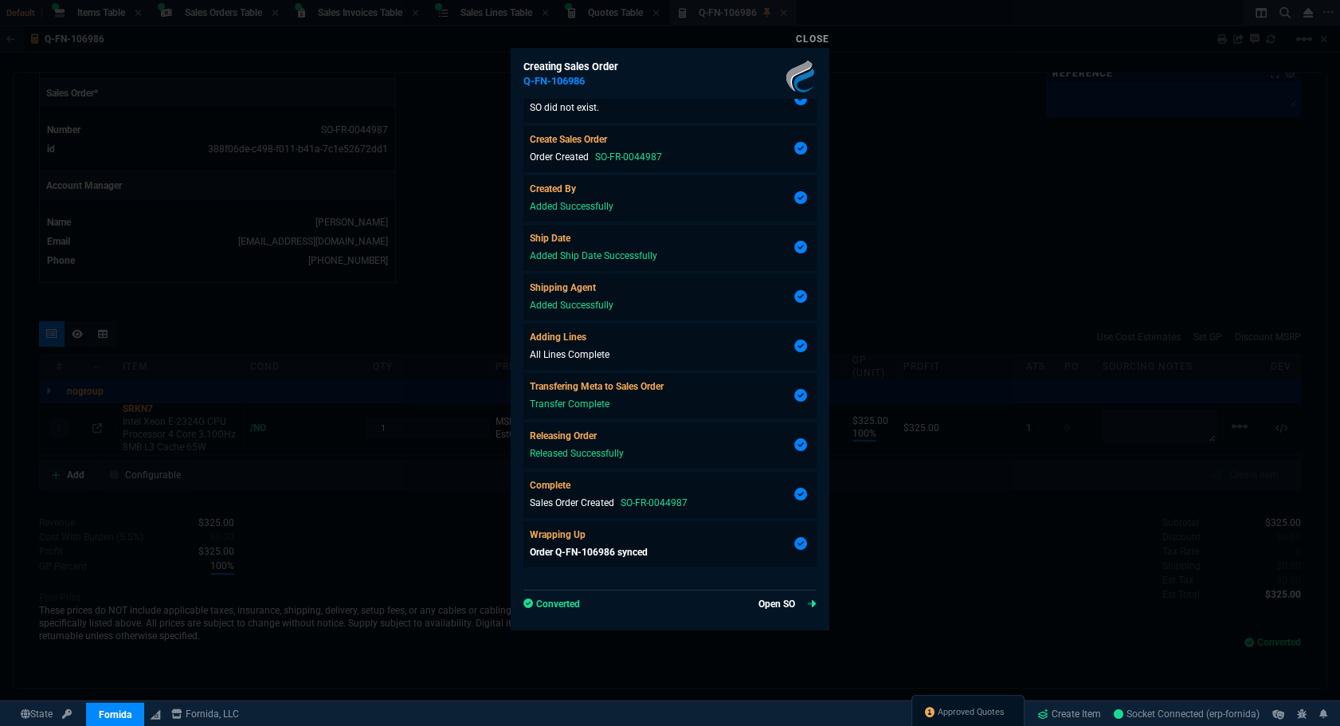
click at [765, 610] on link "Open SO" at bounding box center [788, 604] width 58 height 14
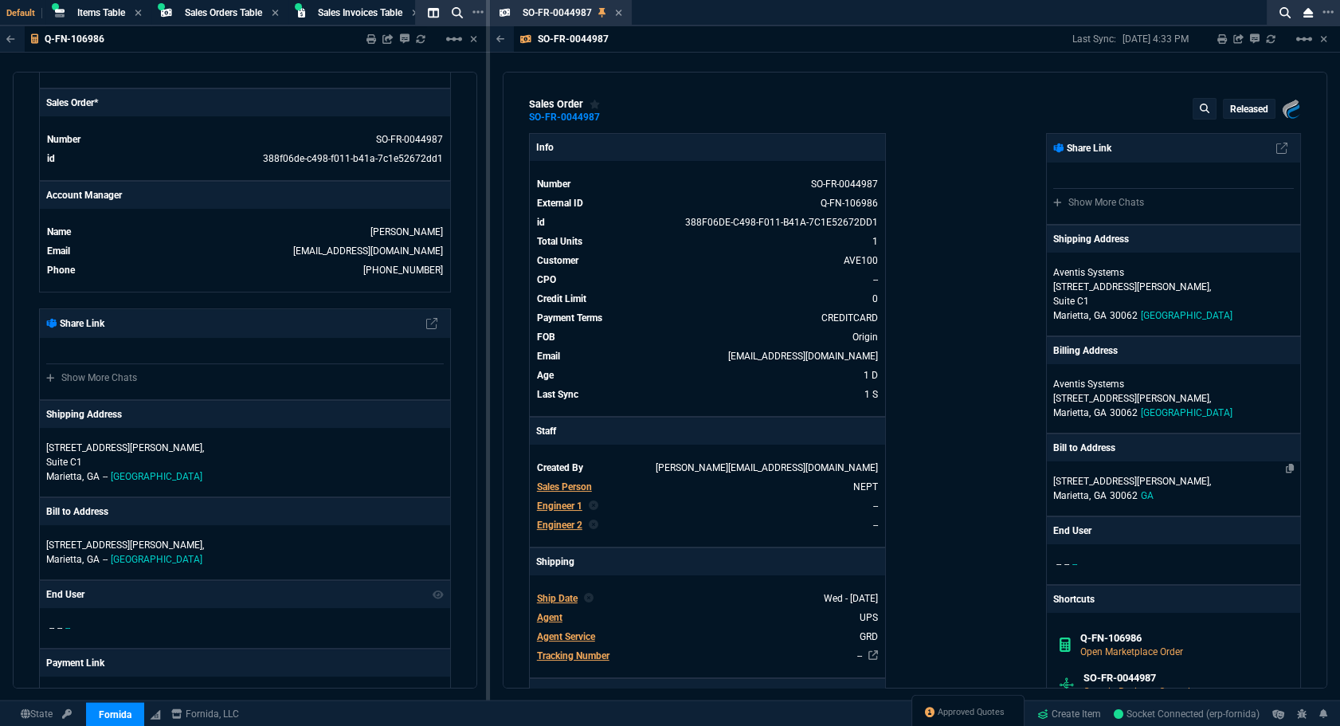
scroll to position [579, 0]
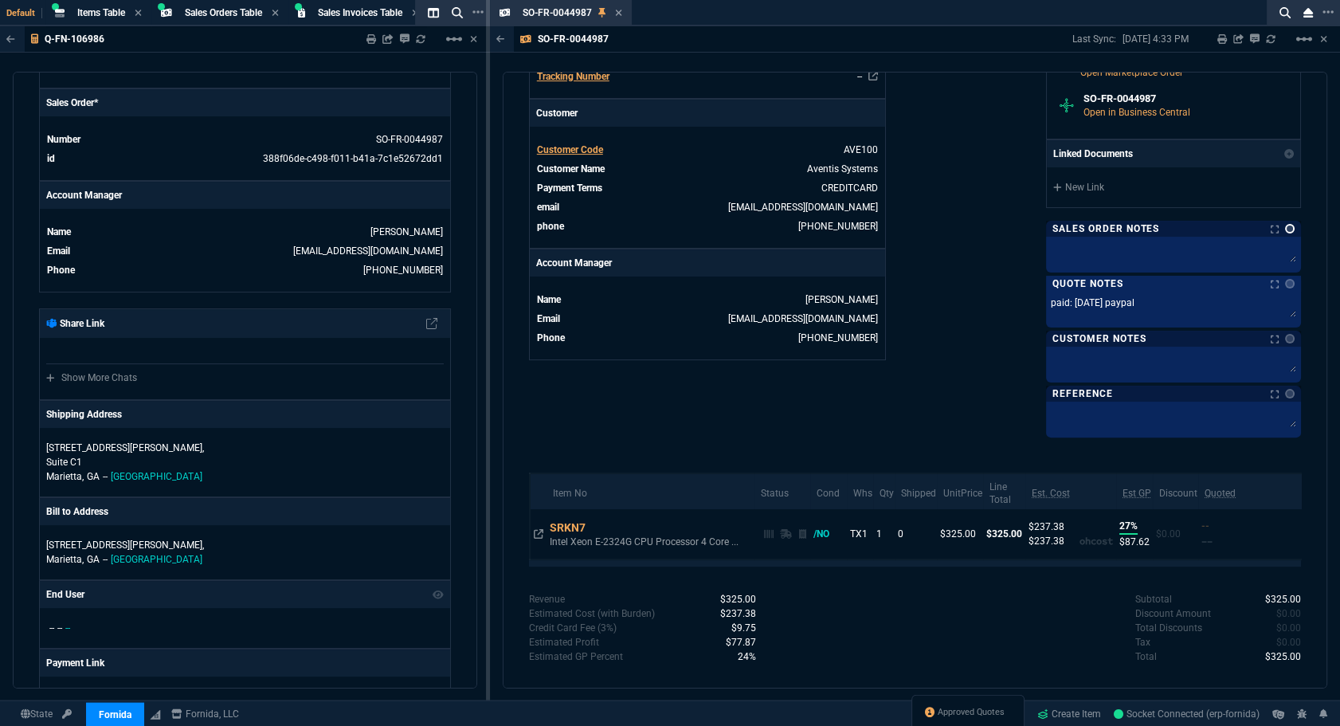
click at [1285, 229] on link at bounding box center [1290, 229] width 10 height 10
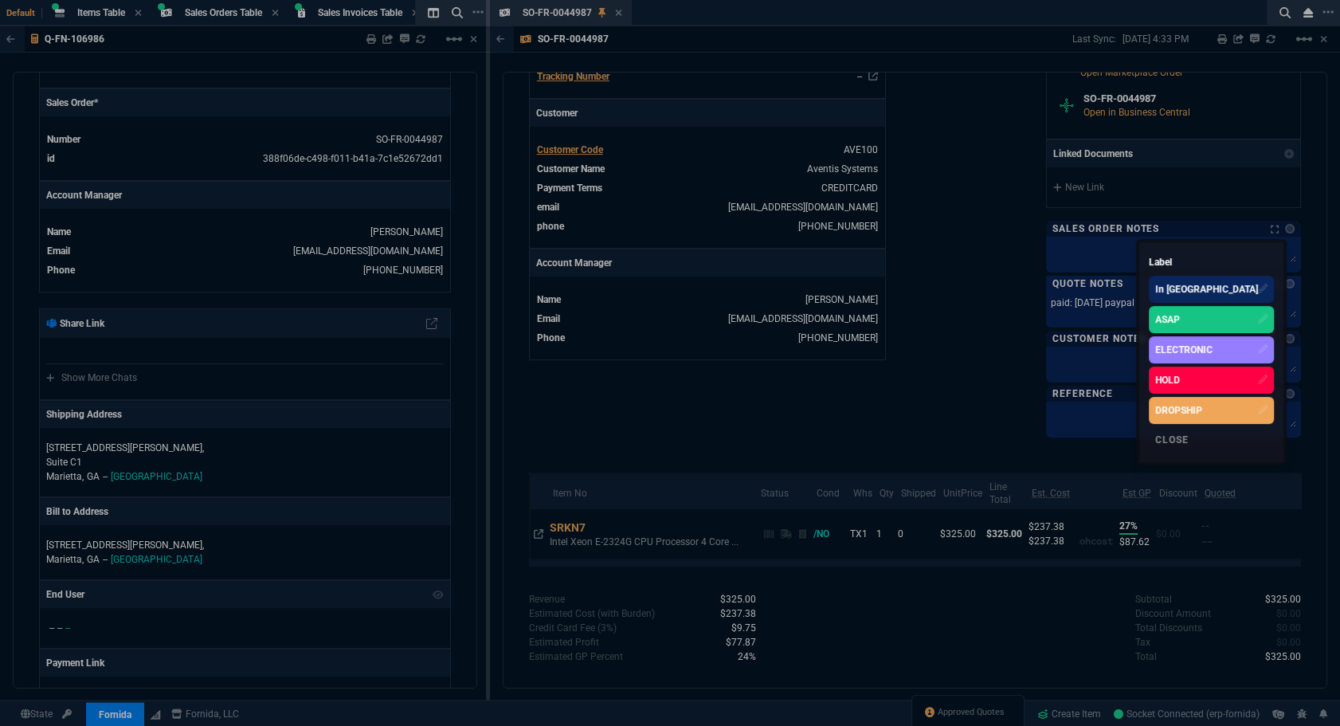
click at [1207, 308] on div "ASAP" at bounding box center [1211, 319] width 125 height 27
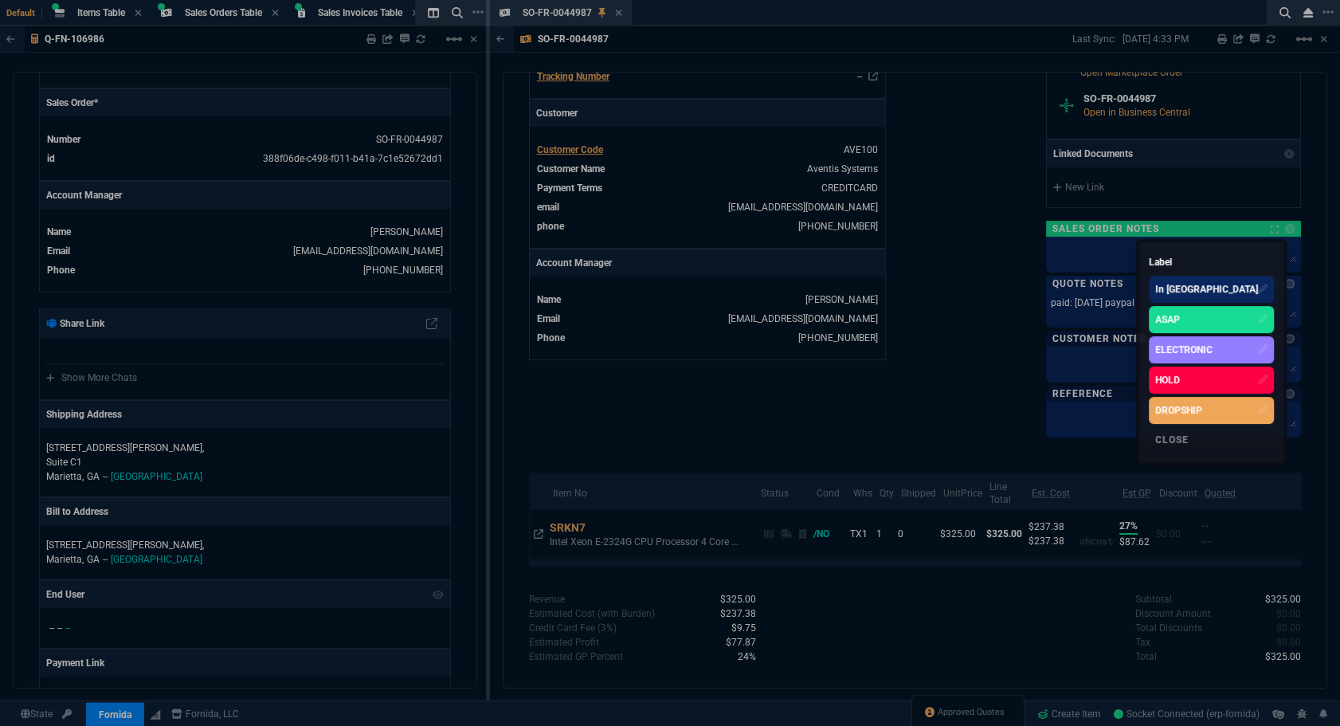
click at [974, 264] on div at bounding box center [670, 363] width 1340 height 726
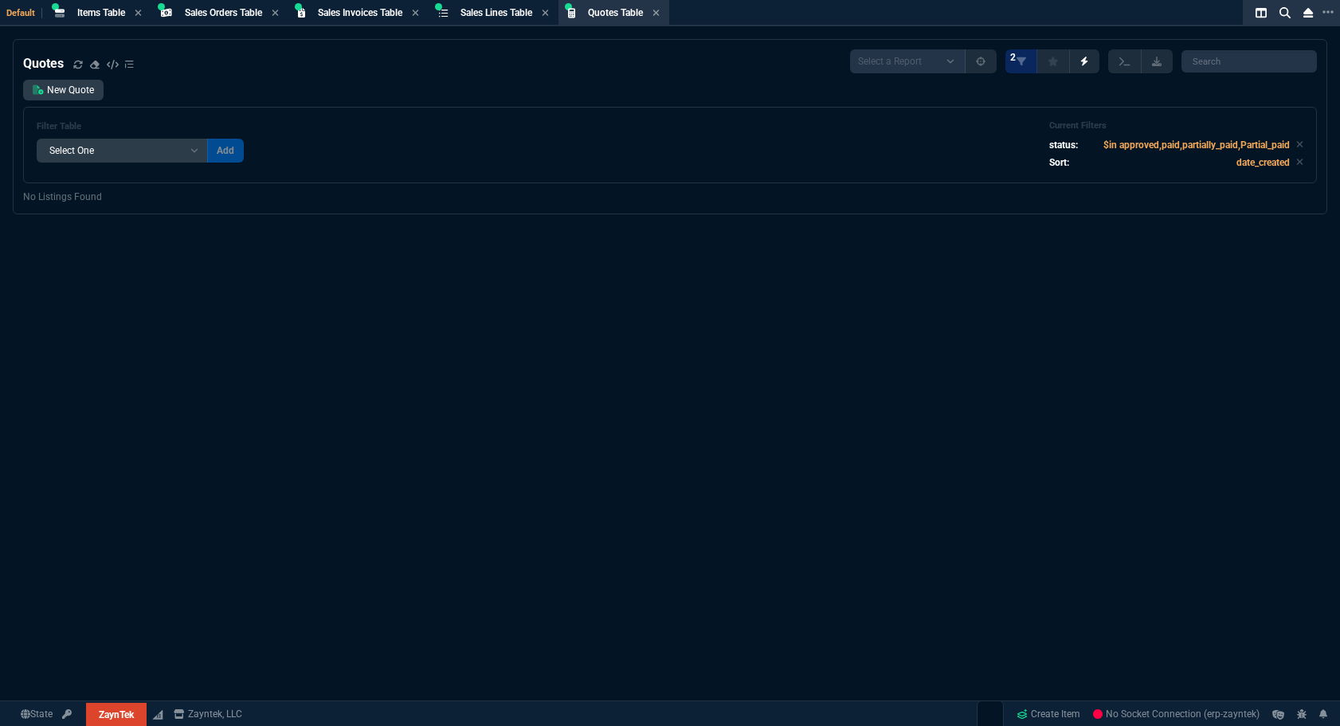
select select "4: SHAD"
select select
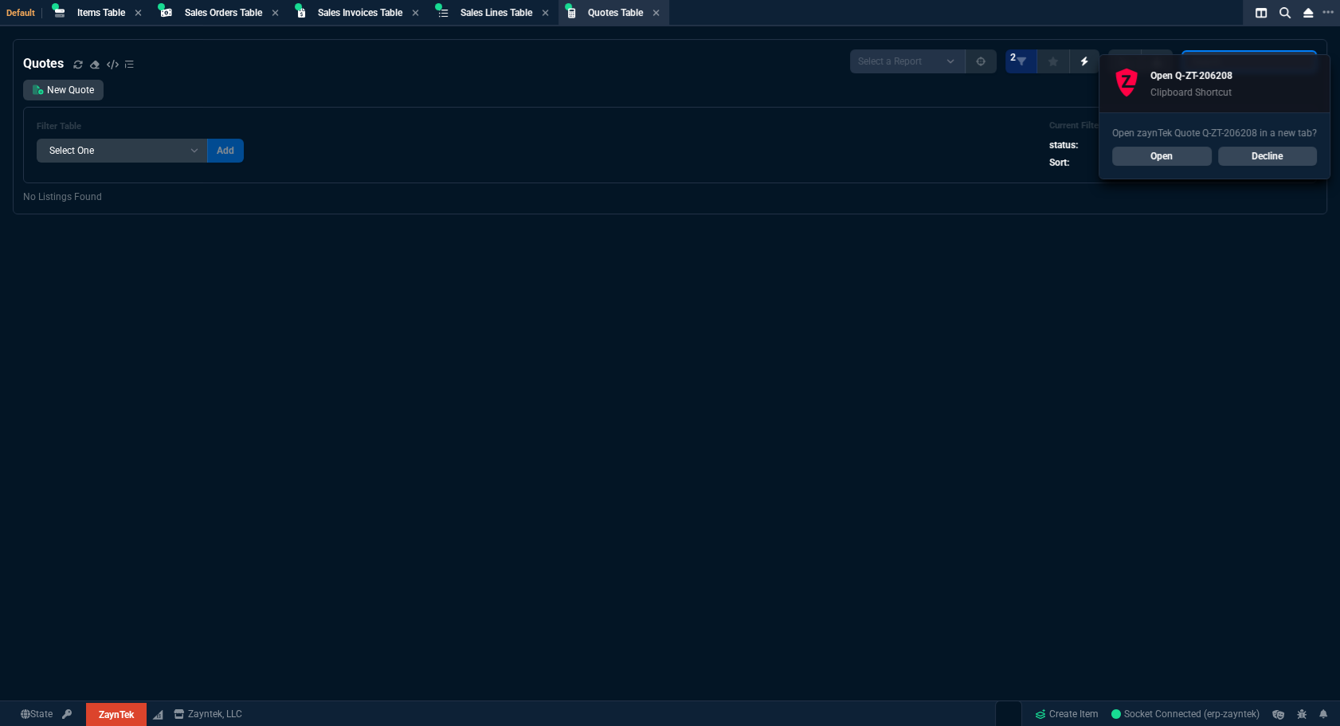
paste input "Q-ZT-206208*"
type input "Q-ZT-206208*"
click at [1184, 156] on link "Open" at bounding box center [1162, 156] width 100 height 19
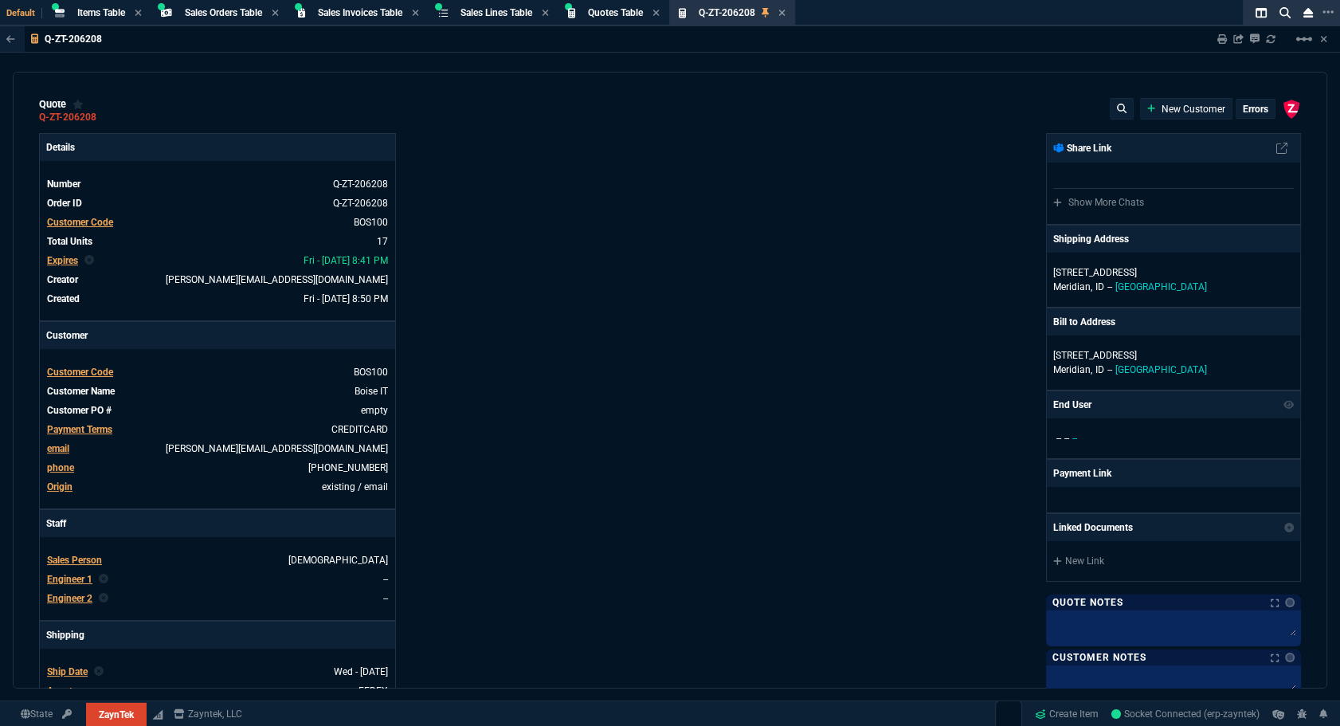
type input "0"
type input "20"
type input "295"
type input "60"
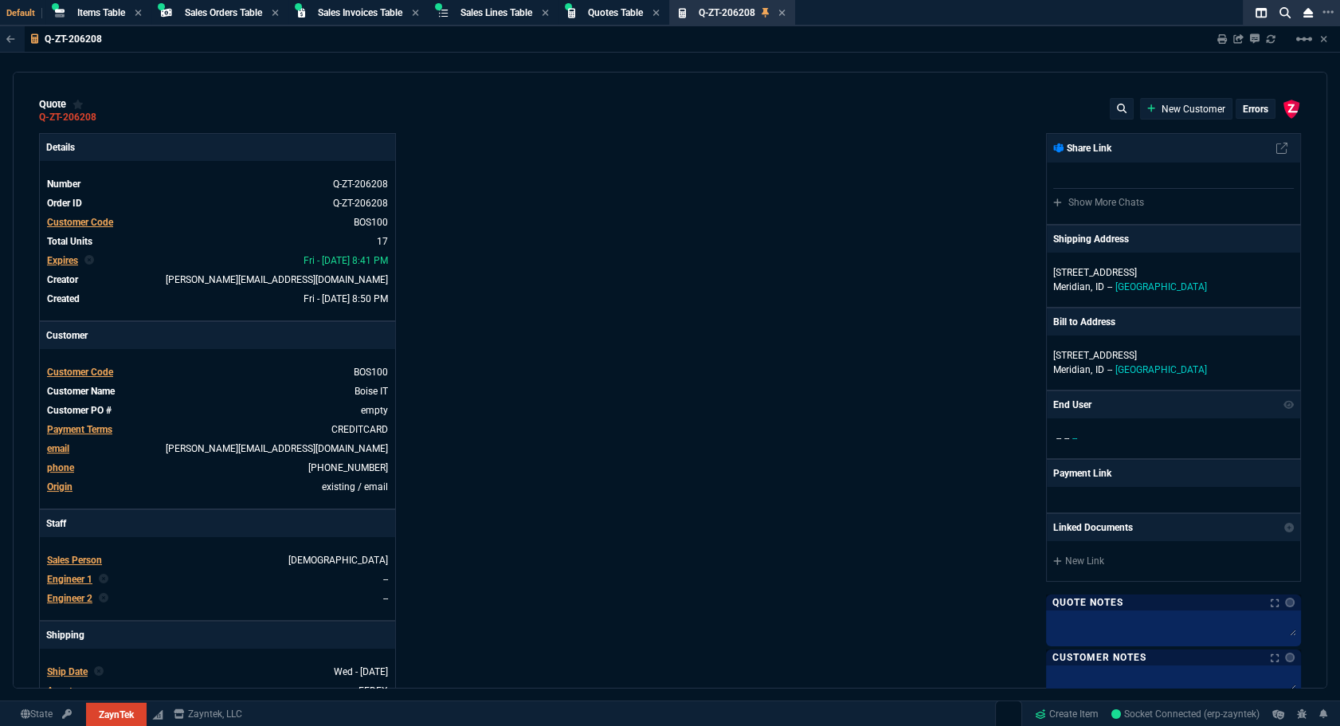
type input "595"
type input "44"
type input "174"
type input "62"
type input "165"
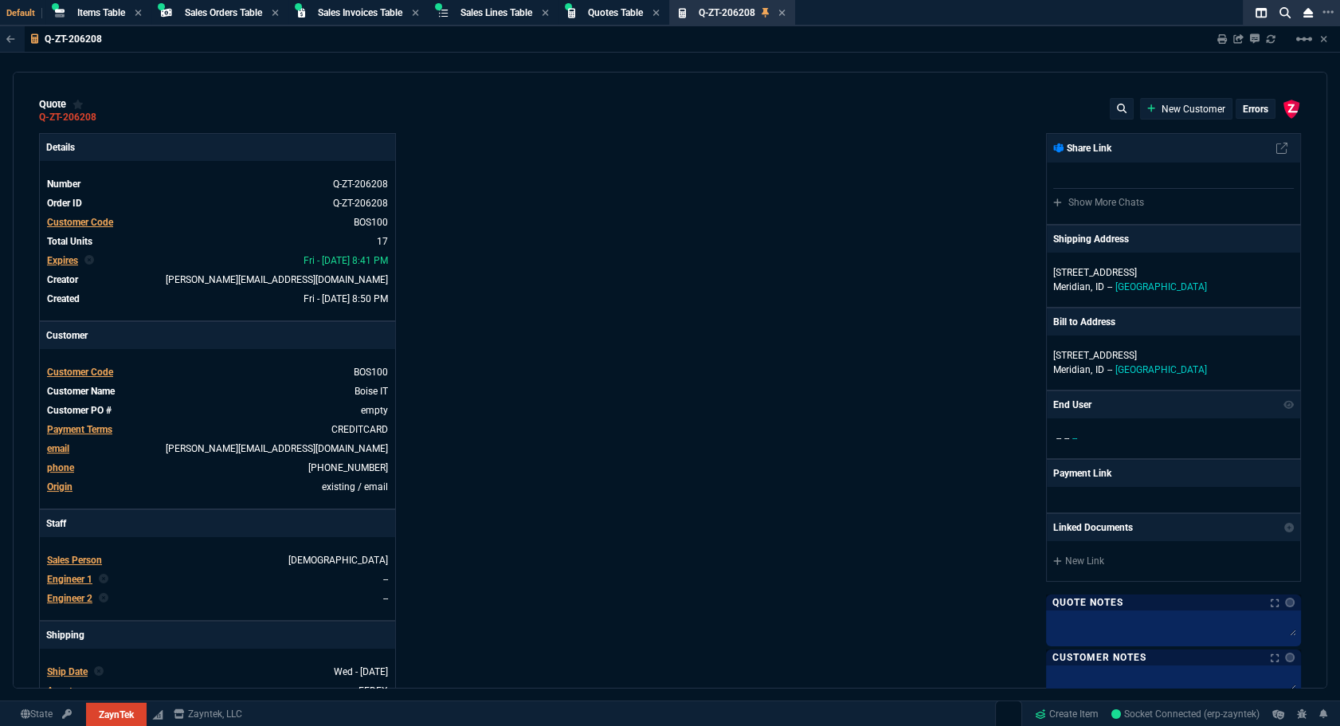
type input "38"
type input "80"
type input "14"
type input "50"
type input "60"
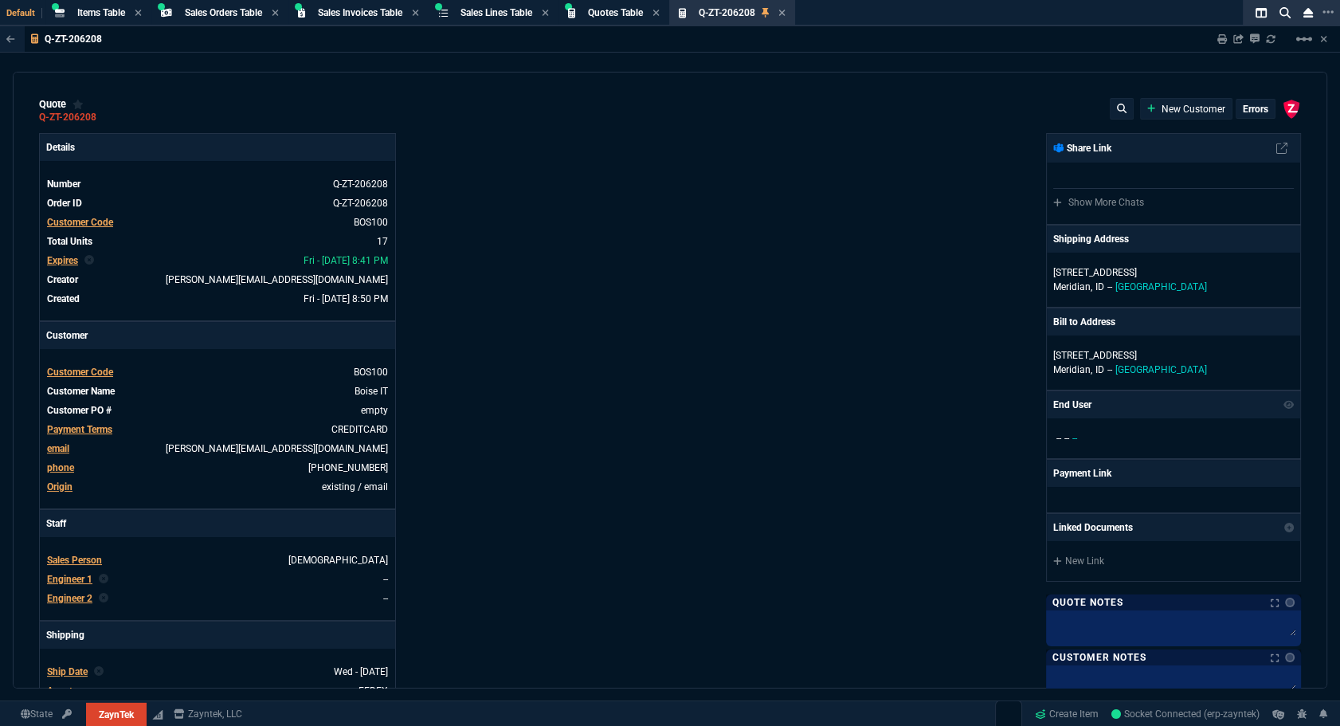
type input "295"
type input "55"
type input "60"
type input "76"
type input "65"
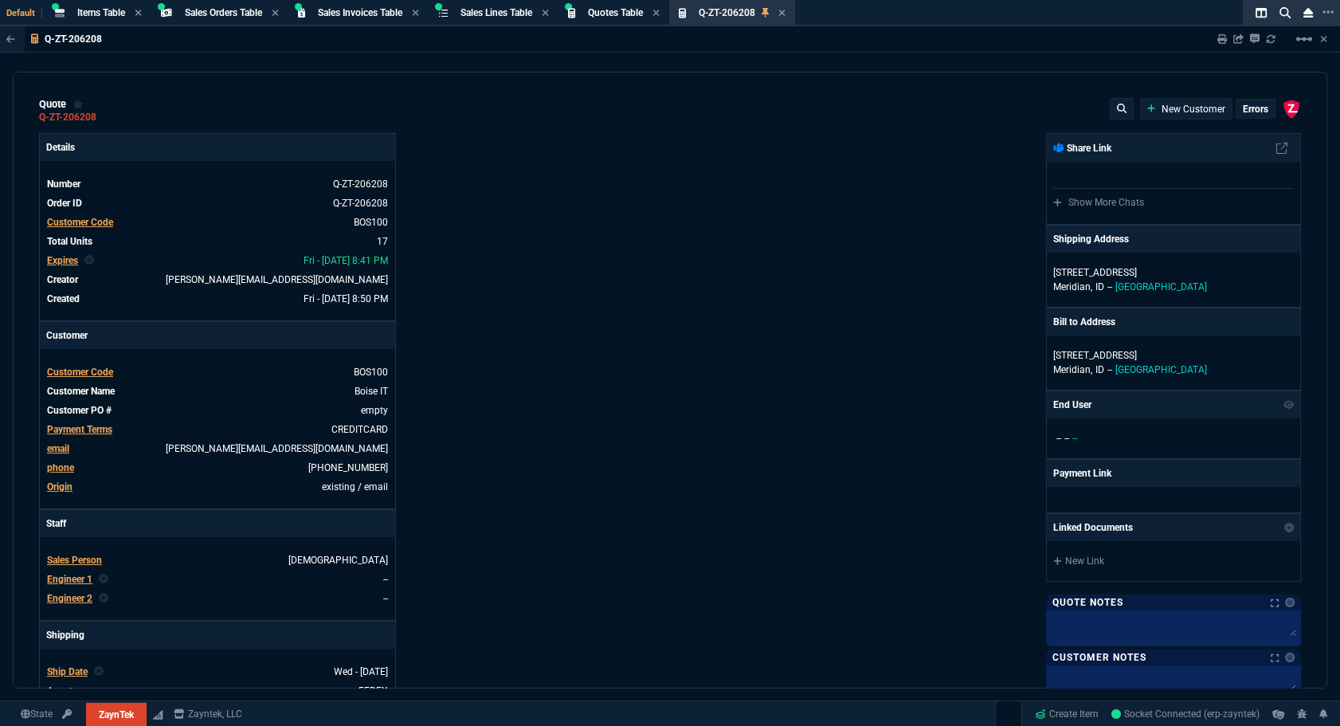
type input "52"
type input "65"
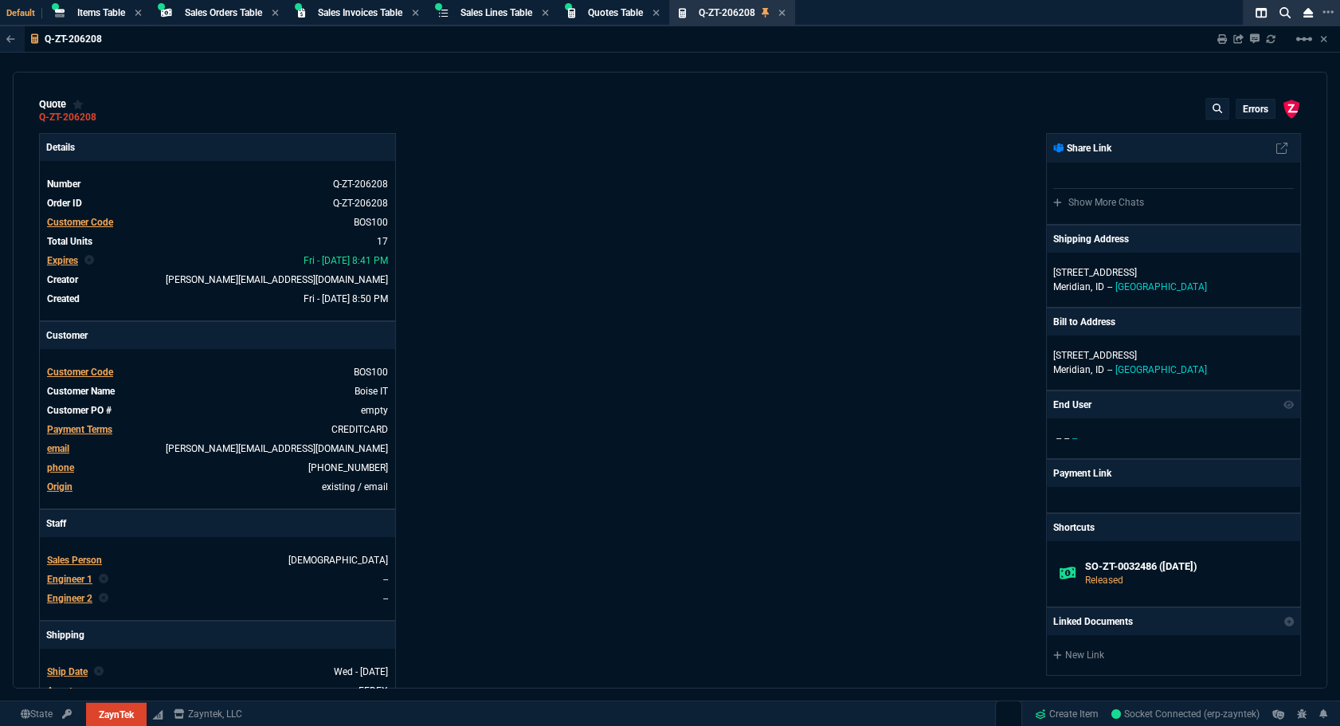
type input "50"
type input "29"
type input "84"
type input "34"
type input "71"
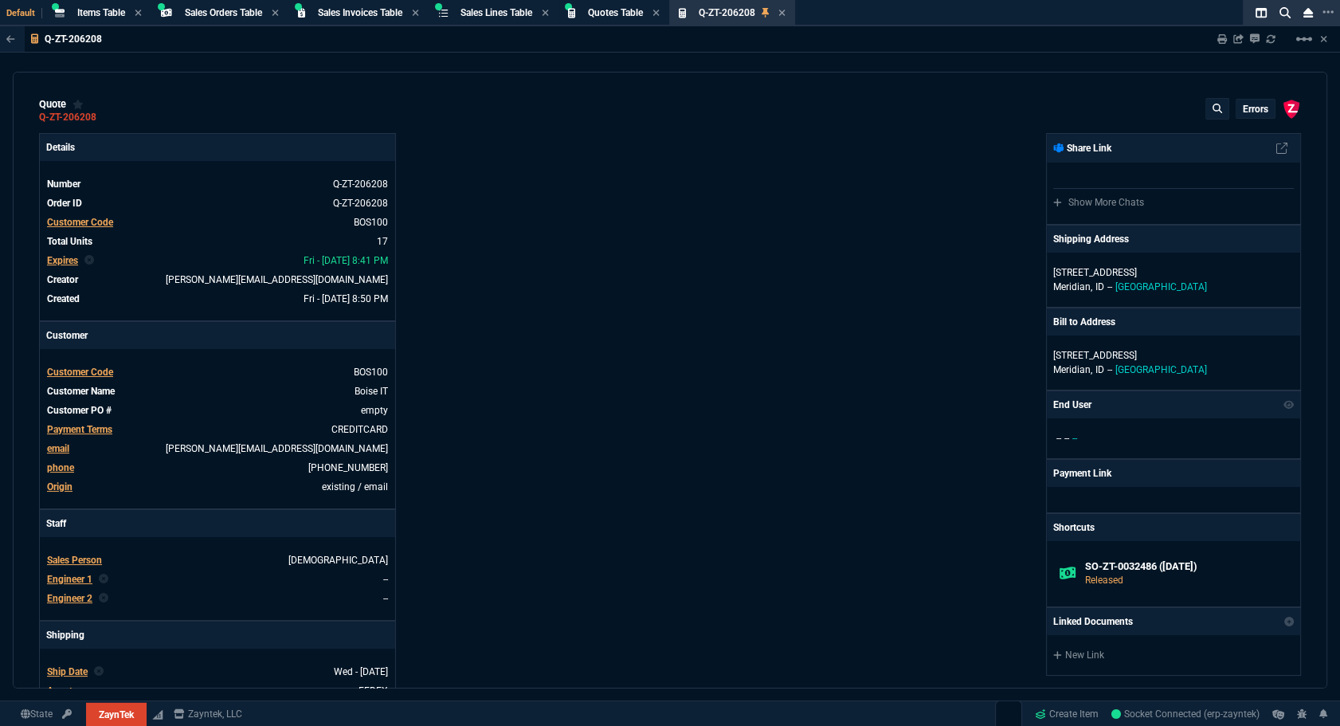
type input "78"
type input "81"
type input "53"
type input "22"
type input "76"
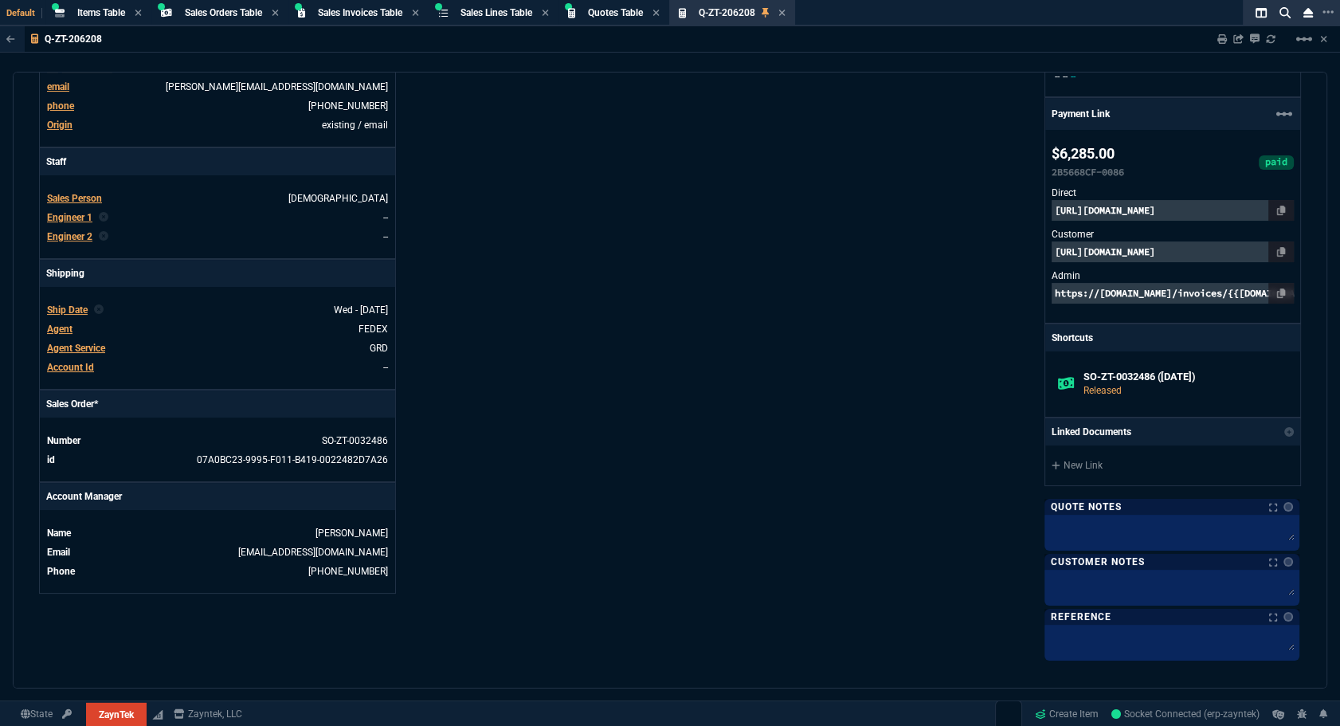
scroll to position [579, 0]
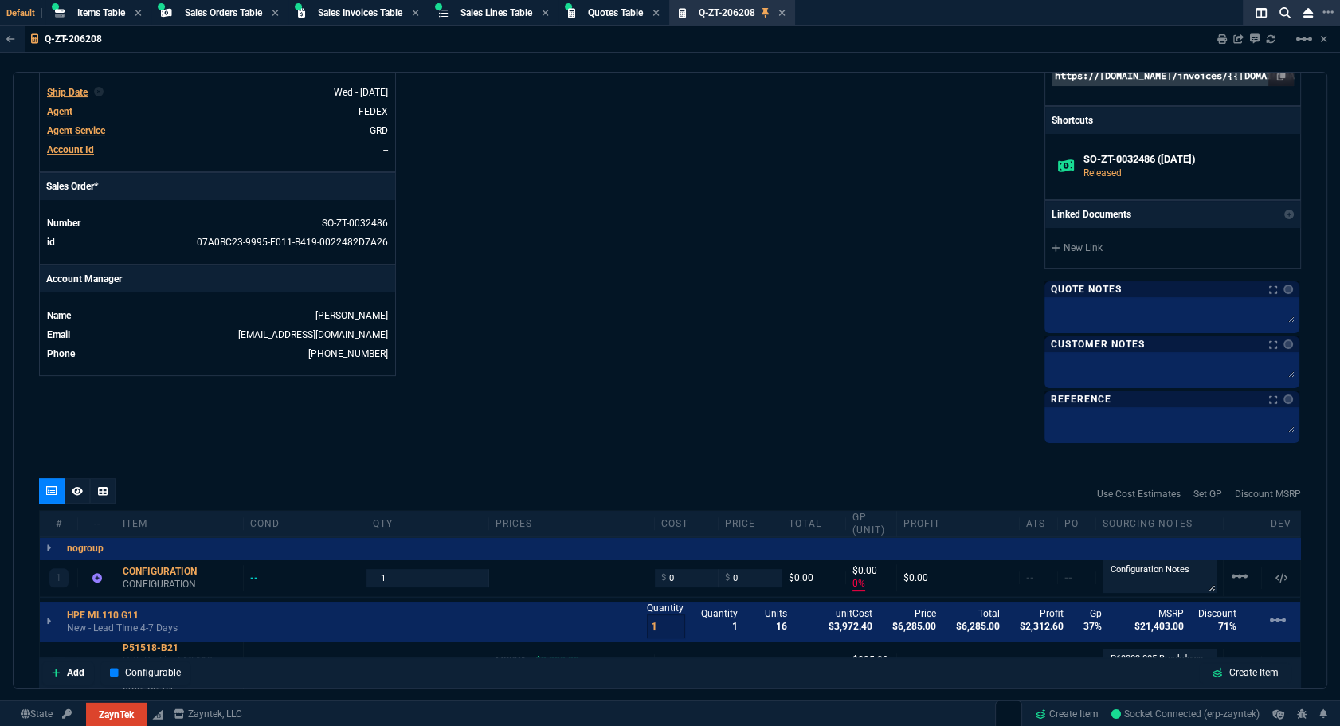
drag, startPoint x: 362, startPoint y: 220, endPoint x: 772, endPoint y: 372, distance: 437.7
click at [362, 220] on link "SO-ZT-0032486" at bounding box center [355, 223] width 66 height 11
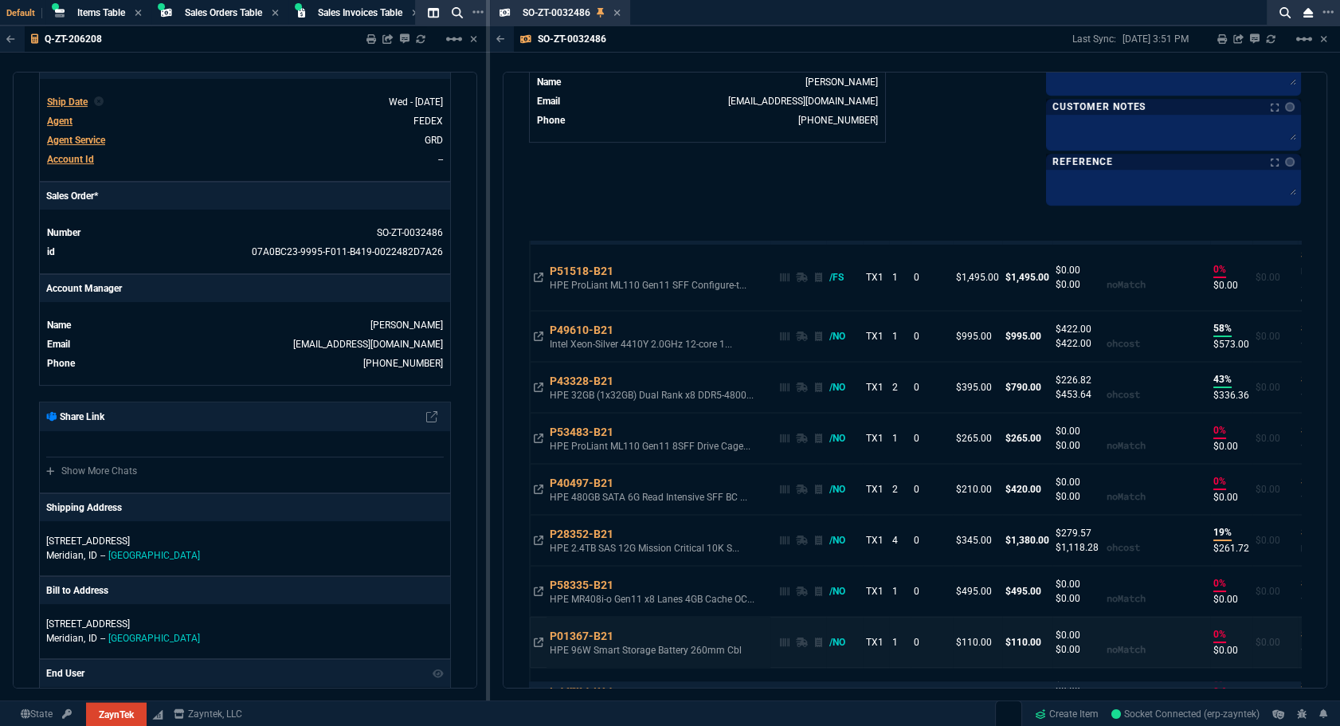
scroll to position [0, 0]
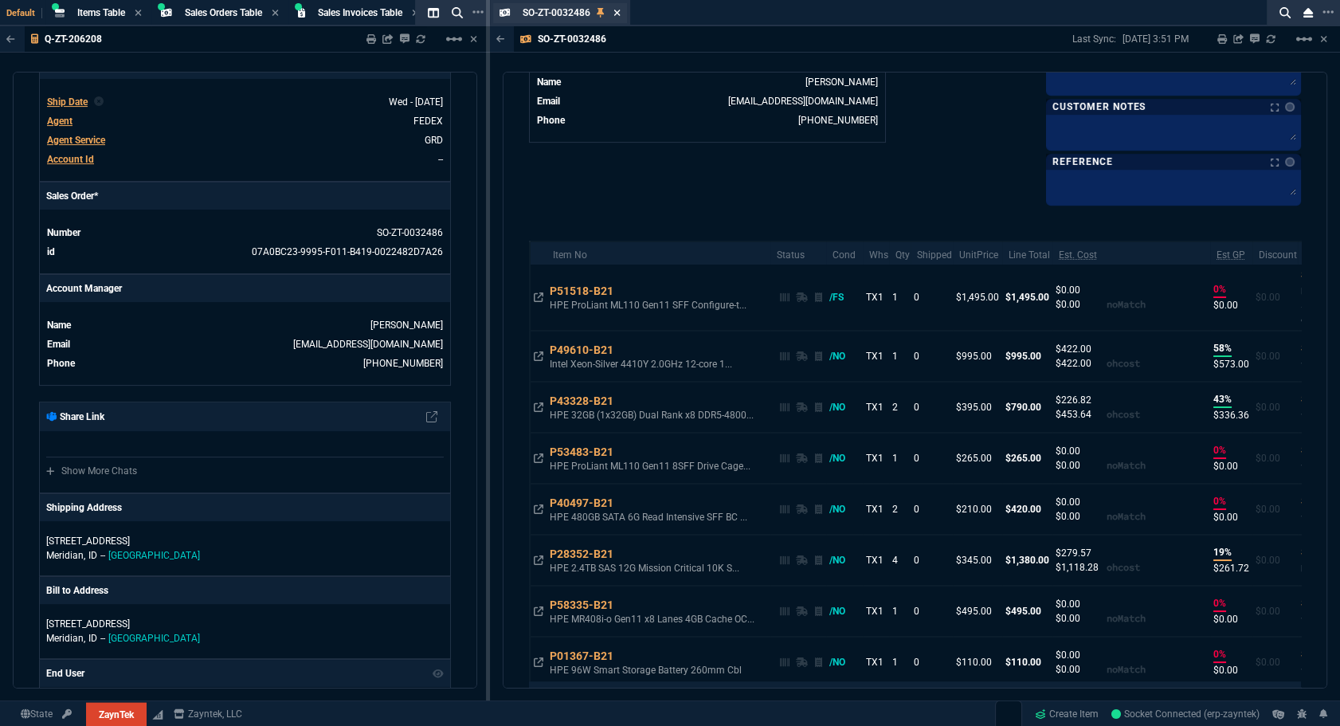
click at [618, 14] on icon at bounding box center [617, 13] width 7 height 10
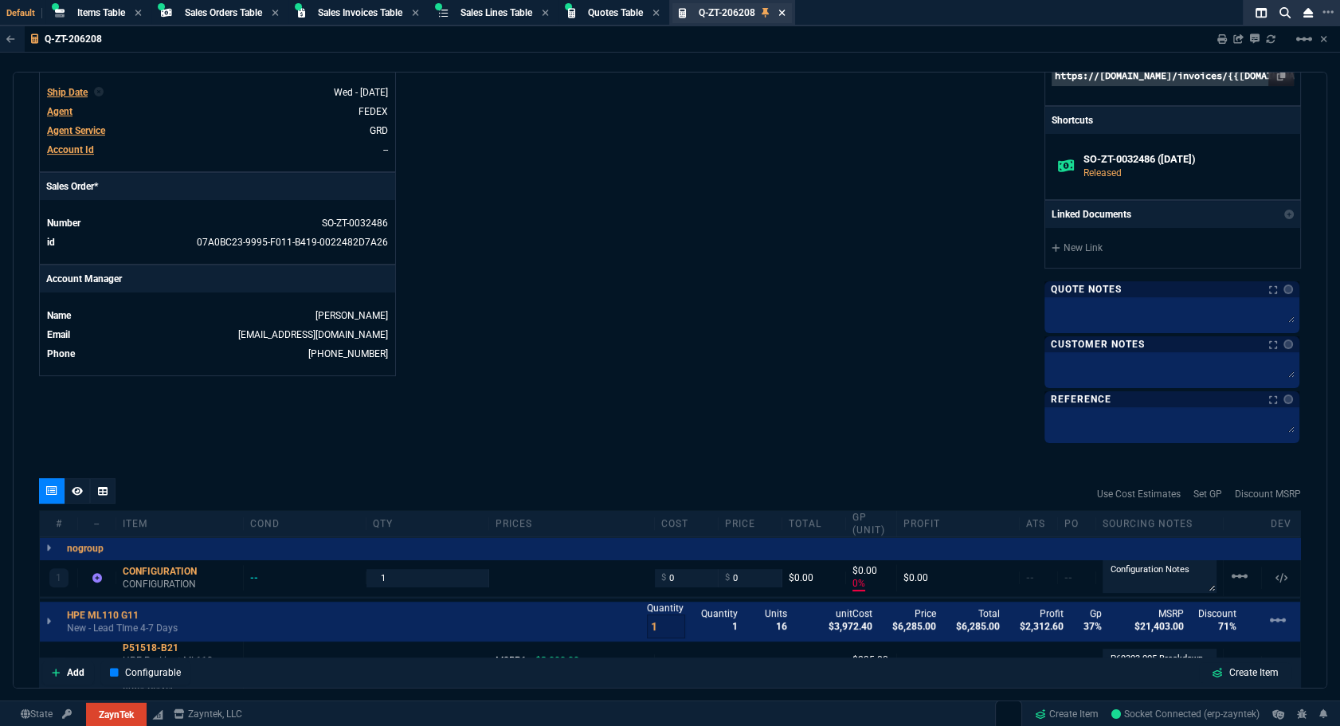
click at [785, 11] on icon at bounding box center [781, 13] width 6 height 6
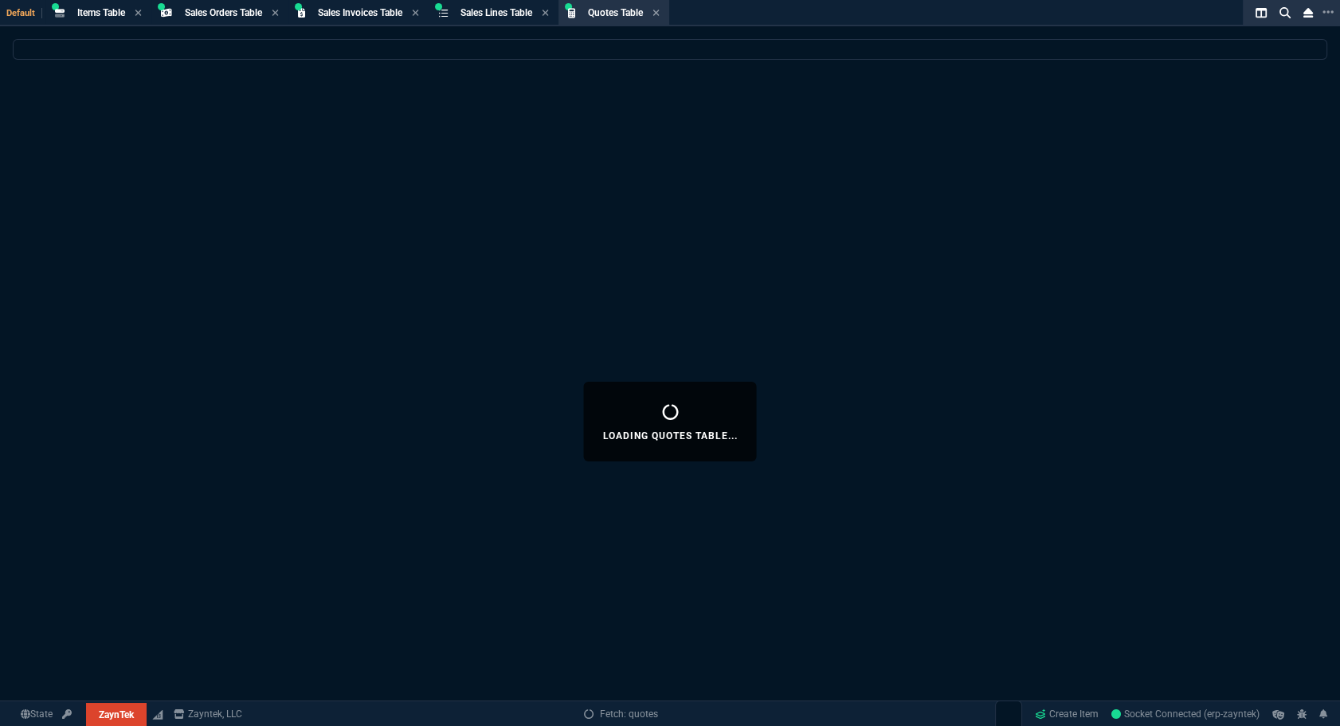
select select
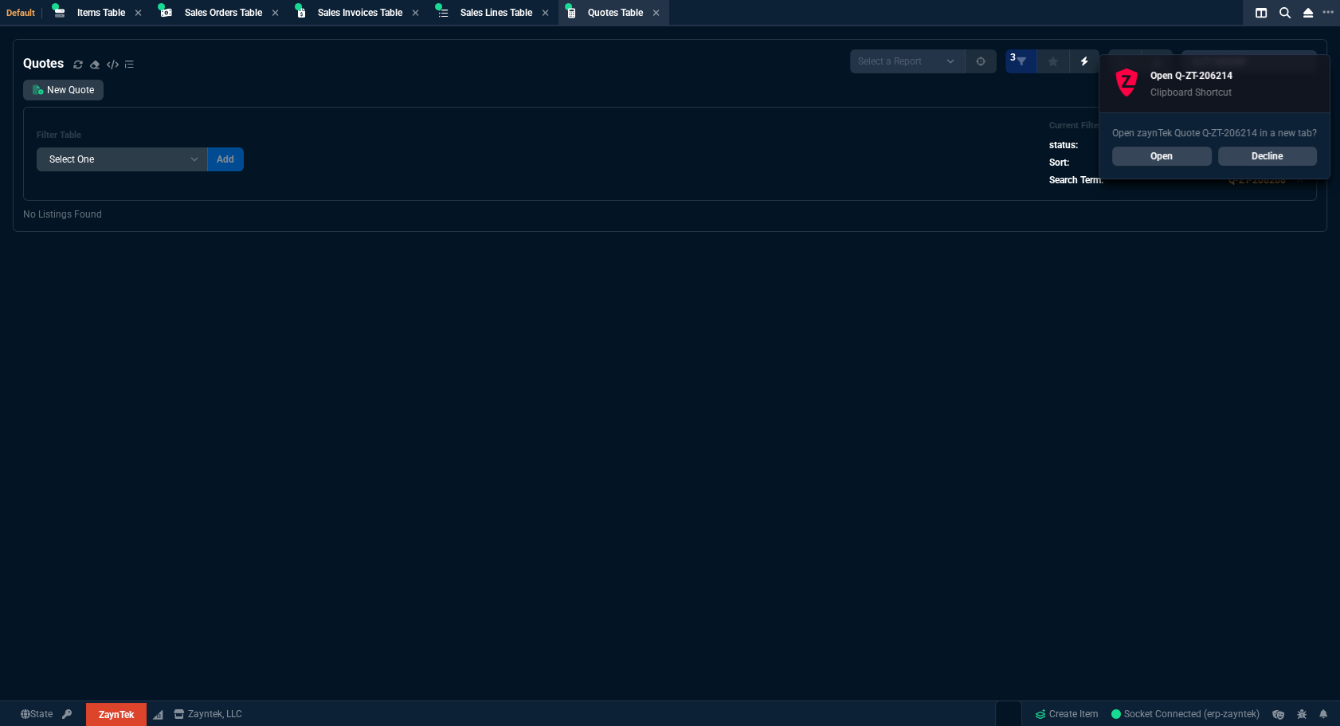
click at [1154, 161] on link "Open" at bounding box center [1162, 156] width 100 height 19
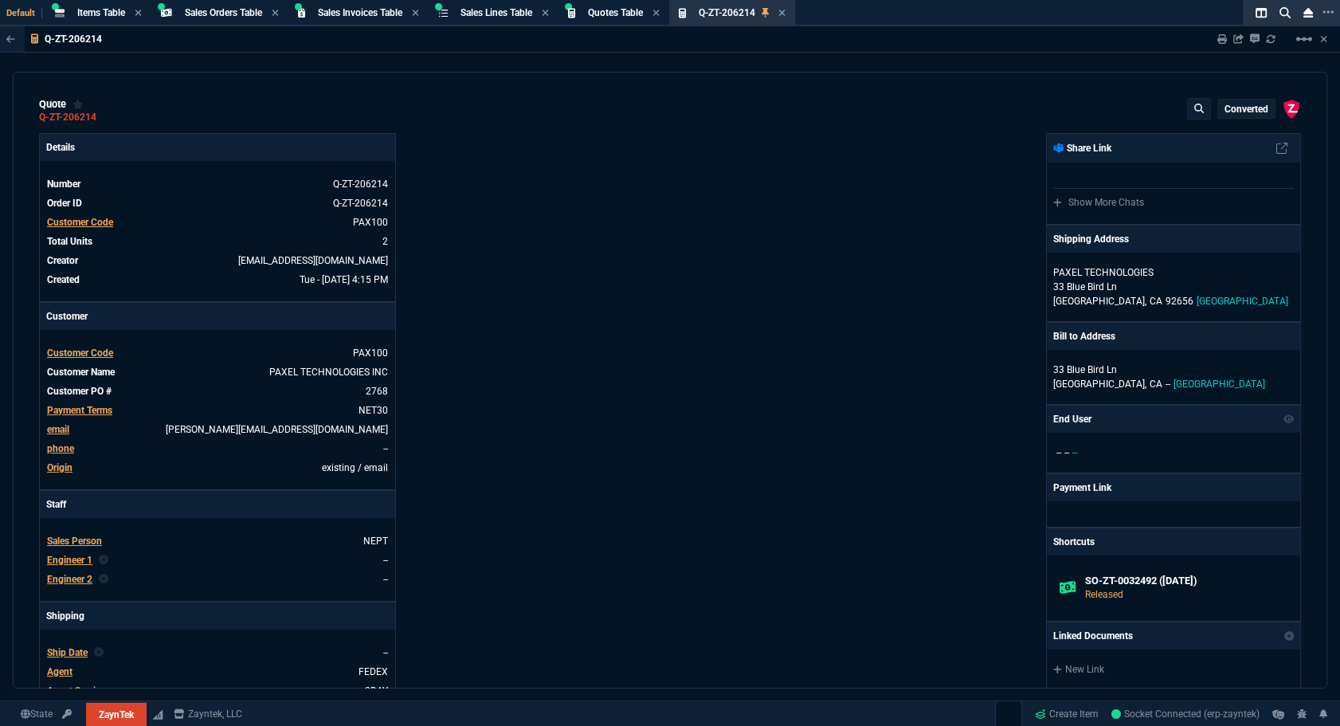
type input "18"
type input "260"
type input "3359"
type input "56"
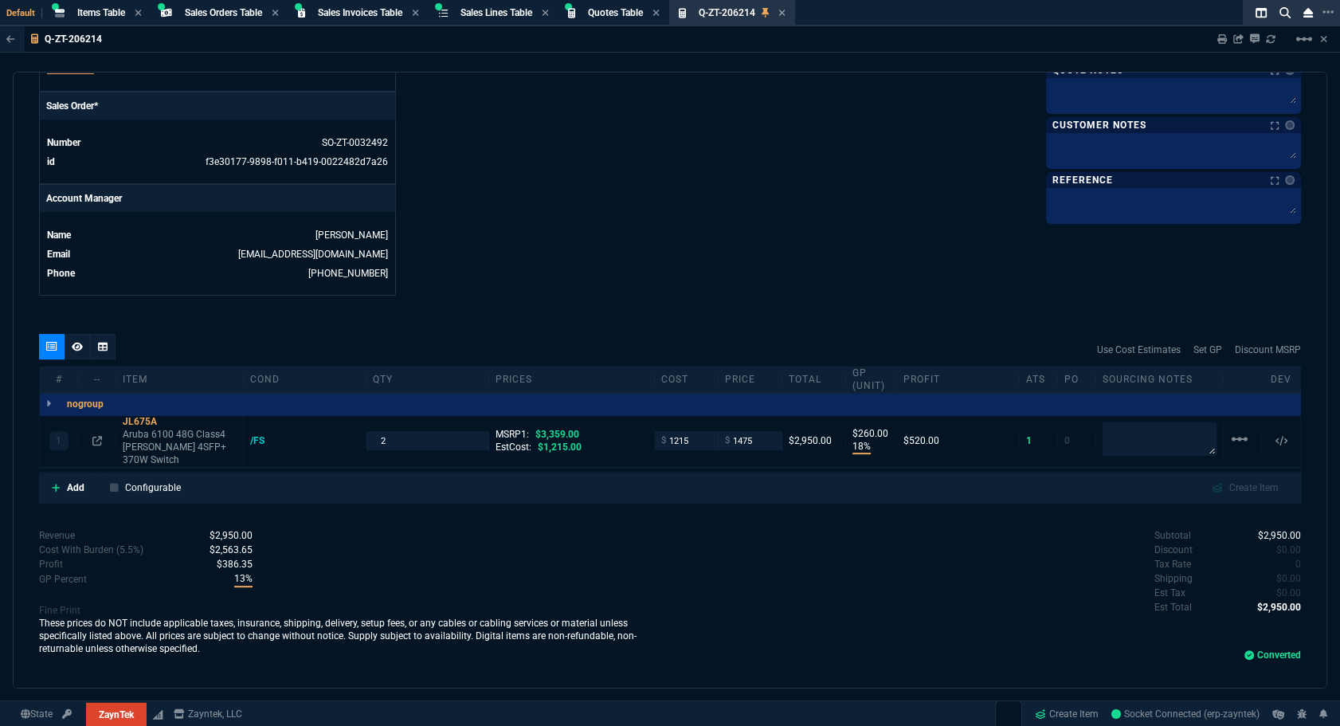
scroll to position [423, 0]
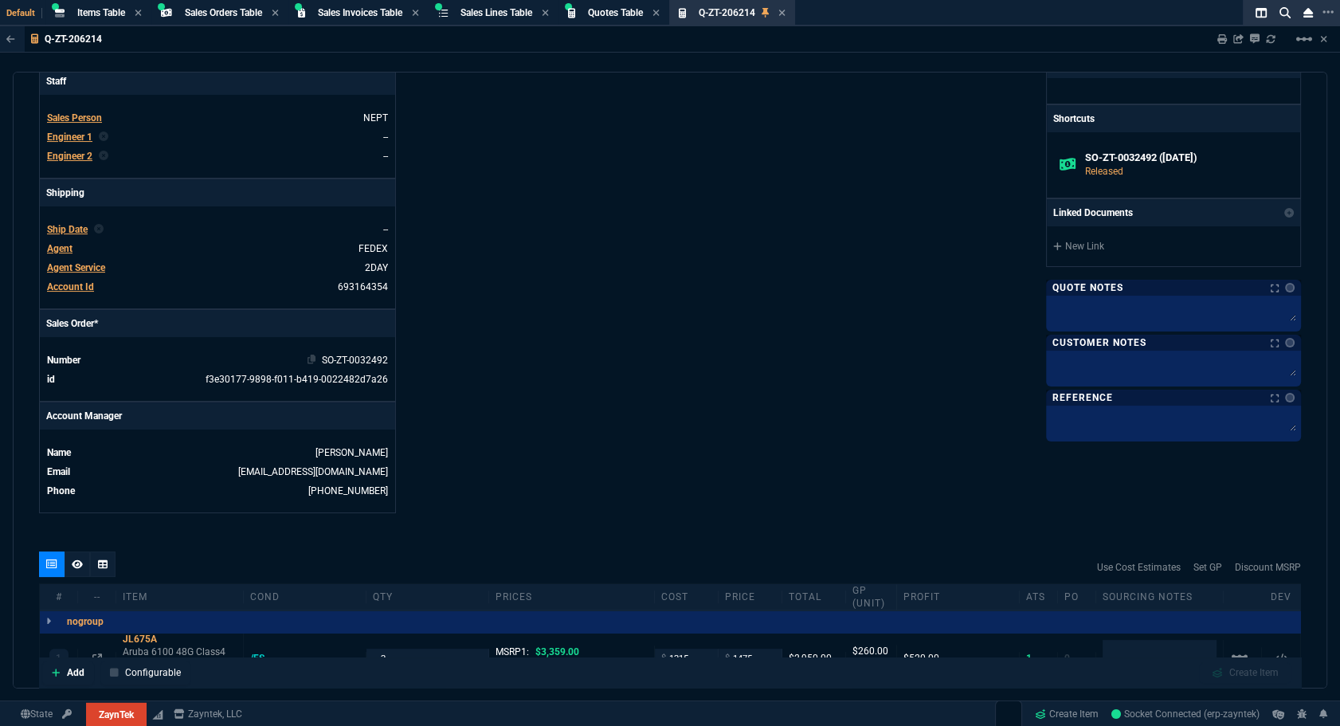
click at [367, 358] on link "SO-ZT-0032492" at bounding box center [355, 360] width 66 height 11
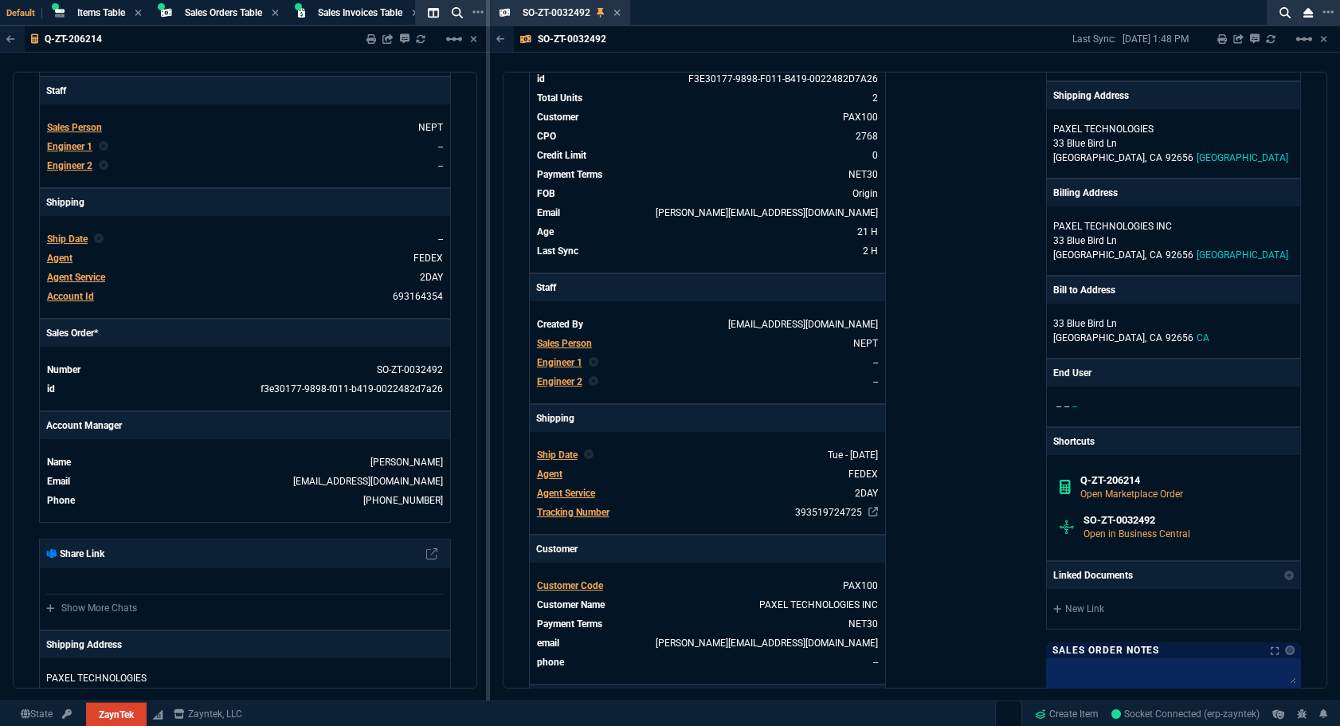
scroll to position [0, 0]
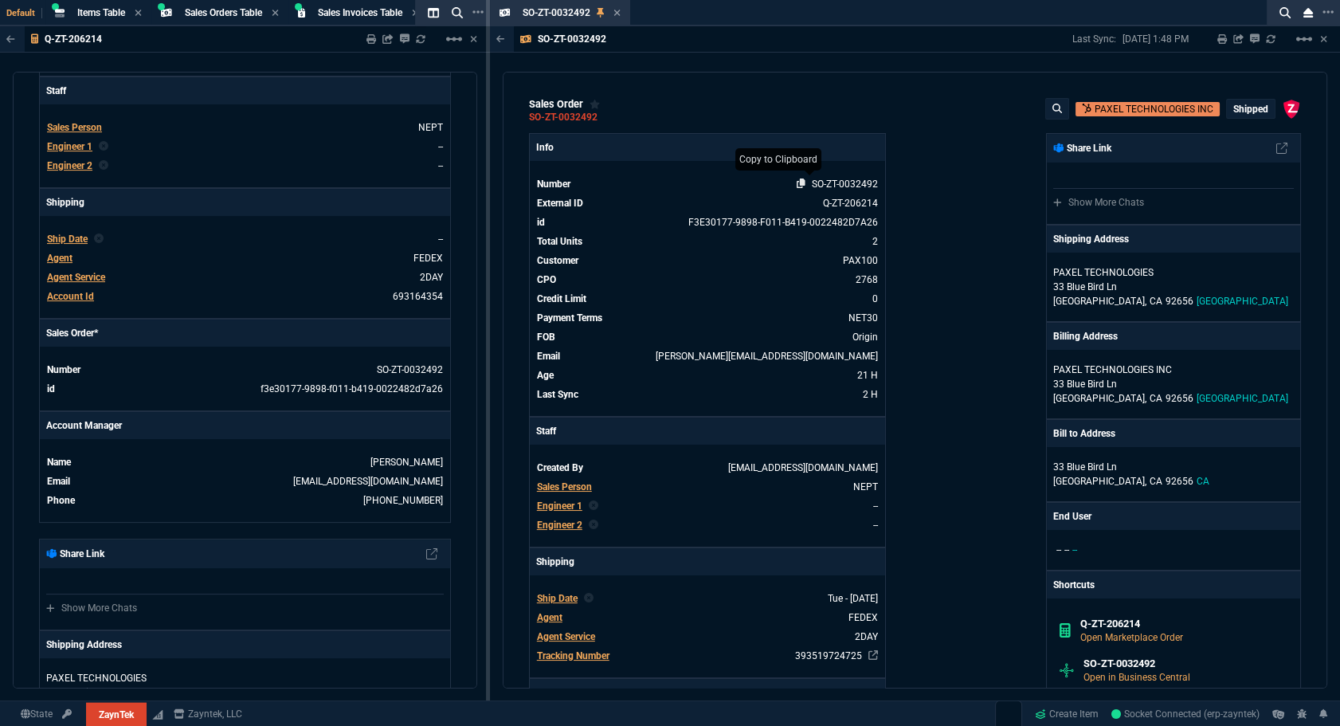
click at [800, 182] on icon at bounding box center [801, 183] width 9 height 10
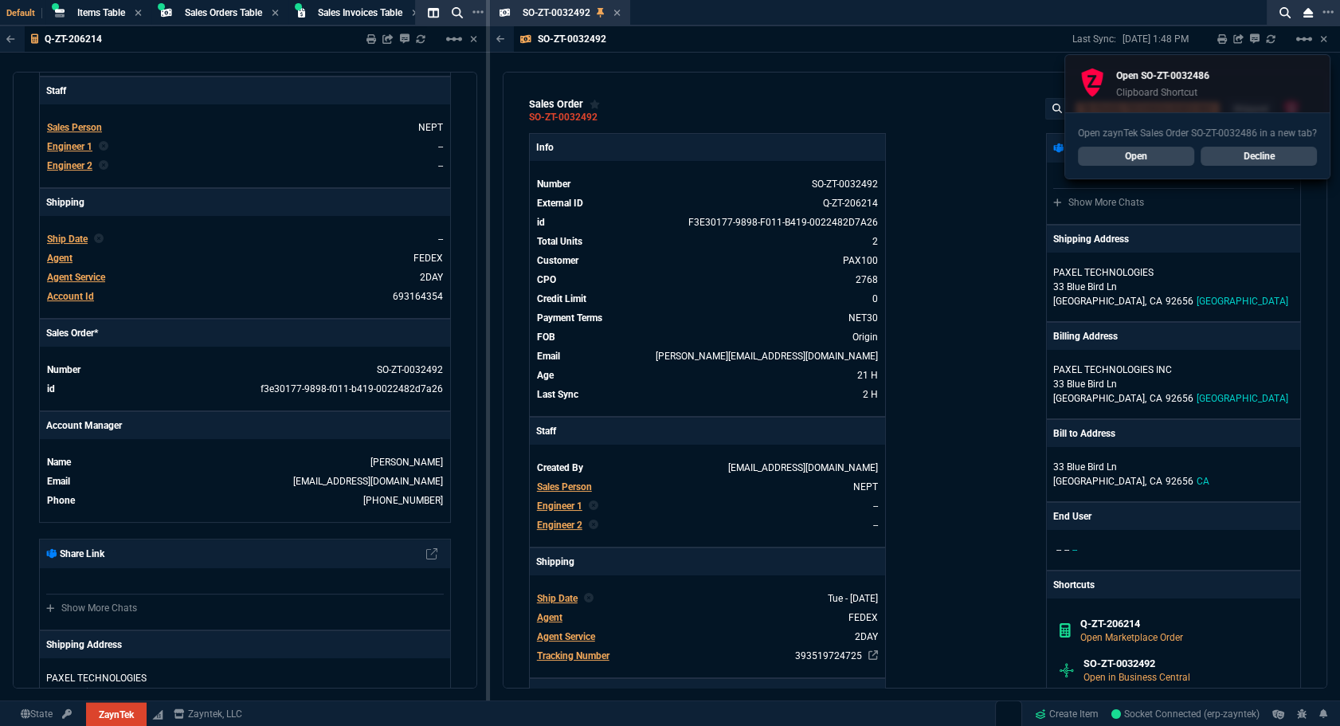
click at [1157, 163] on link "Open" at bounding box center [1136, 156] width 116 height 19
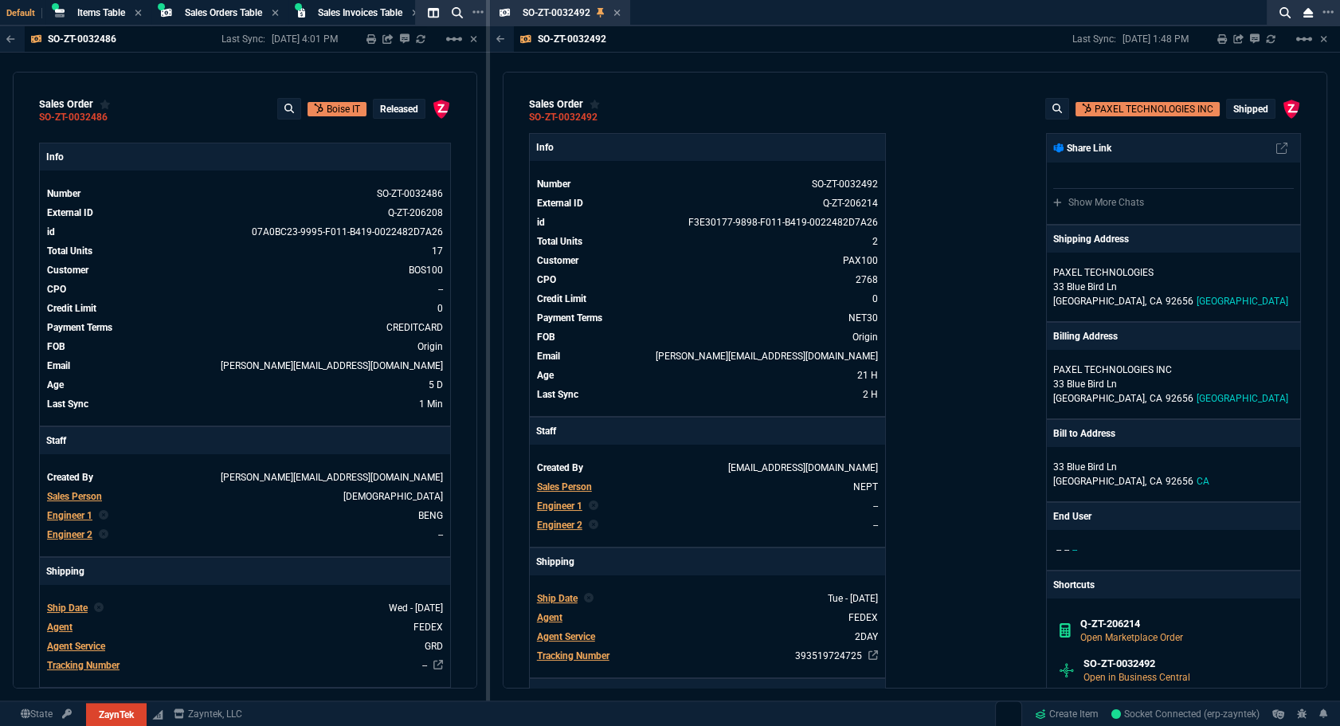
click at [617, 15] on icon at bounding box center [617, 13] width 7 height 10
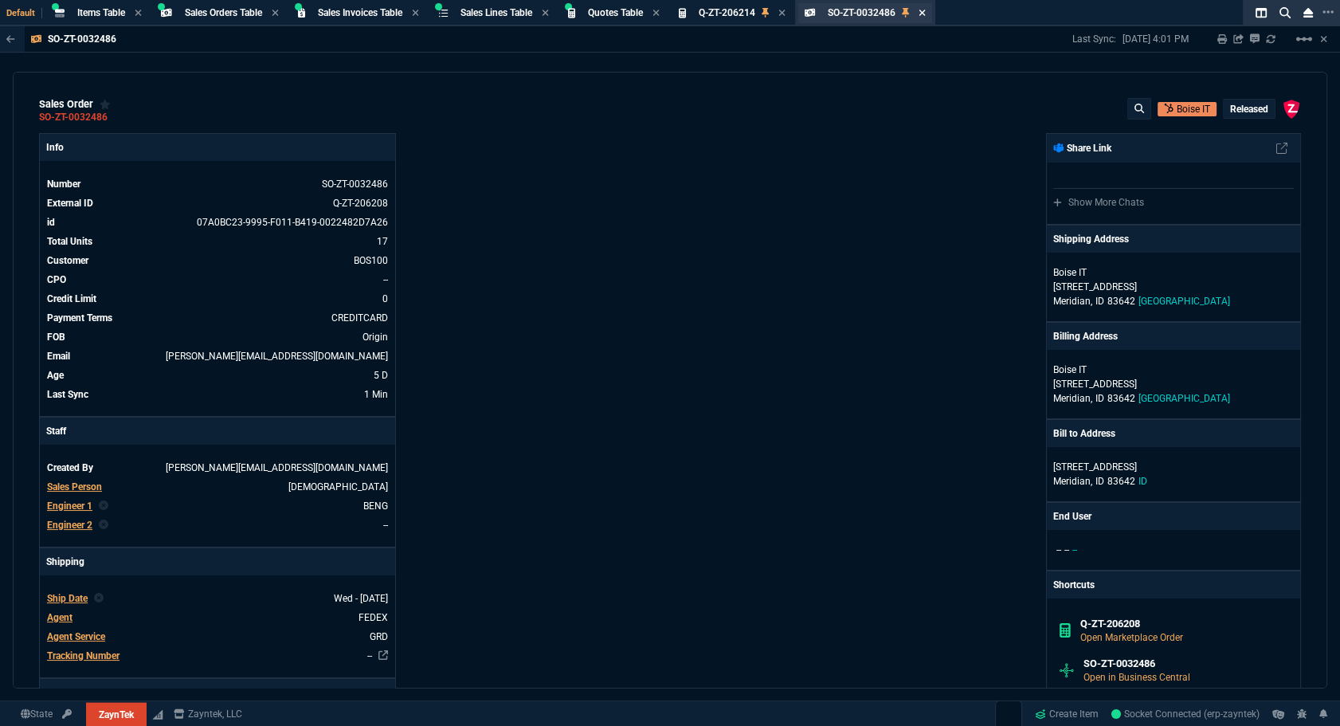
click at [926, 14] on icon at bounding box center [922, 13] width 6 height 6
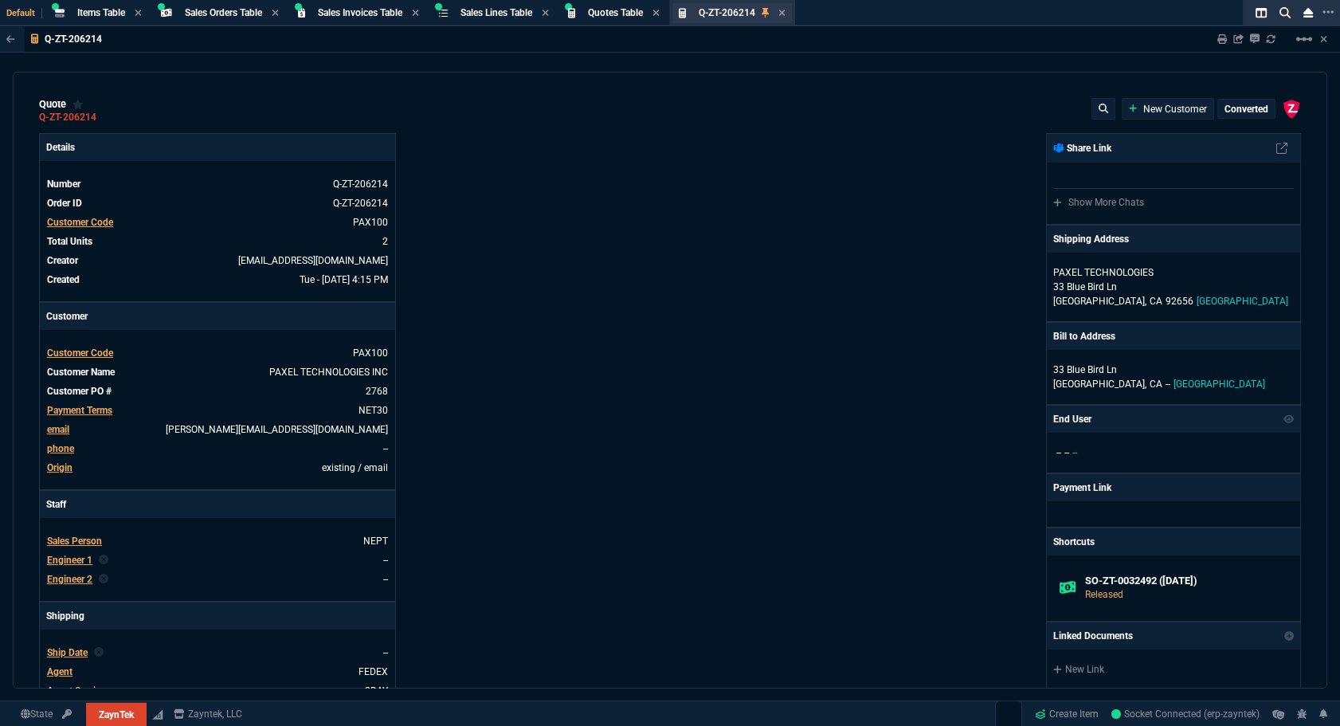
type input "18"
type input "260"
type input "3359"
type input "56"
click at [786, 16] on icon at bounding box center [781, 13] width 7 height 10
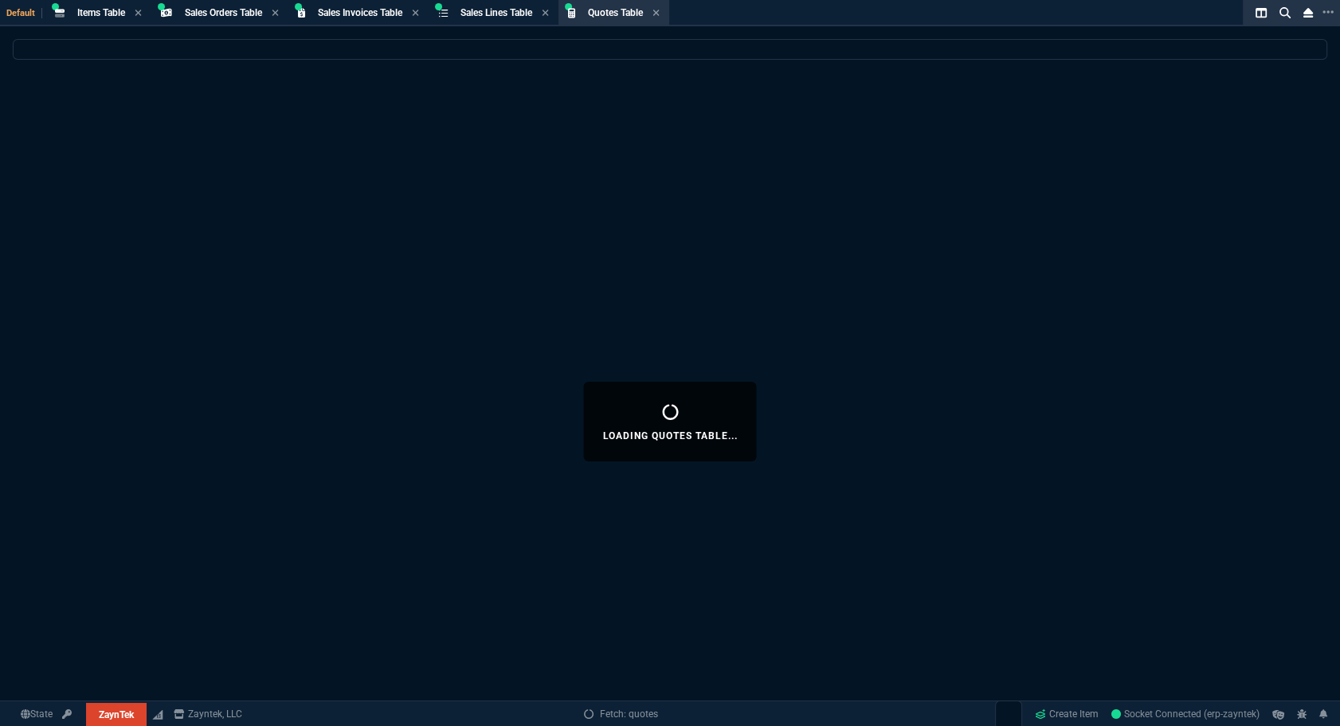
select select
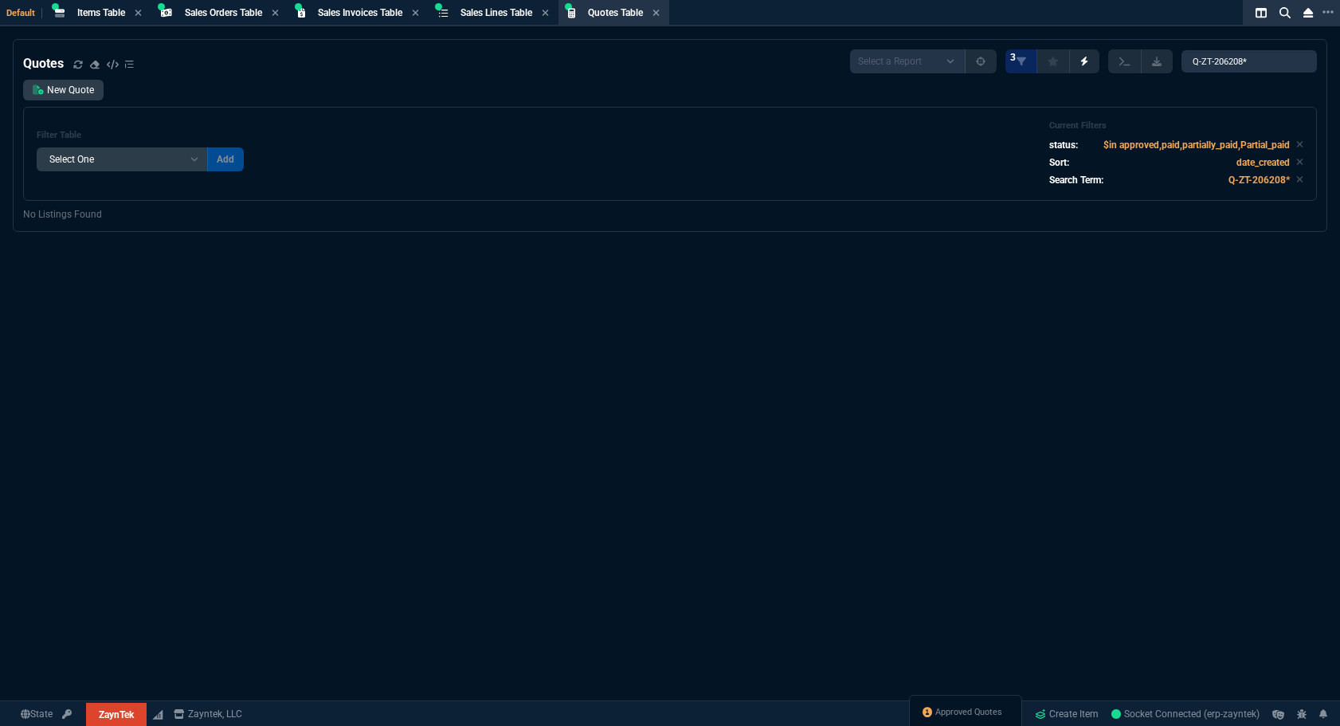
select select "4: SHAD"
select select
click at [978, 715] on span "Approved Quotes" at bounding box center [968, 712] width 67 height 13
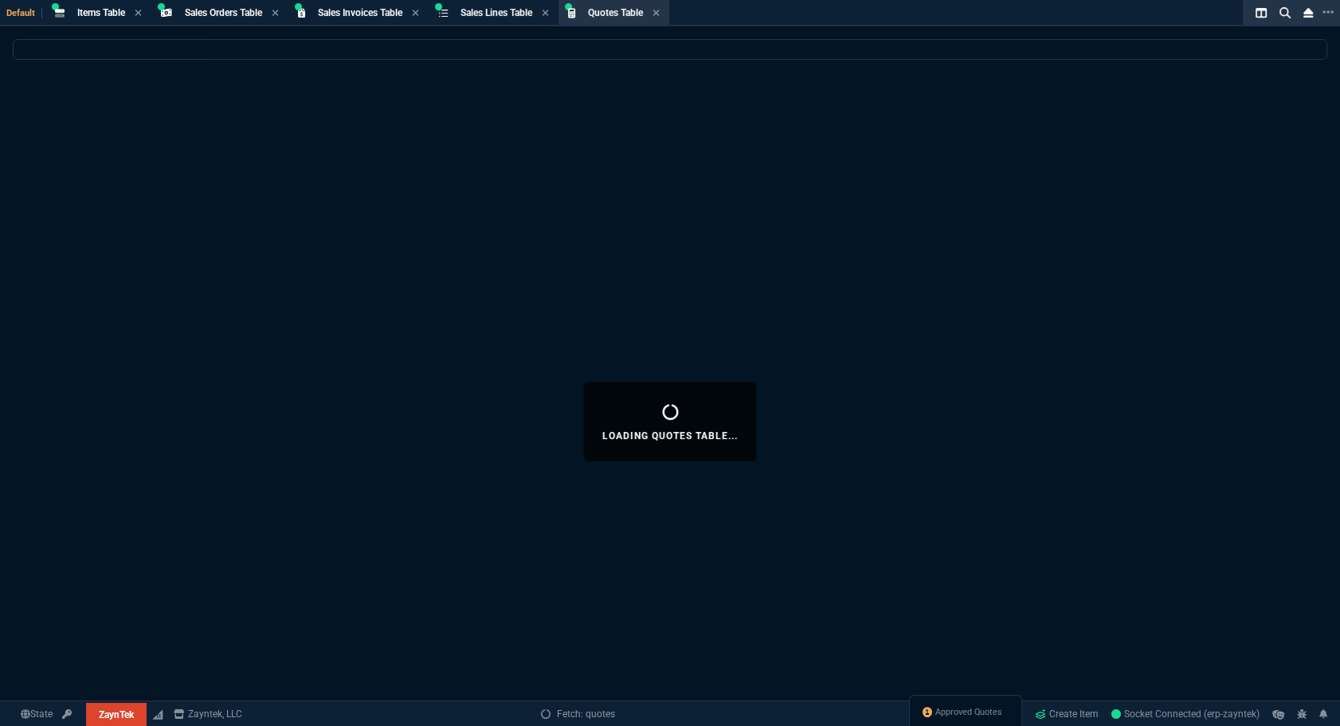
select select
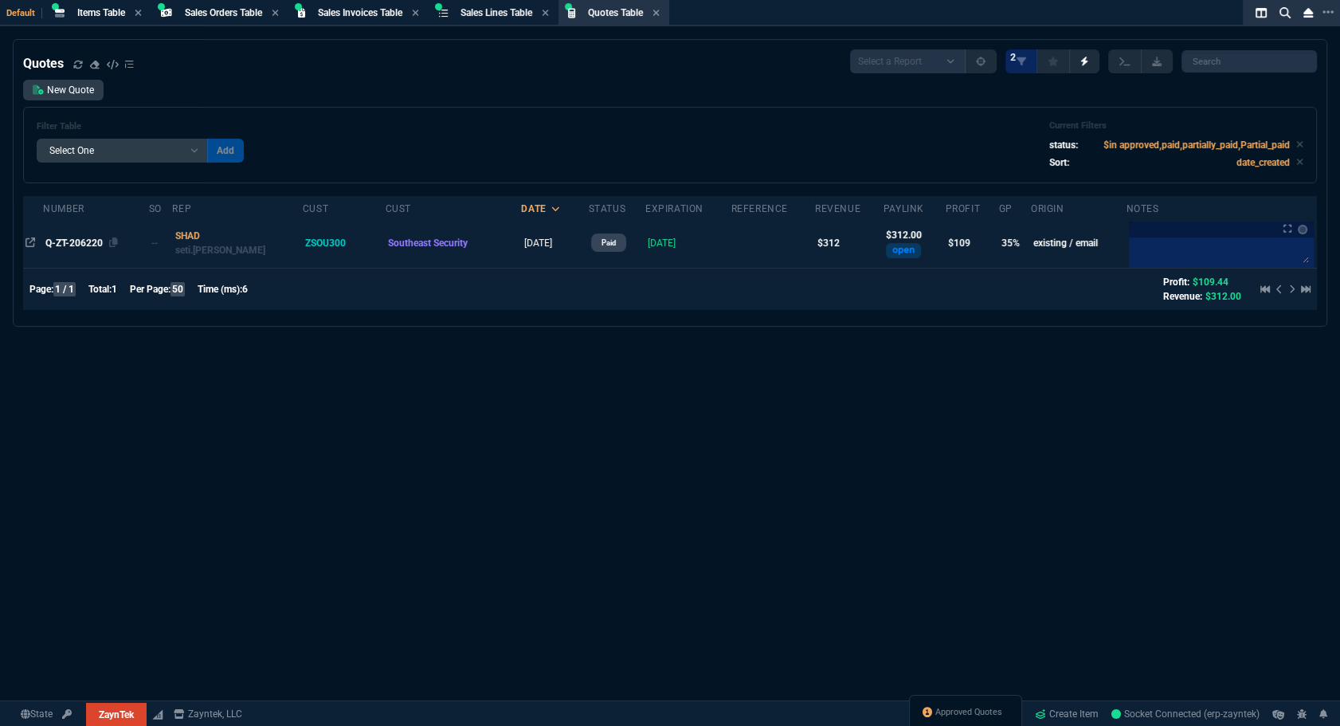
click at [56, 243] on span "Q-ZT-206220" at bounding box center [73, 242] width 57 height 11
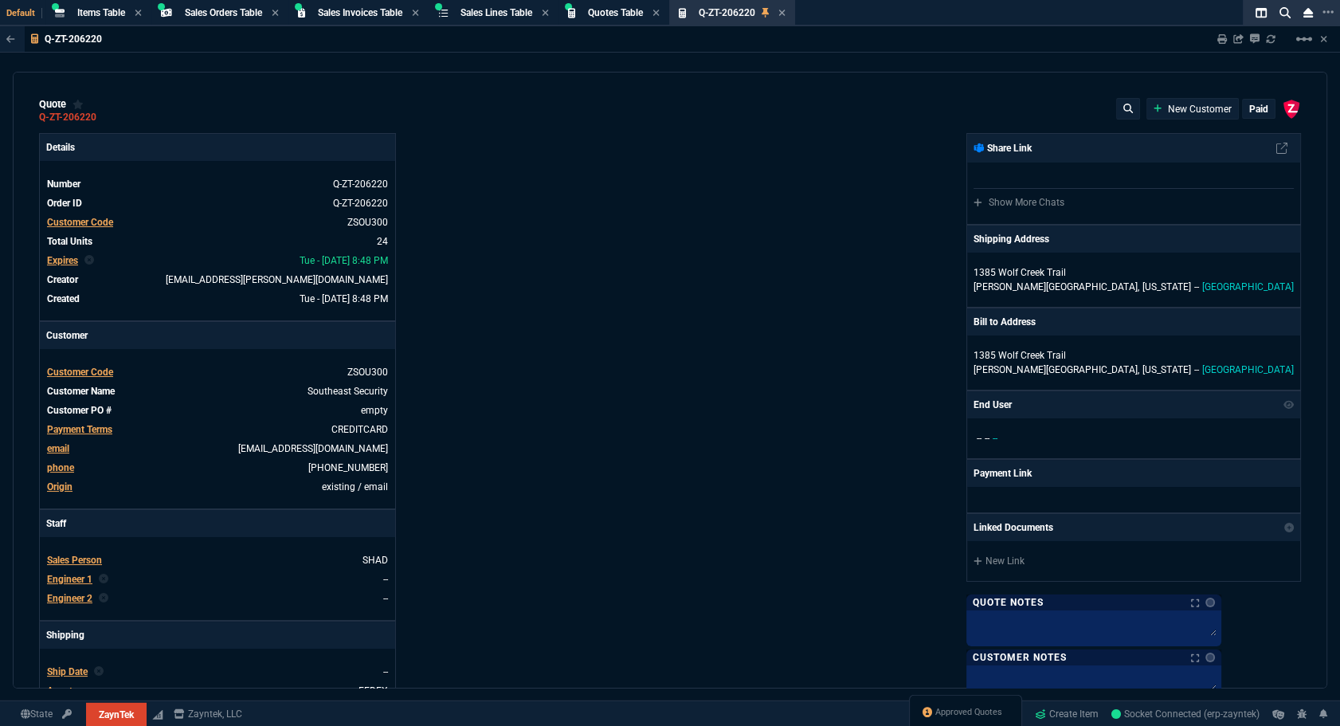
type input "38"
type input "5"
type input "91.23"
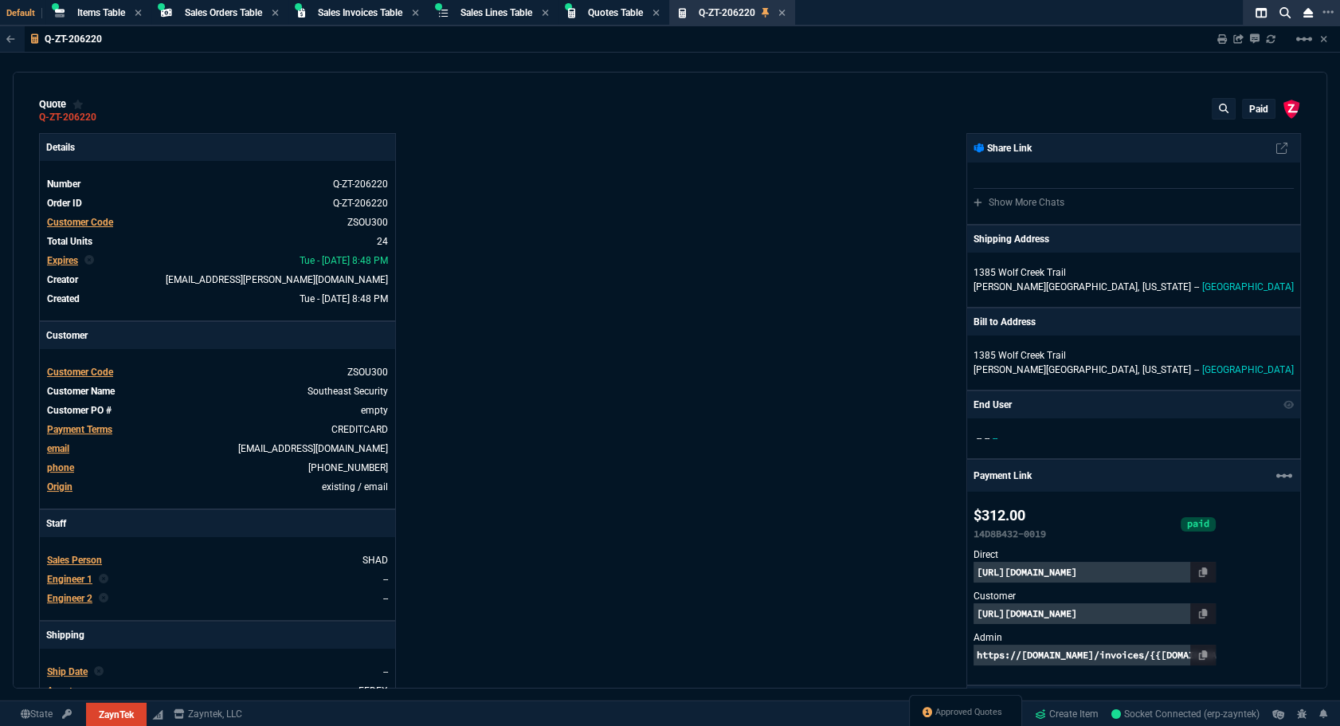
type input "86"
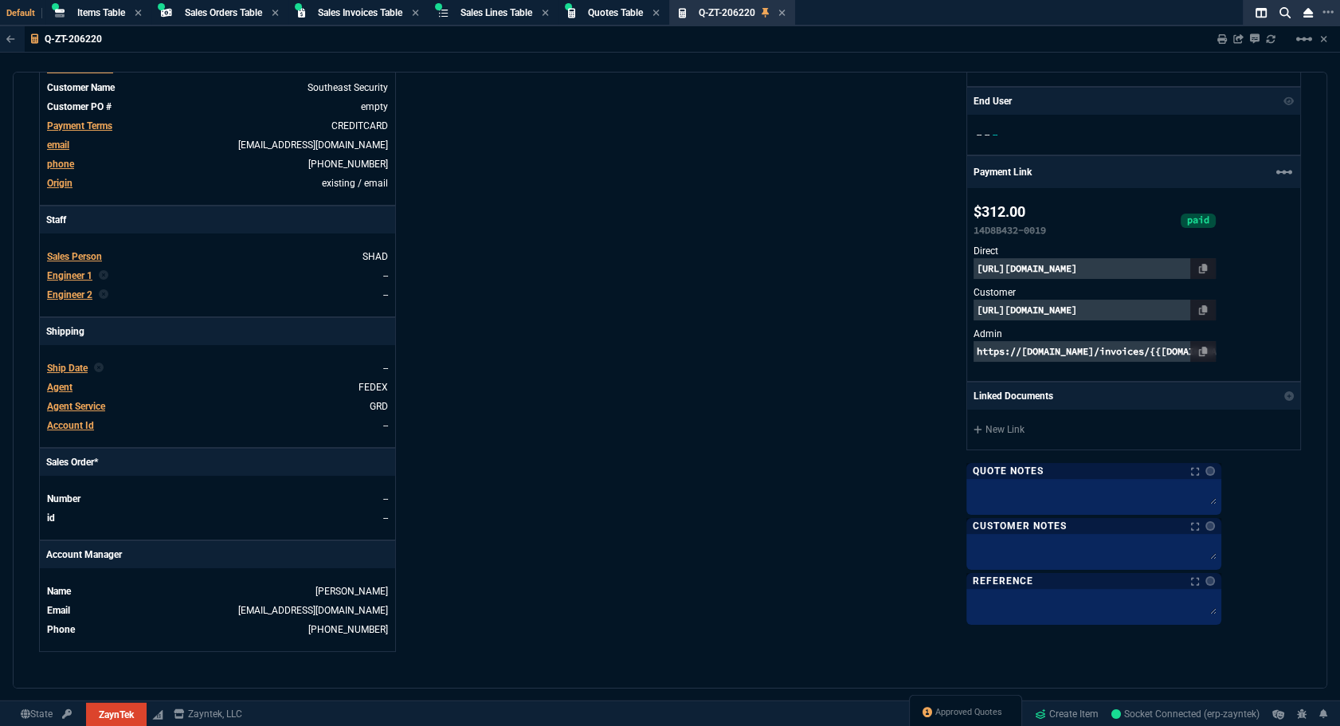
scroll to position [87, 0]
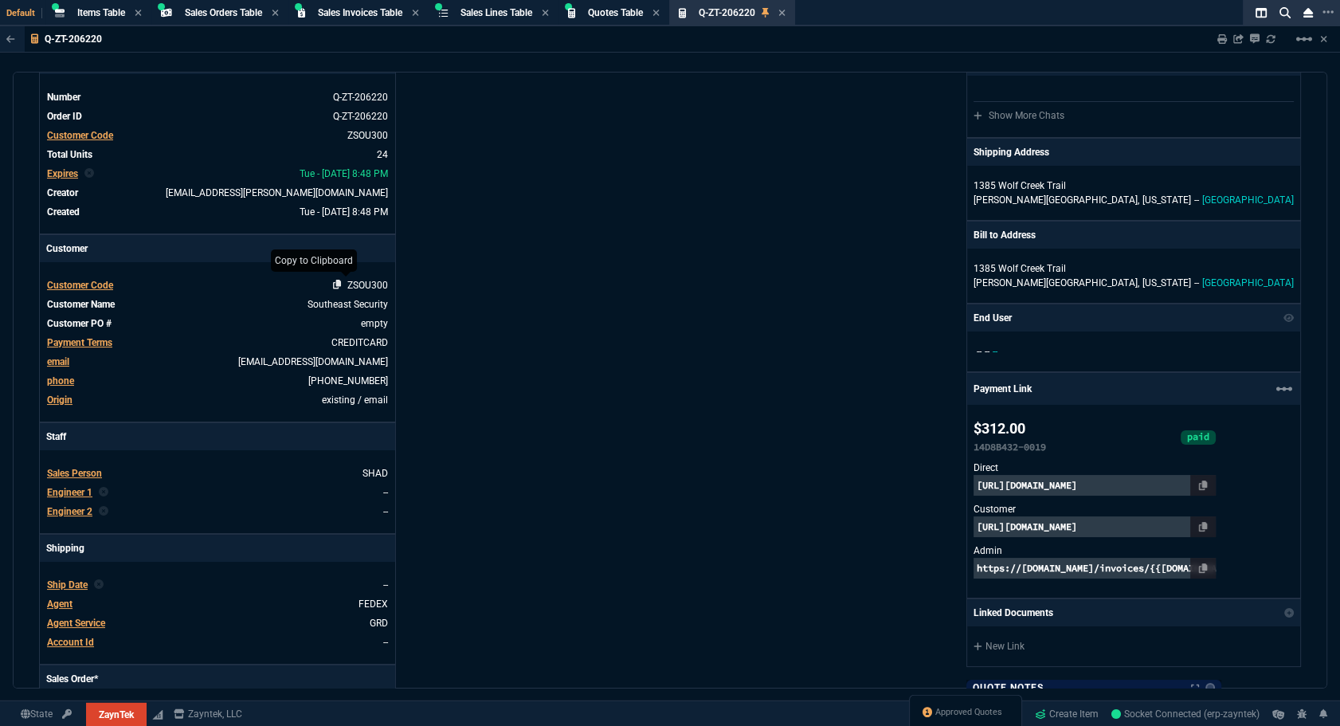
click at [335, 280] on icon at bounding box center [337, 285] width 9 height 10
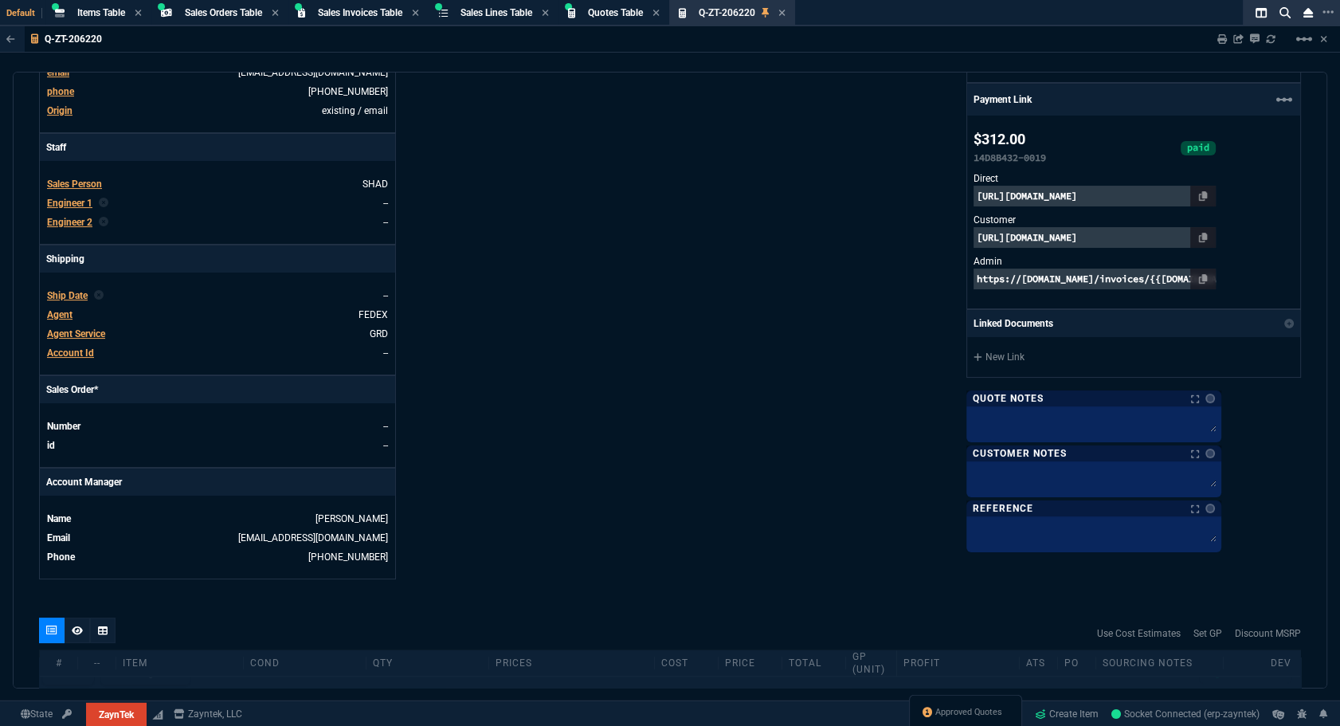
scroll to position [666, 0]
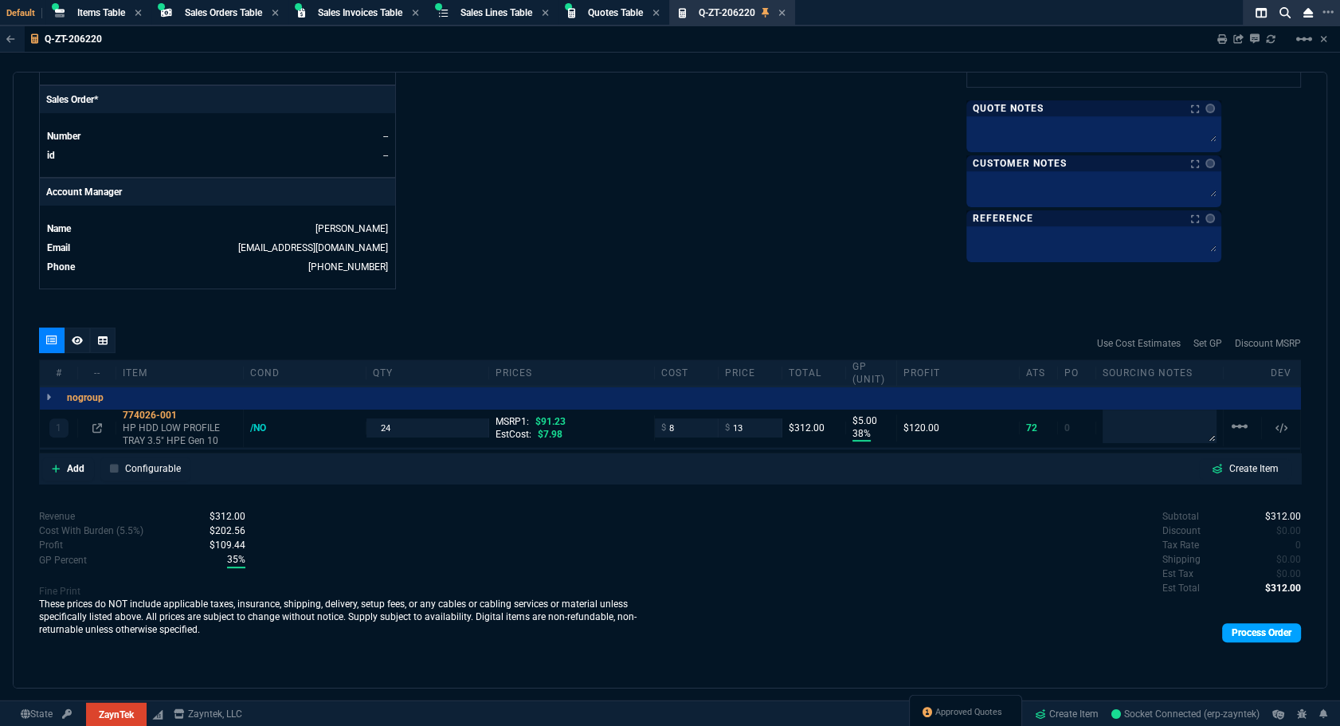
click at [1271, 631] on link "Process Order" at bounding box center [1261, 632] width 79 height 19
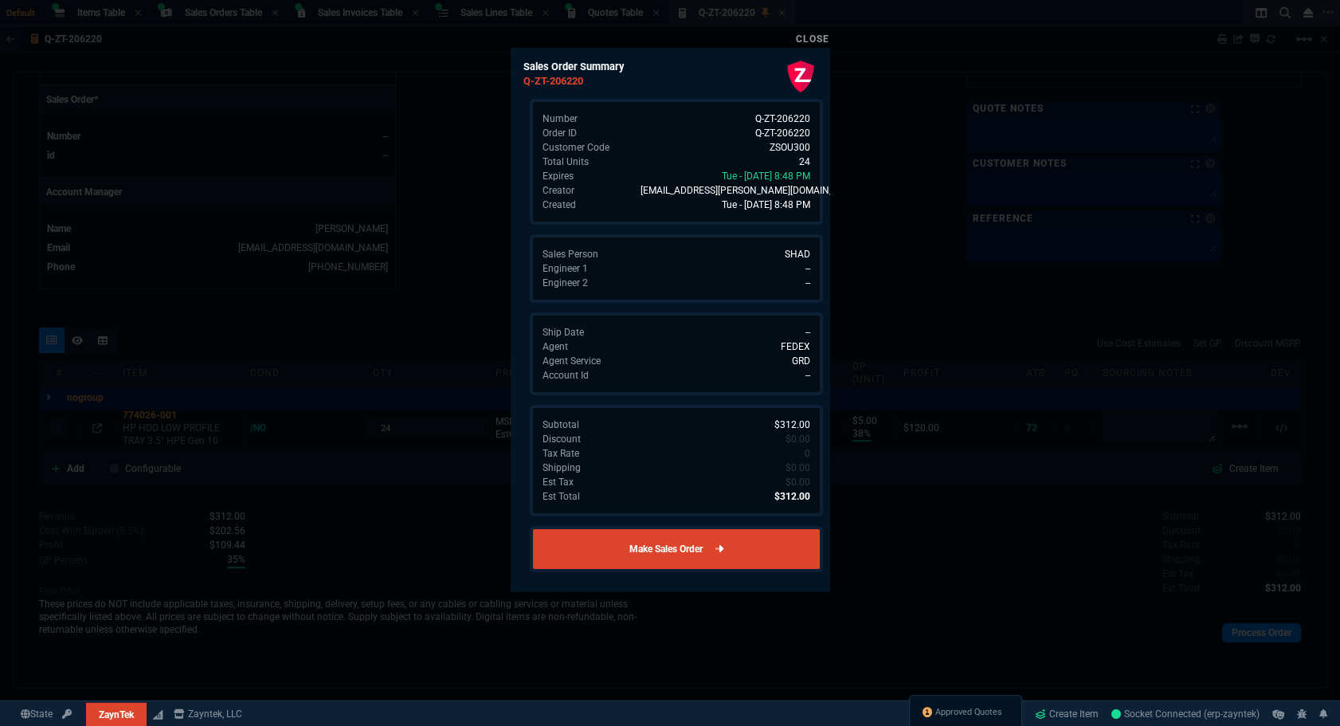
click at [743, 535] on link "Make Sales Order" at bounding box center [676, 549] width 293 height 46
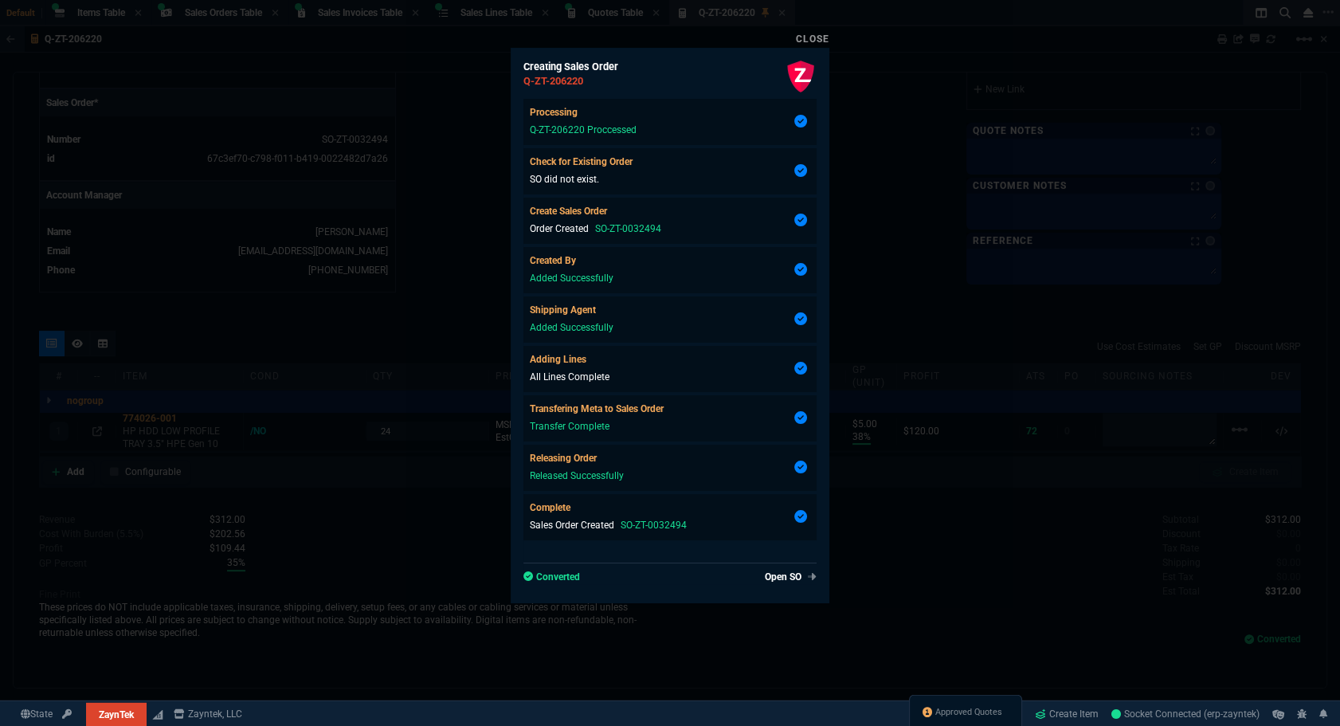
scroll to position [641, 0]
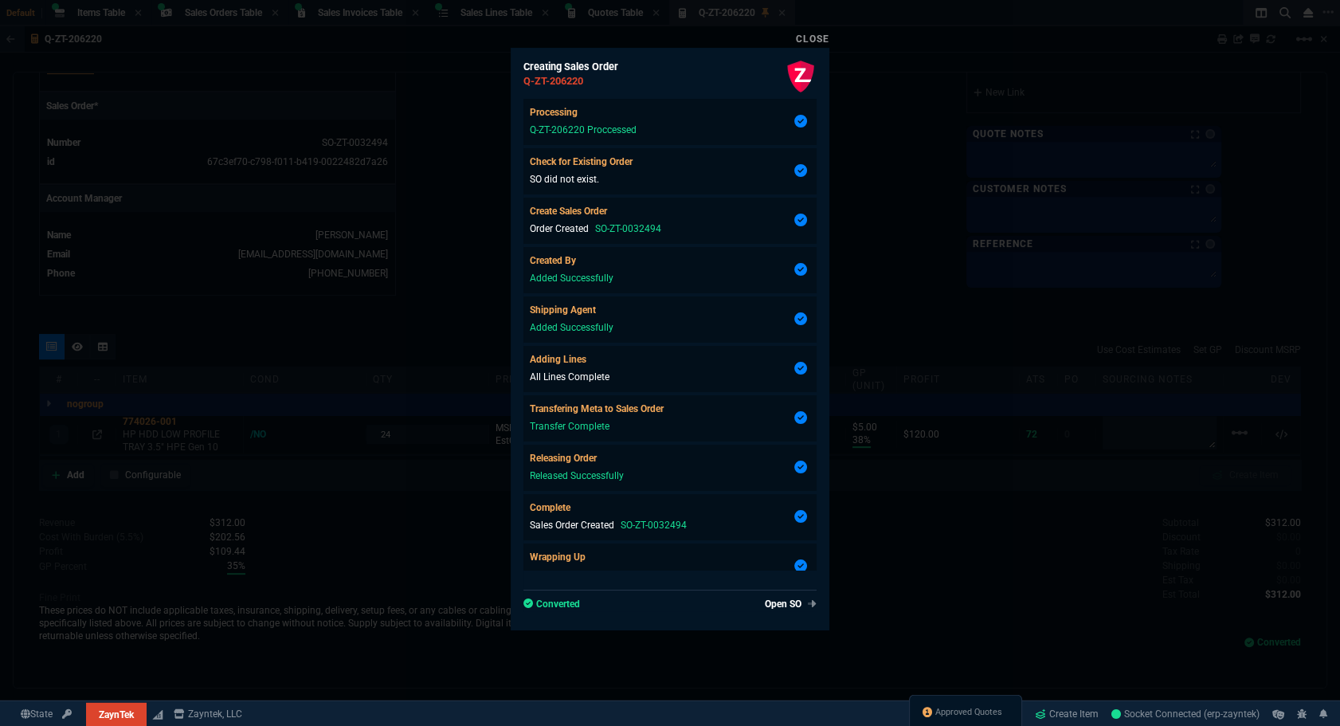
type input "38"
type input "5"
type input "86"
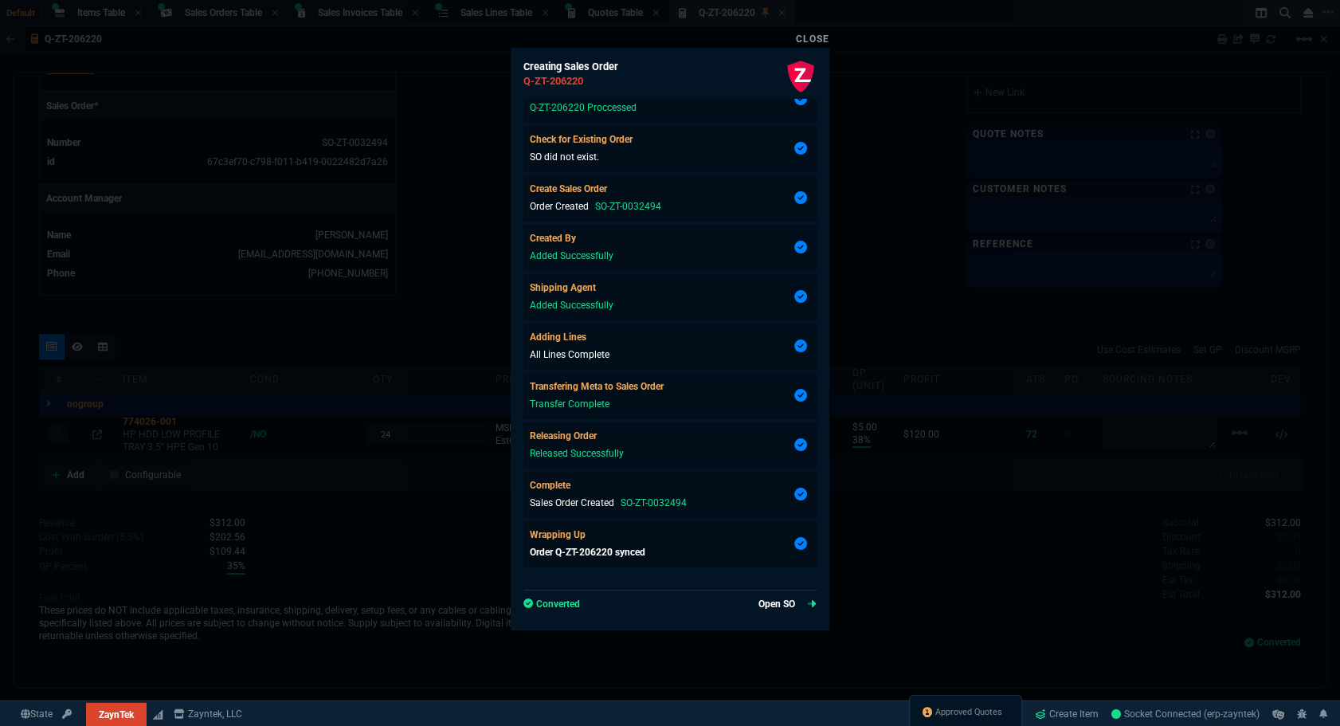
click at [777, 601] on link "Open SO" at bounding box center [788, 604] width 58 height 14
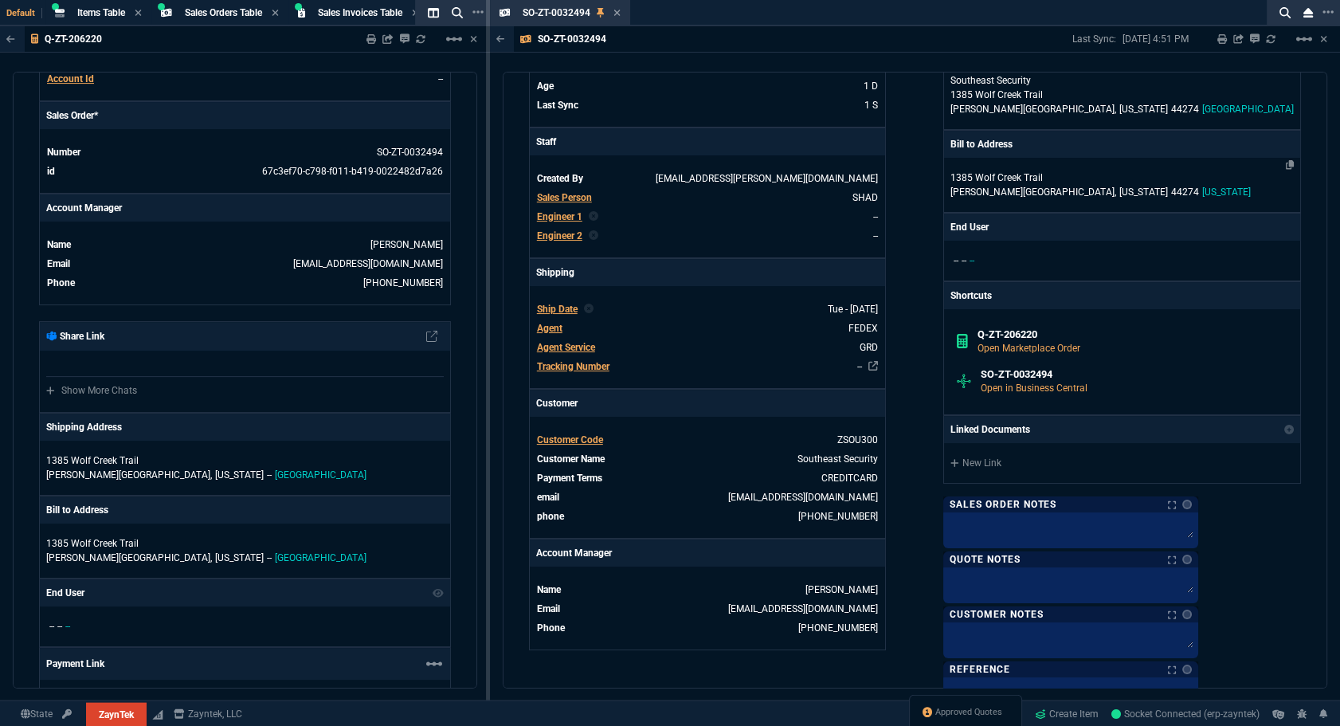
scroll to position [507, 0]
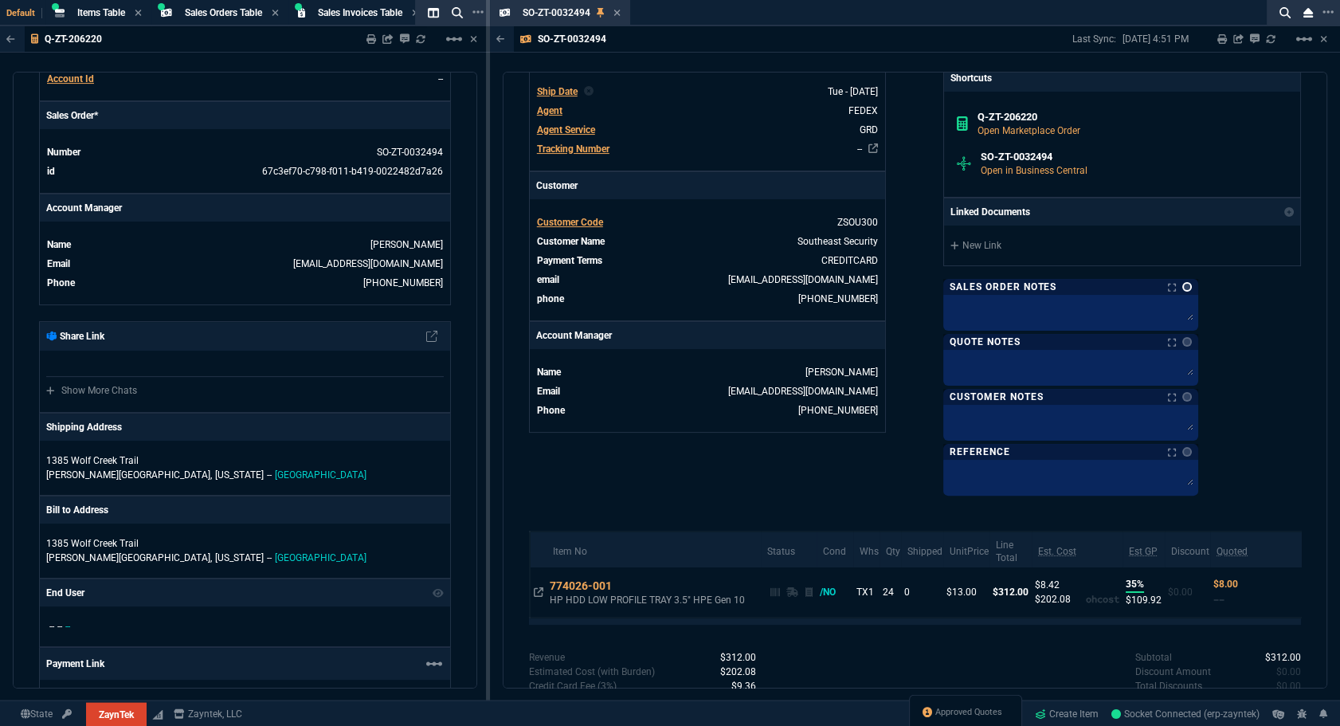
click at [1192, 288] on link at bounding box center [1187, 287] width 10 height 10
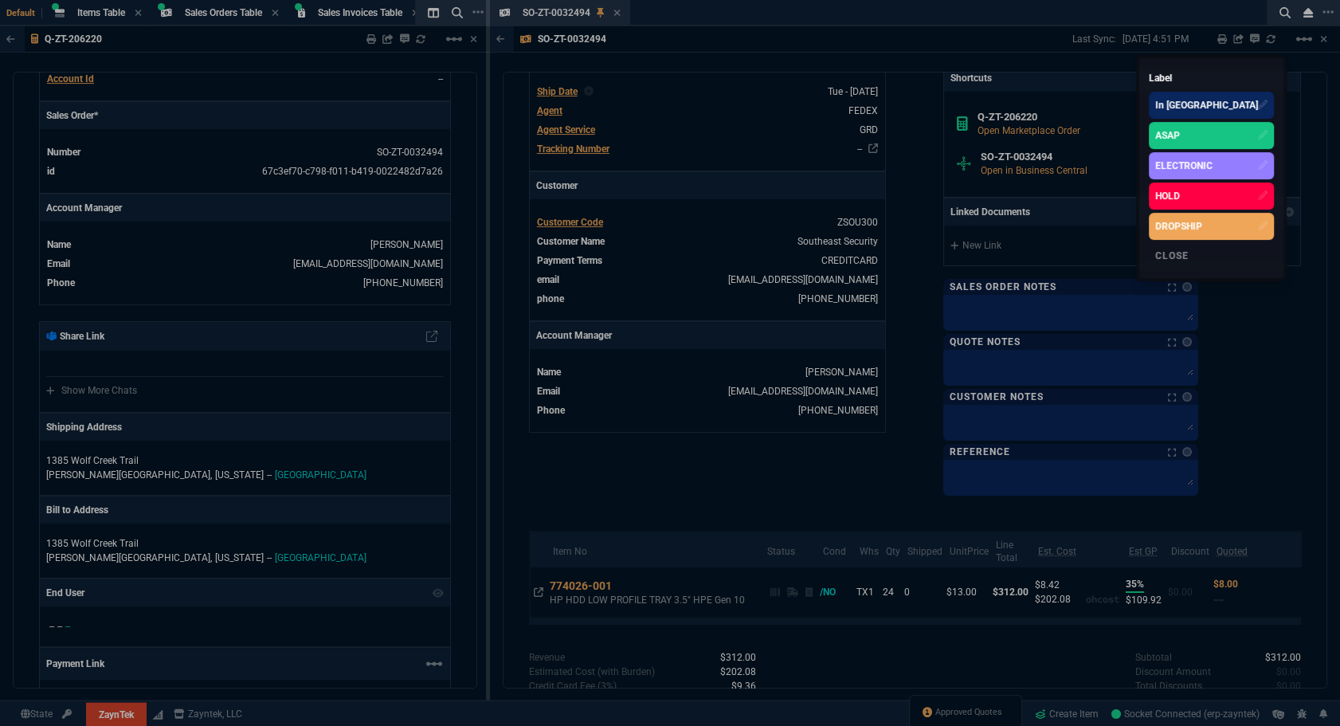
click at [1180, 138] on div "ASAP" at bounding box center [1167, 135] width 25 height 14
